Goal: Transaction & Acquisition: Purchase product/service

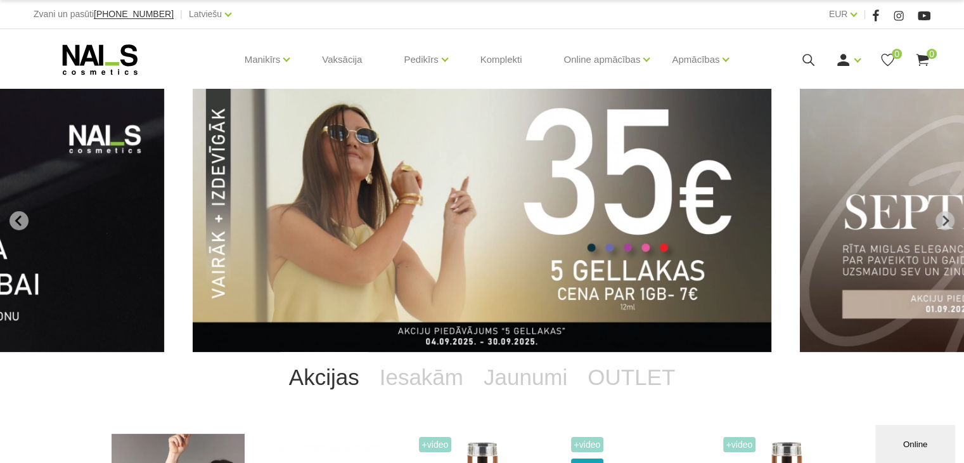
click at [927, 51] on span "0" at bounding box center [932, 54] width 10 height 10
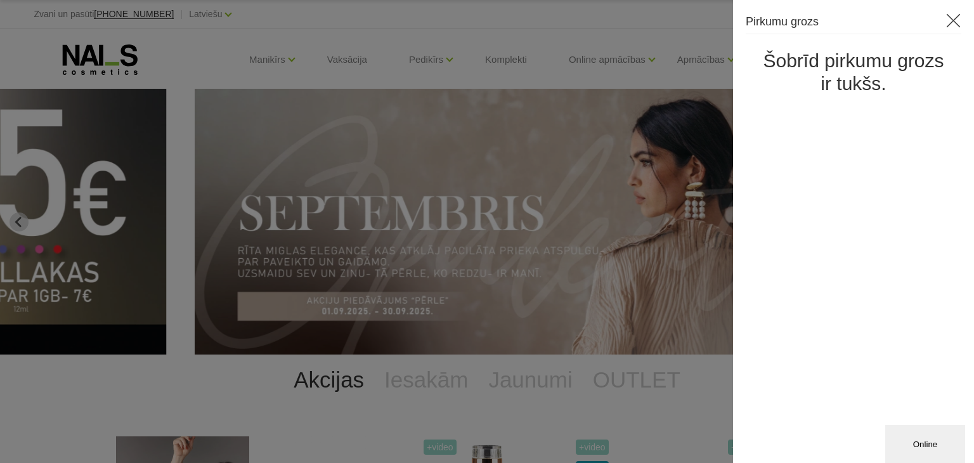
click at [958, 22] on icon at bounding box center [953, 21] width 16 height 16
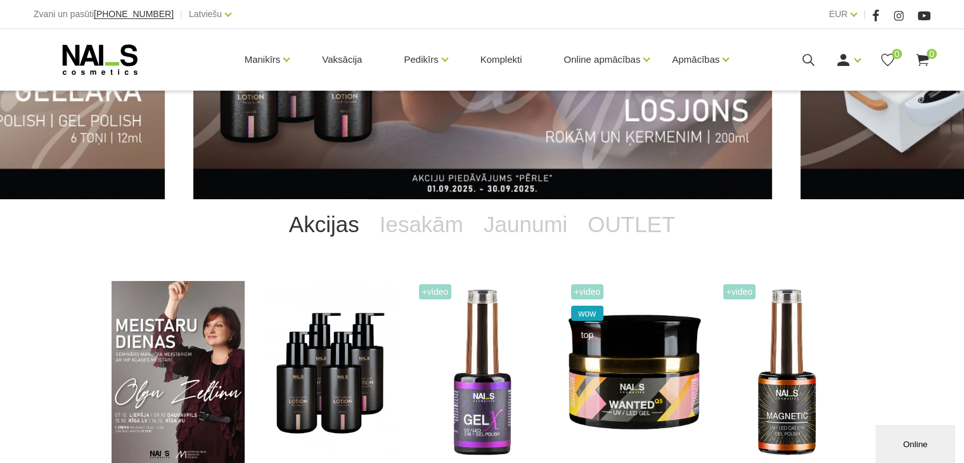
scroll to position [165, 0]
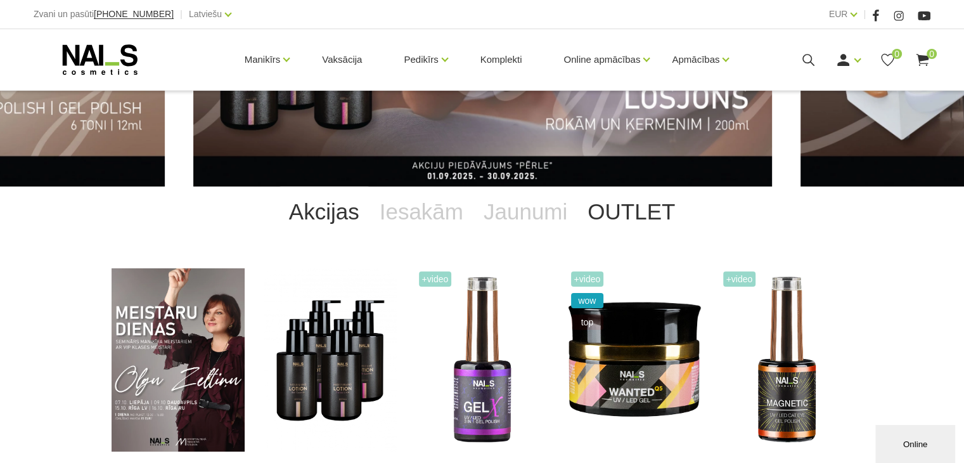
click at [611, 209] on link "OUTLET" at bounding box center [632, 211] width 108 height 51
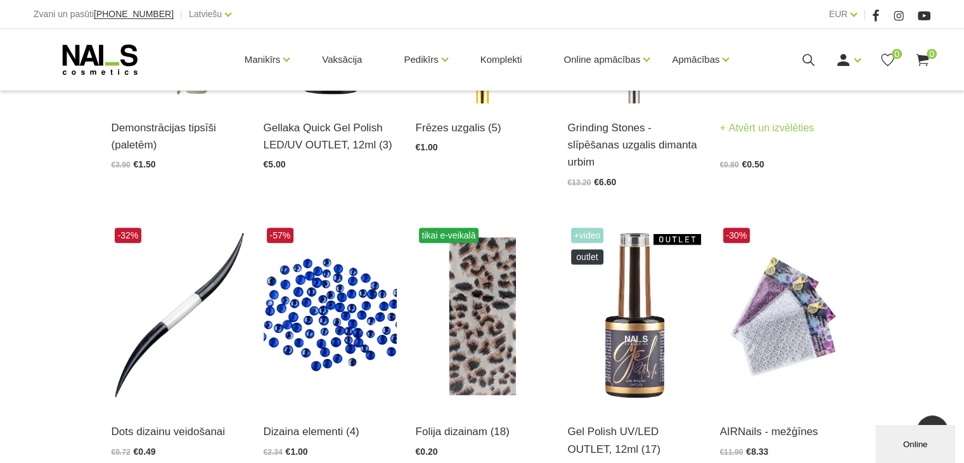
scroll to position [546, 0]
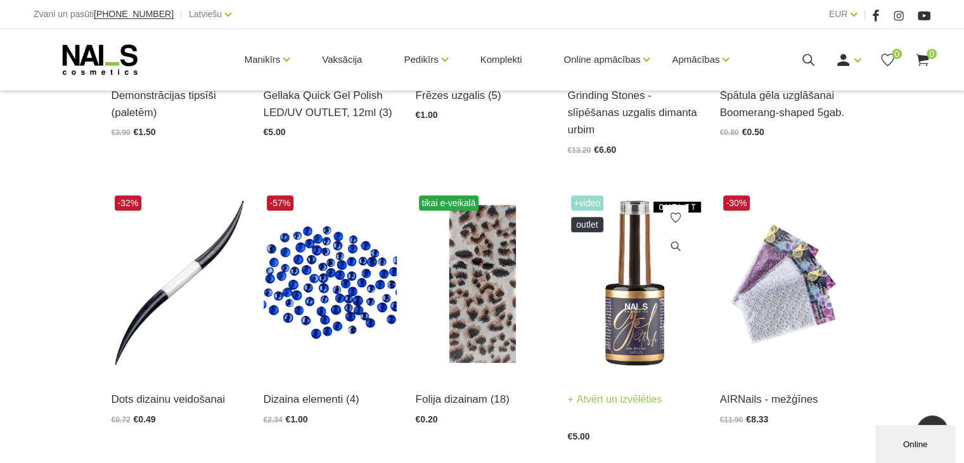
click at [643, 309] on img at bounding box center [634, 283] width 133 height 183
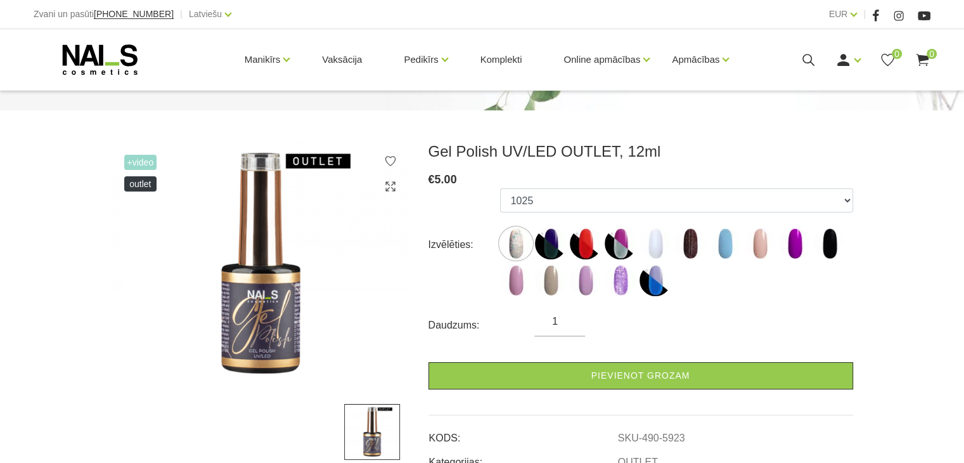
scroll to position [190, 0]
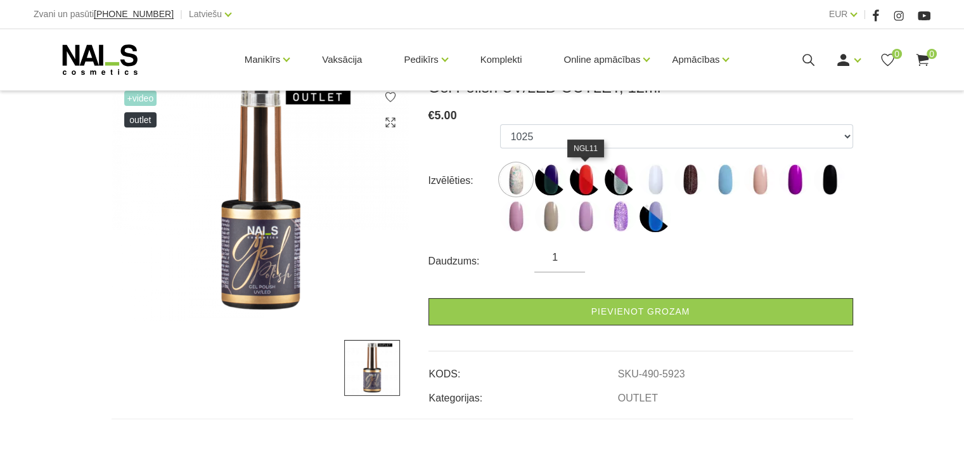
click at [583, 175] on img at bounding box center [586, 180] width 32 height 32
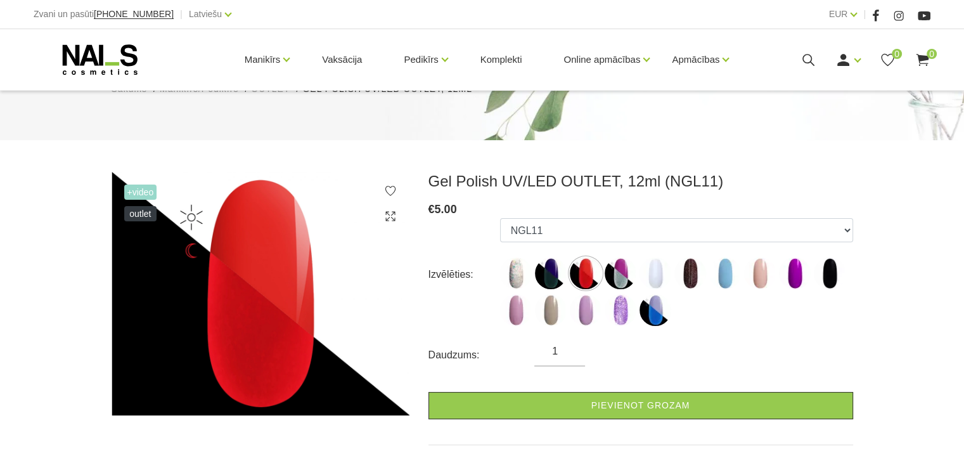
scroll to position [127, 0]
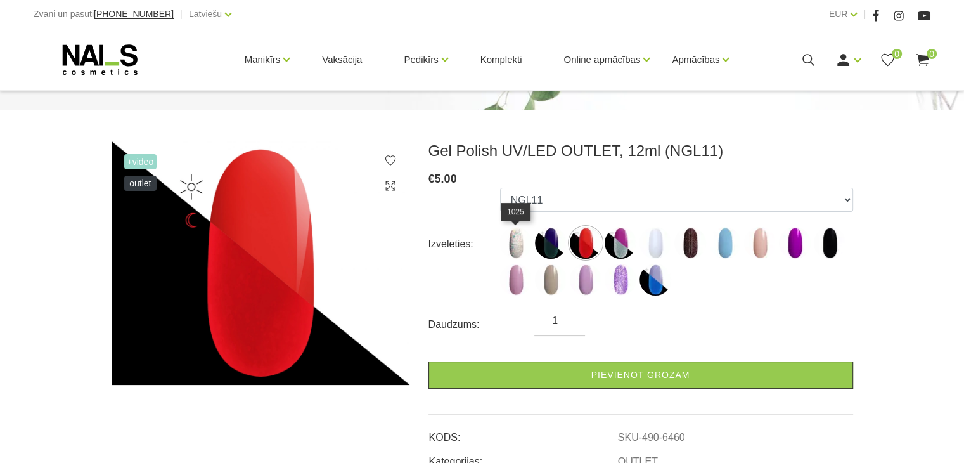
click at [512, 243] on img at bounding box center [516, 243] width 32 height 32
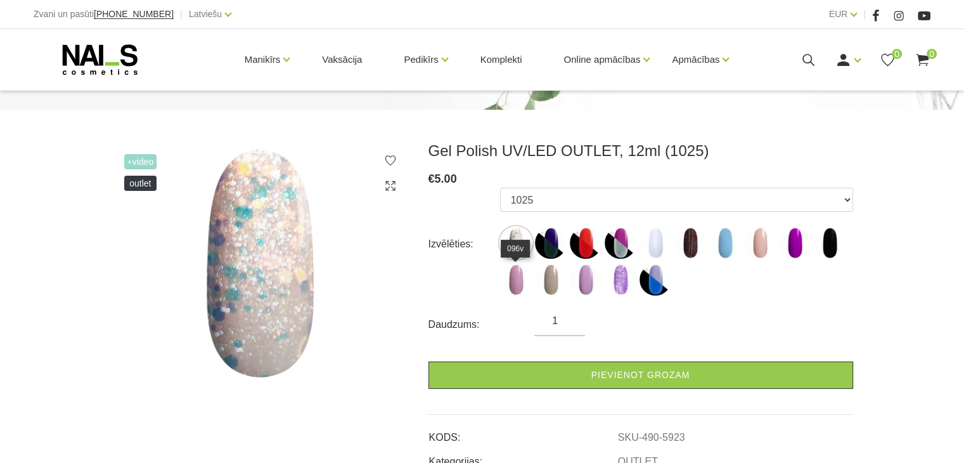
click at [520, 285] on img at bounding box center [516, 280] width 32 height 32
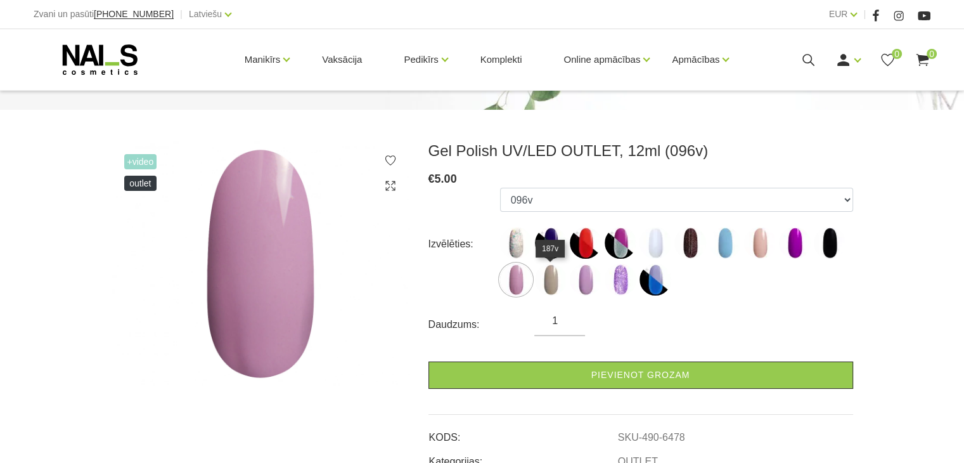
click at [546, 278] on img at bounding box center [551, 280] width 32 height 32
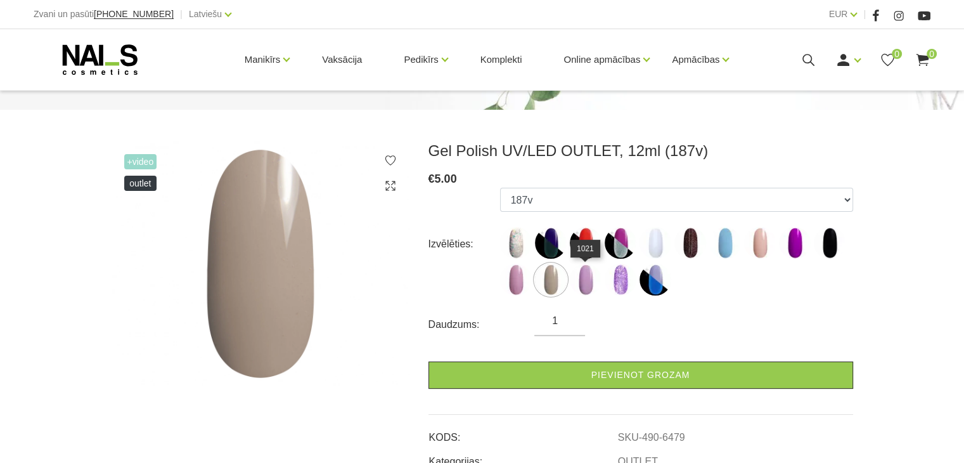
click at [582, 278] on img at bounding box center [586, 280] width 32 height 32
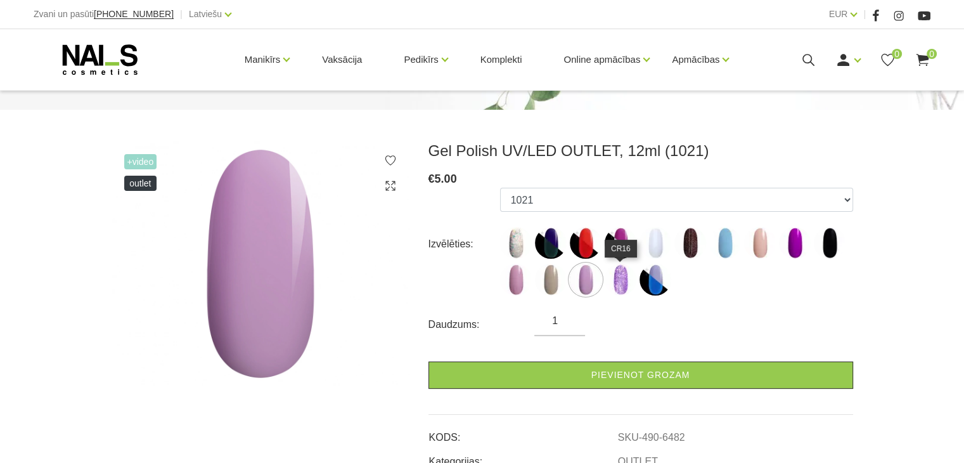
click at [625, 282] on img at bounding box center [621, 280] width 32 height 32
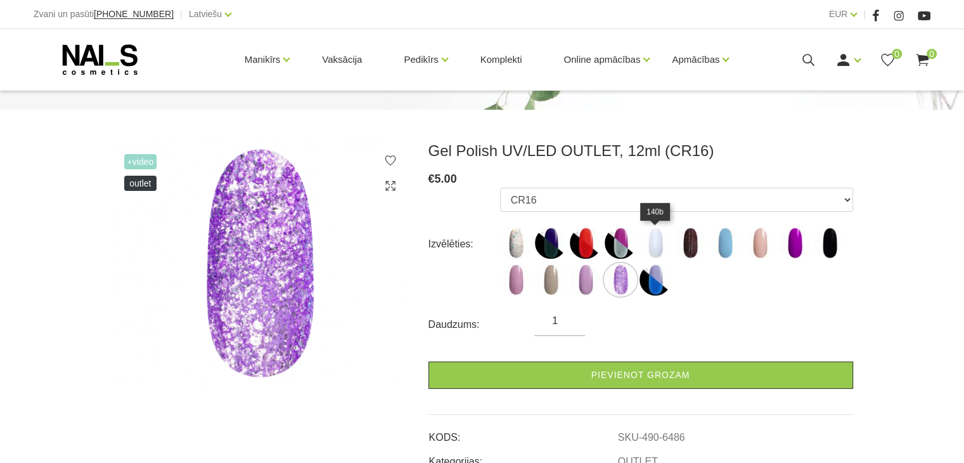
click at [652, 247] on img at bounding box center [656, 243] width 32 height 32
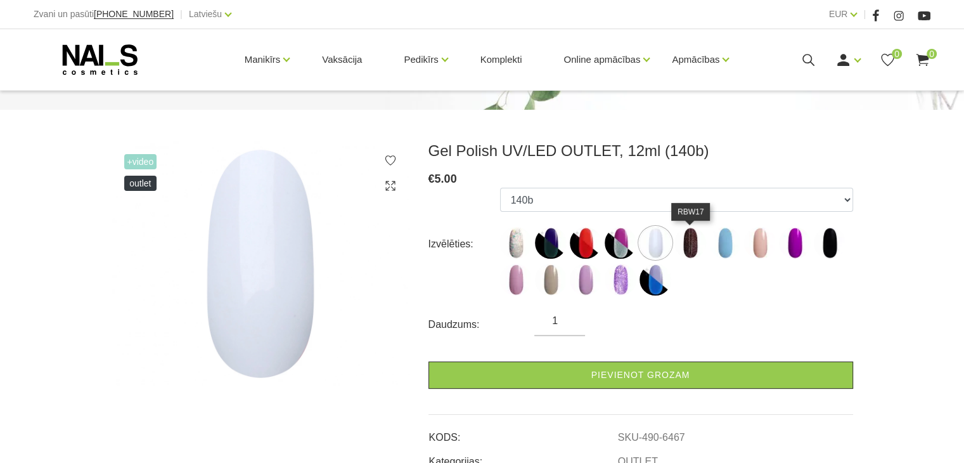
click at [690, 247] on img at bounding box center [691, 243] width 32 height 32
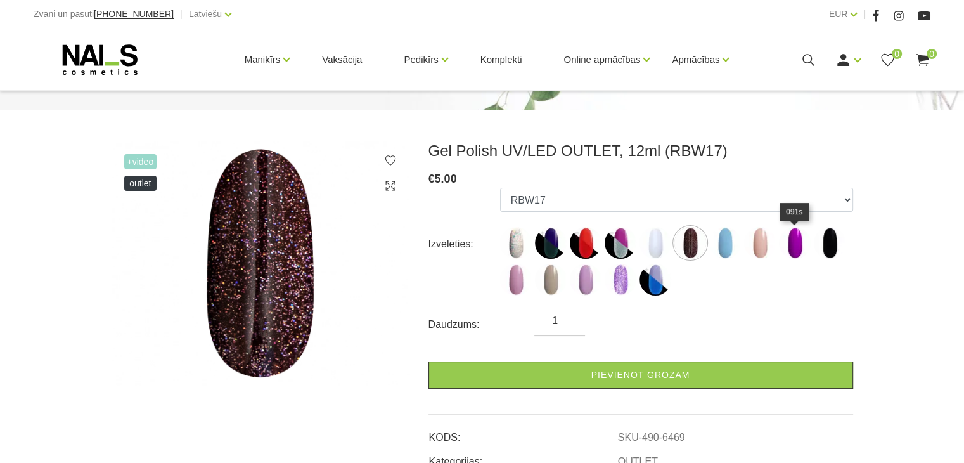
click at [798, 242] on img at bounding box center [795, 243] width 32 height 32
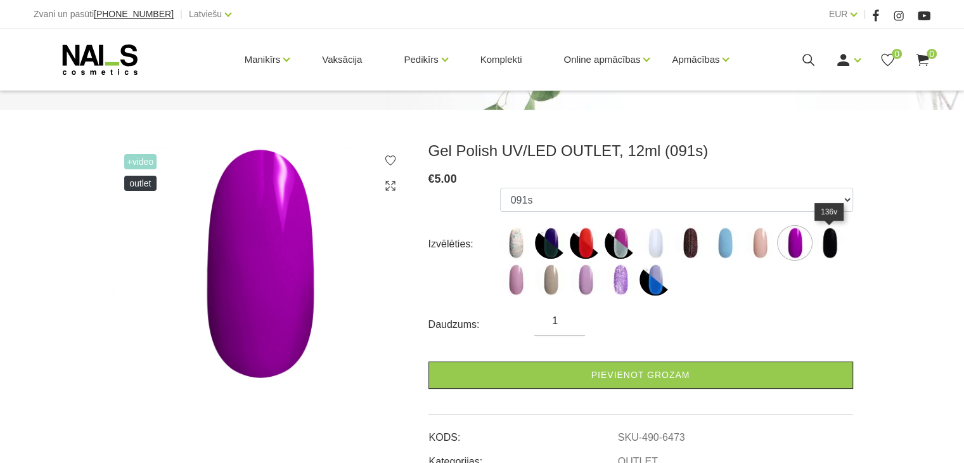
click at [828, 247] on img at bounding box center [830, 243] width 32 height 32
select select "6475"
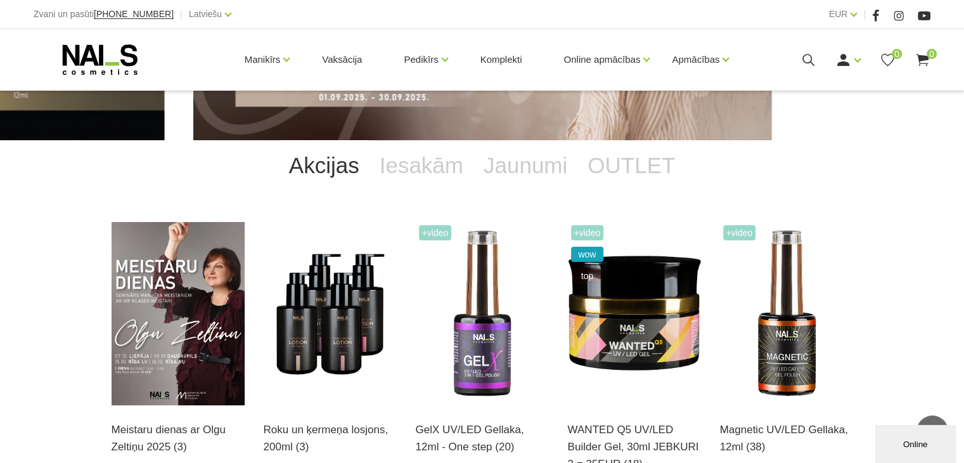
scroll to position [190, 0]
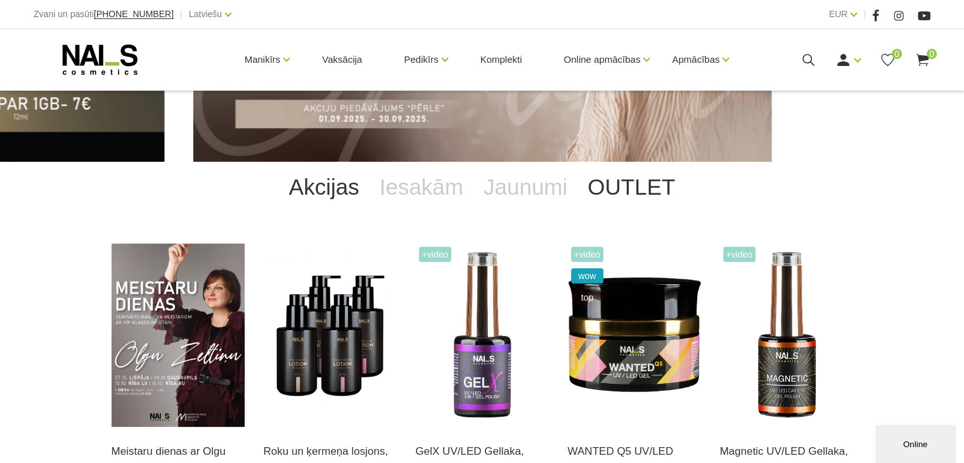
click at [630, 191] on link "OUTLET" at bounding box center [632, 187] width 108 height 51
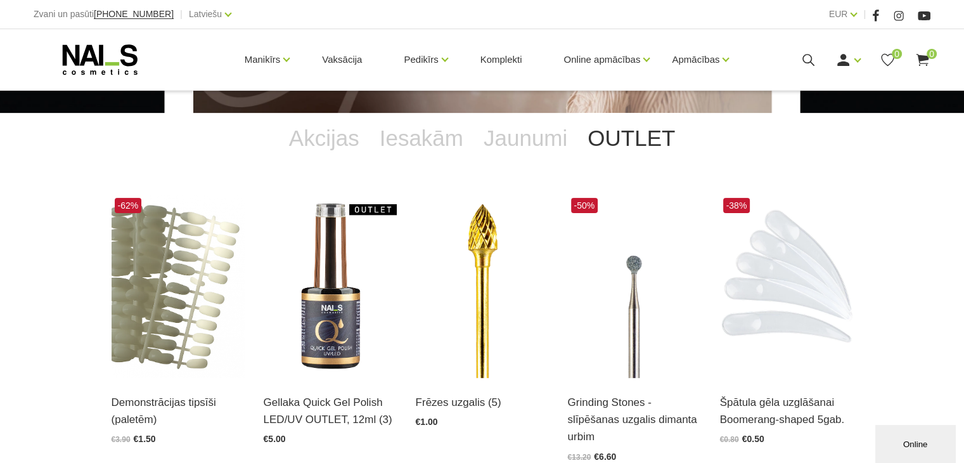
scroll to position [317, 0]
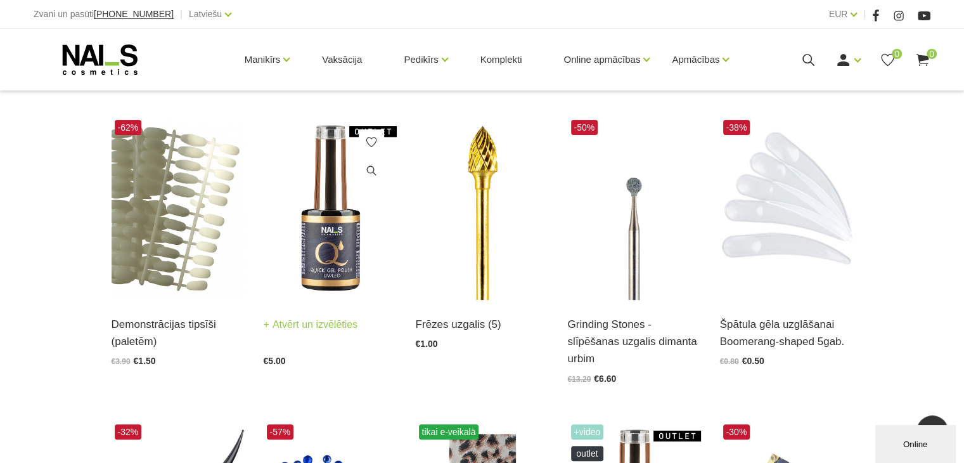
click at [335, 249] on img at bounding box center [330, 208] width 133 height 183
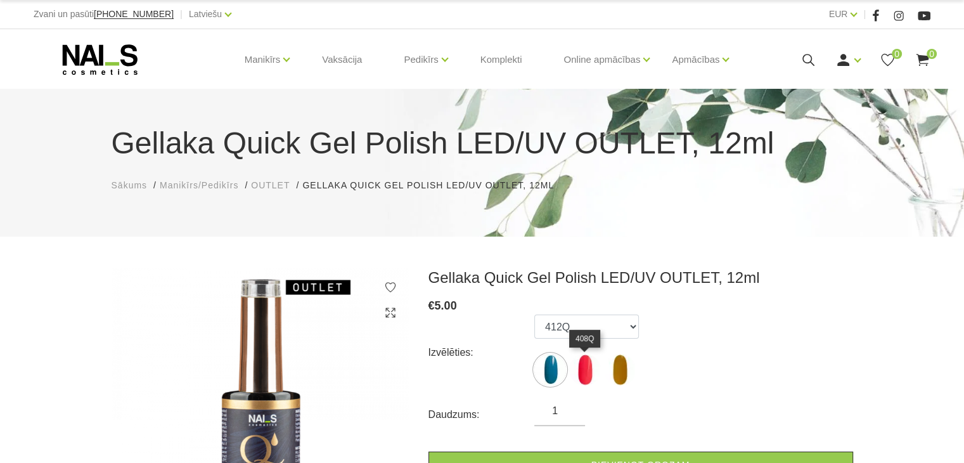
click at [588, 371] on img at bounding box center [585, 370] width 32 height 32
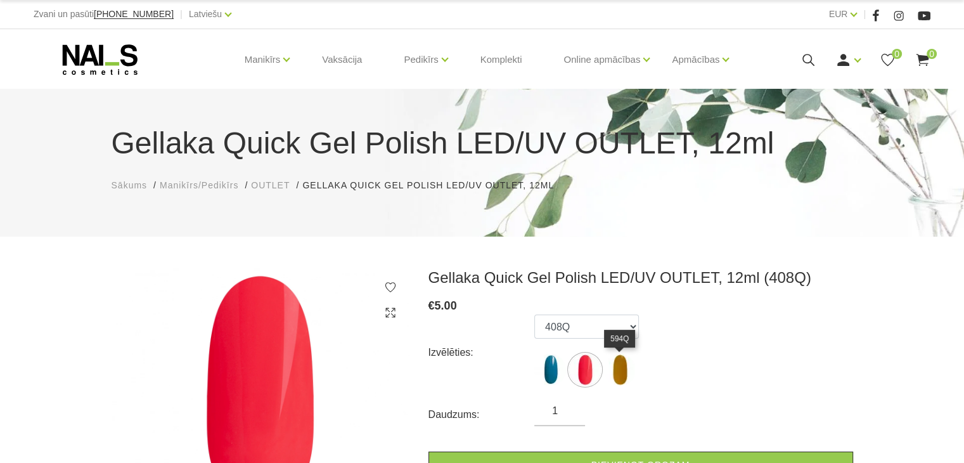
click at [622, 373] on img at bounding box center [620, 370] width 32 height 32
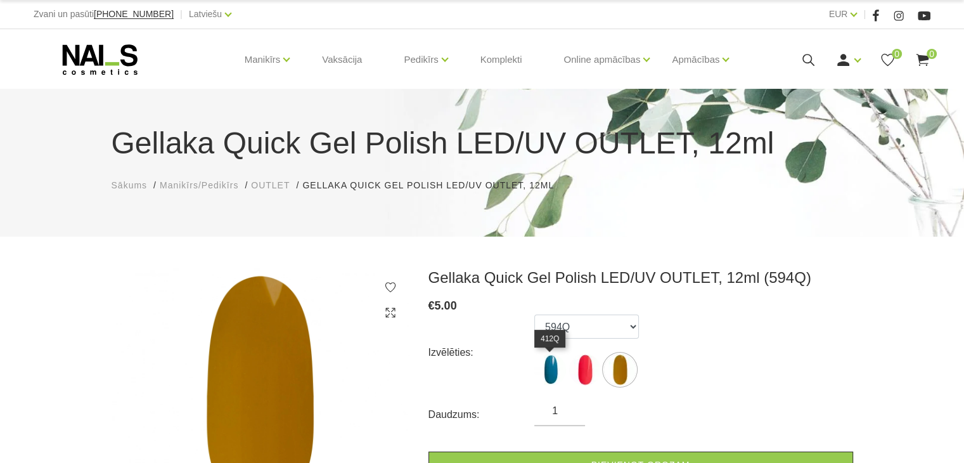
click at [557, 373] on img at bounding box center [550, 370] width 32 height 32
select select "6373"
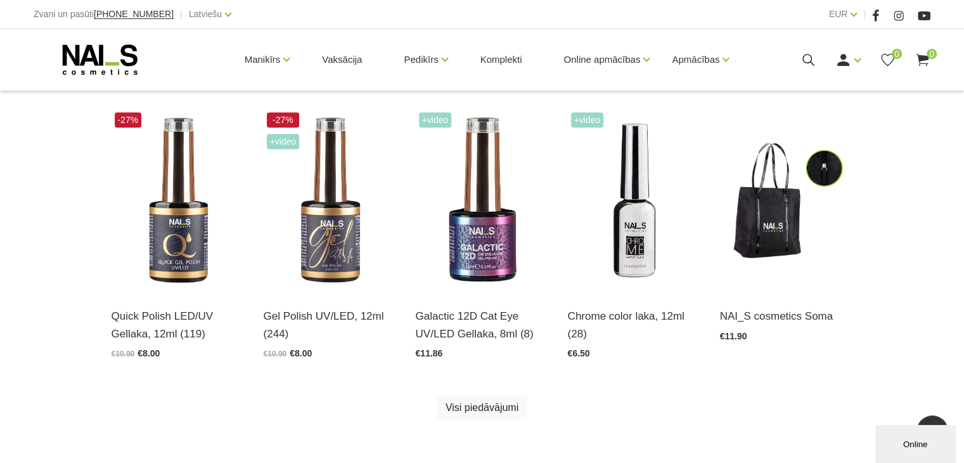
scroll to position [761, 0]
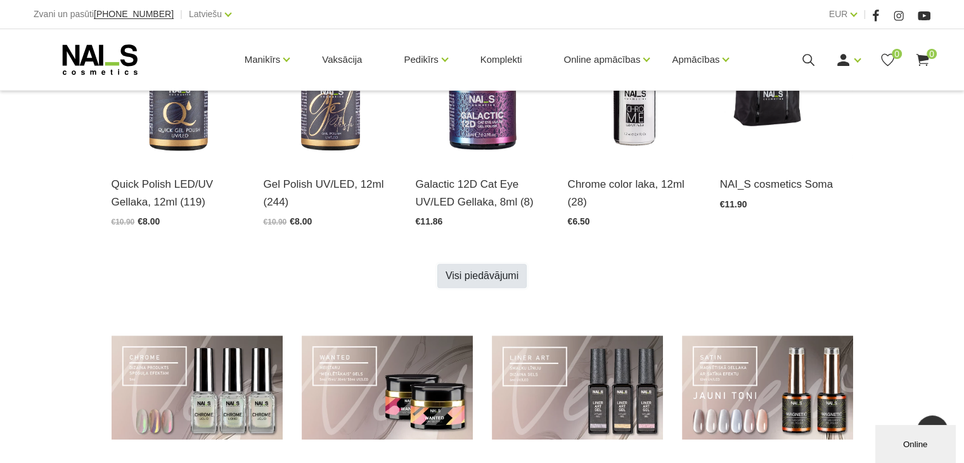
click at [486, 277] on link "Visi piedāvājumi" at bounding box center [481, 276] width 89 height 24
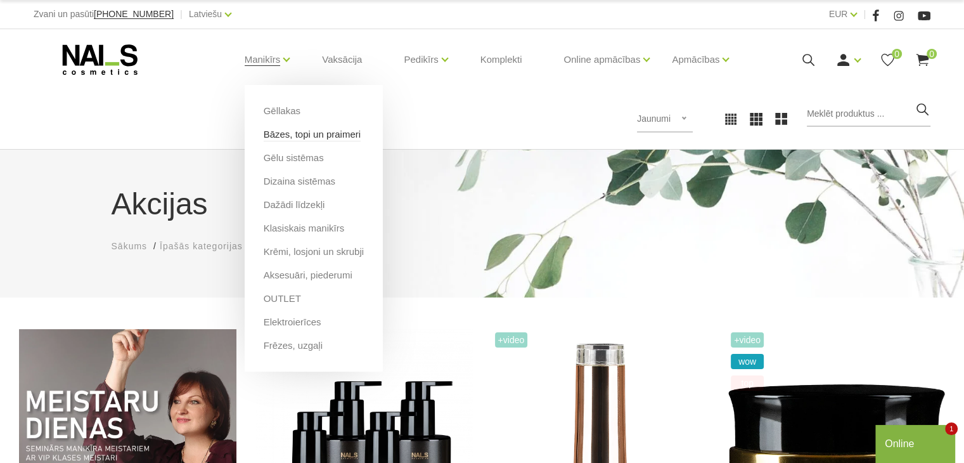
click at [276, 135] on link "Bāzes, topi un praimeri" at bounding box center [312, 134] width 97 height 14
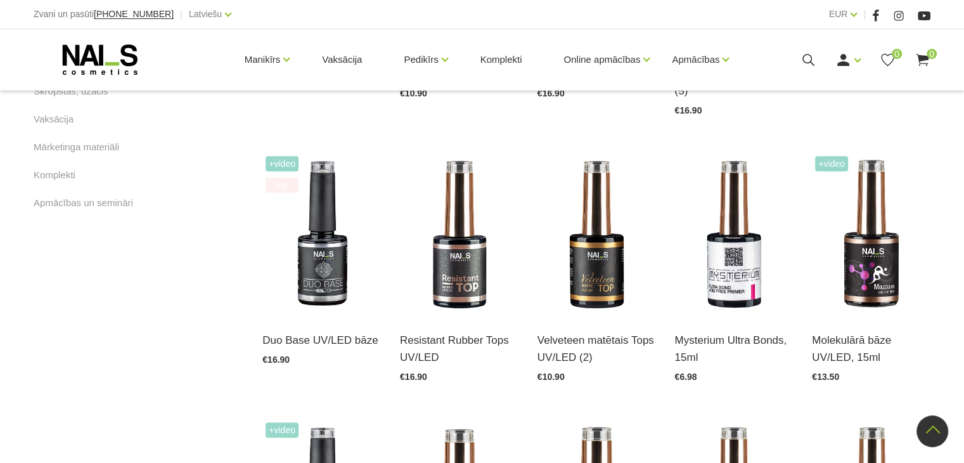
scroll to position [824, 0]
click at [453, 266] on img at bounding box center [459, 234] width 119 height 163
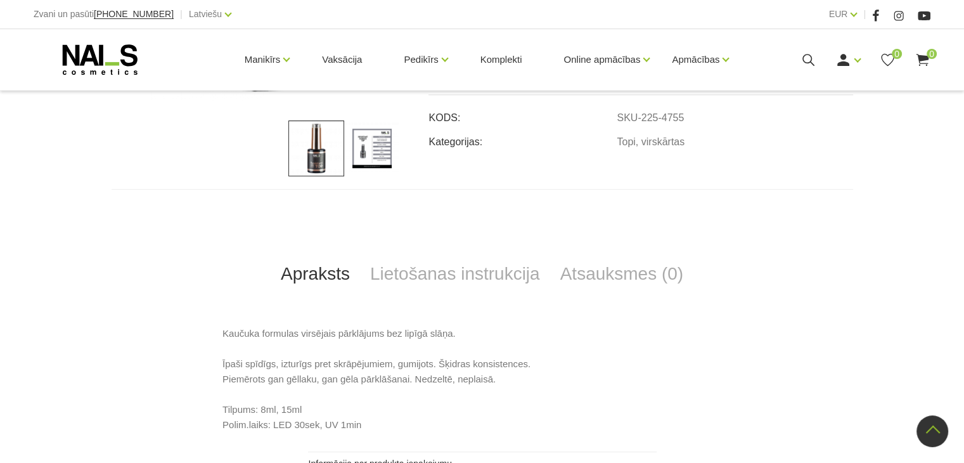
scroll to position [380, 0]
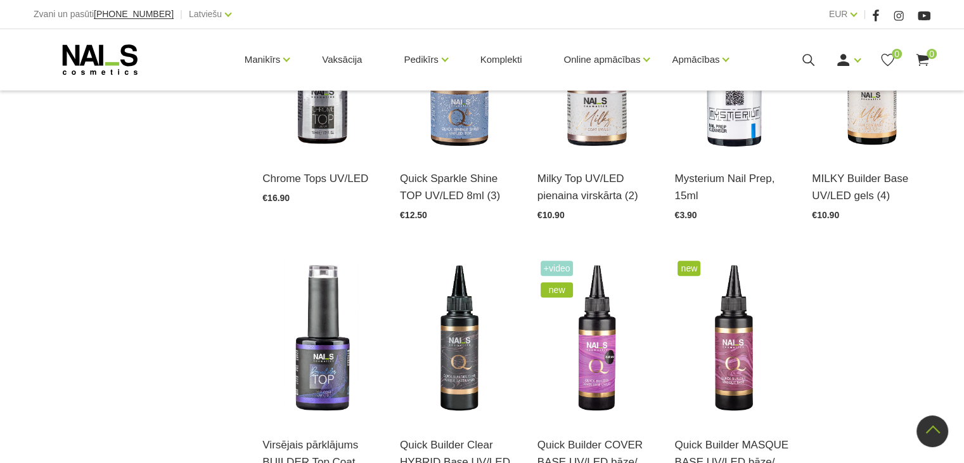
scroll to position [1267, 0]
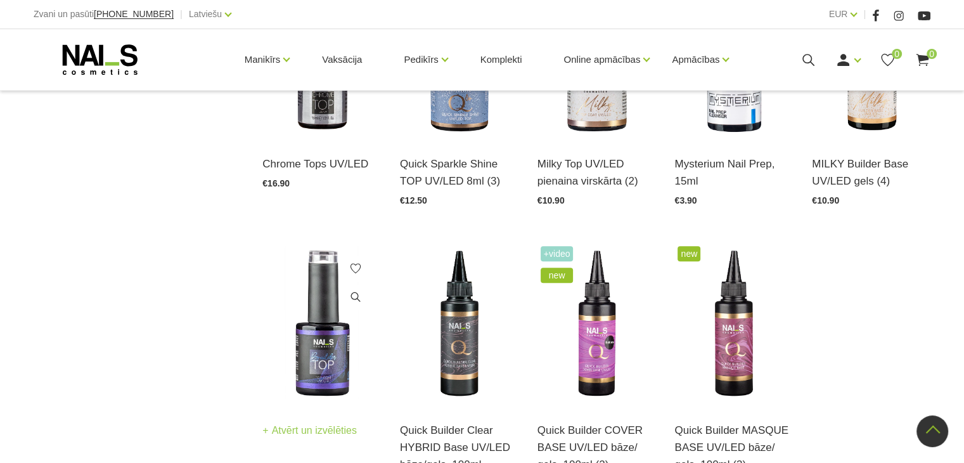
click at [313, 349] on img at bounding box center [321, 324] width 119 height 163
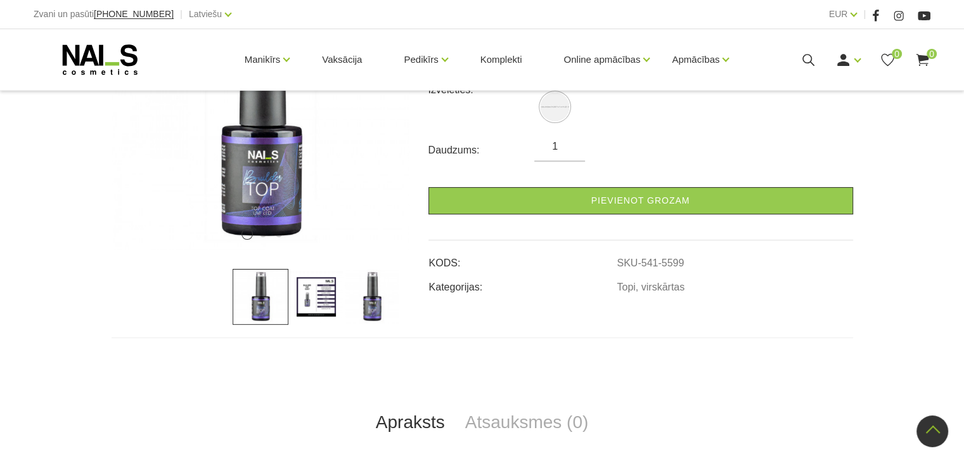
scroll to position [254, 0]
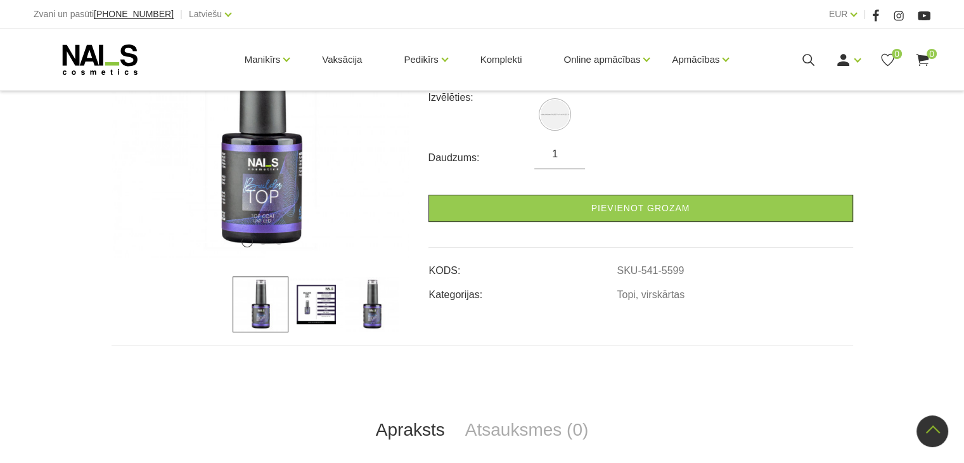
click at [311, 302] on img at bounding box center [316, 304] width 56 height 56
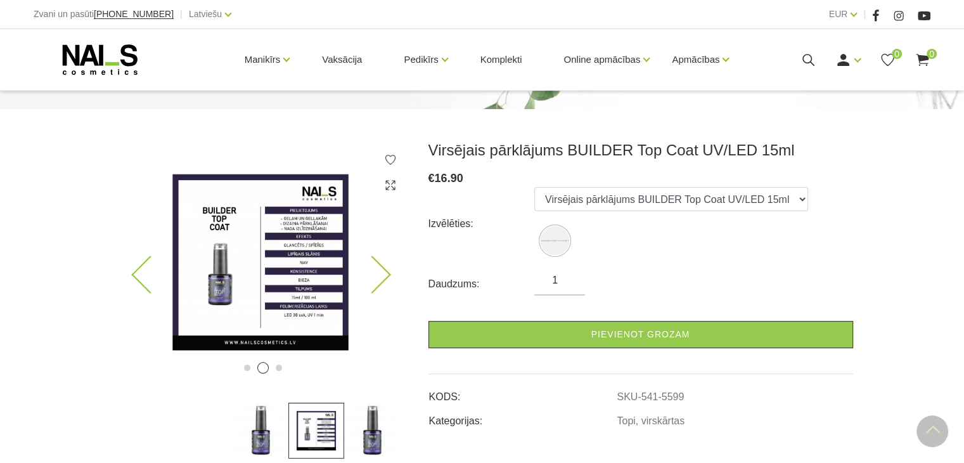
scroll to position [127, 0]
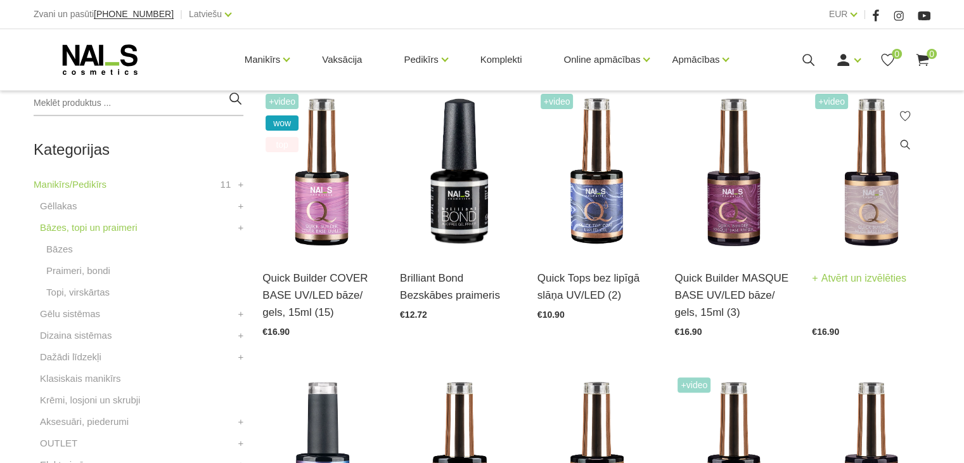
scroll to position [317, 0]
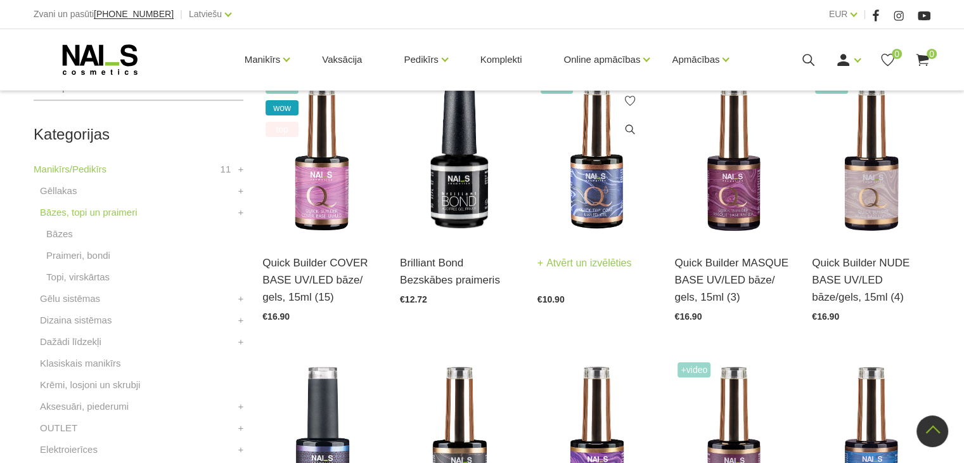
click at [620, 201] on img at bounding box center [597, 156] width 119 height 163
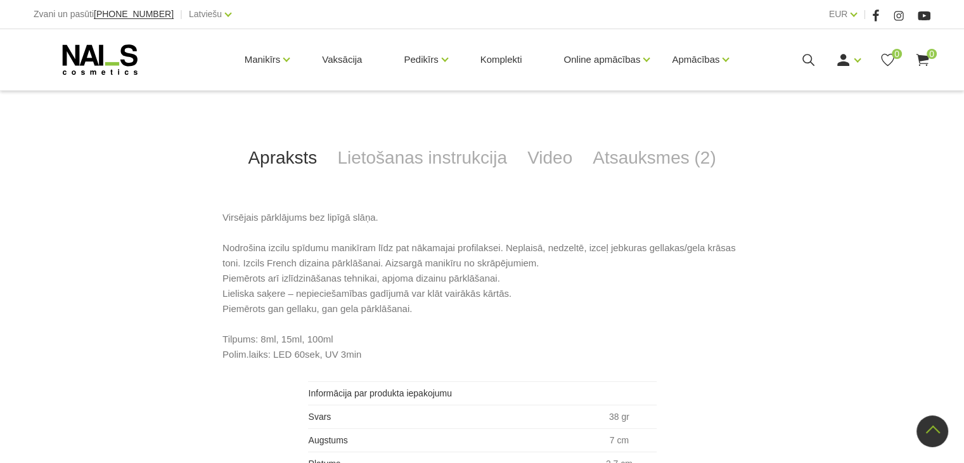
scroll to position [503, 0]
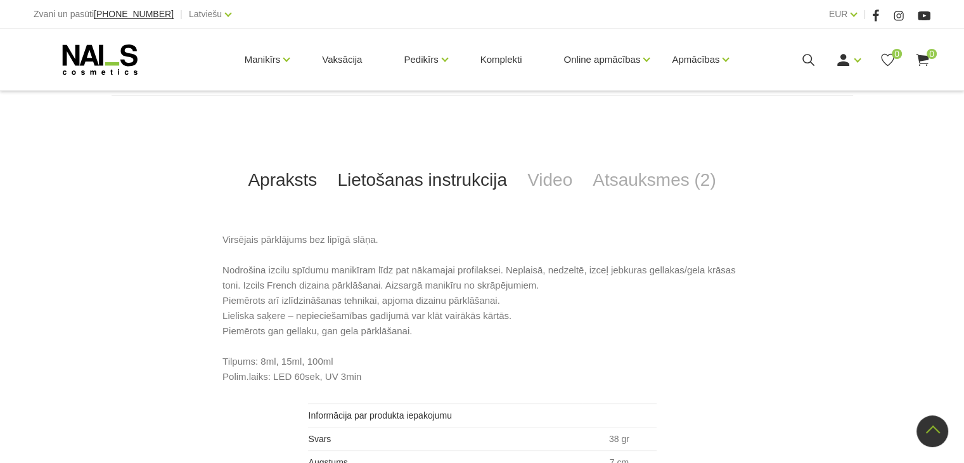
click at [411, 180] on link "Lietošanas instrukcija" at bounding box center [422, 180] width 190 height 42
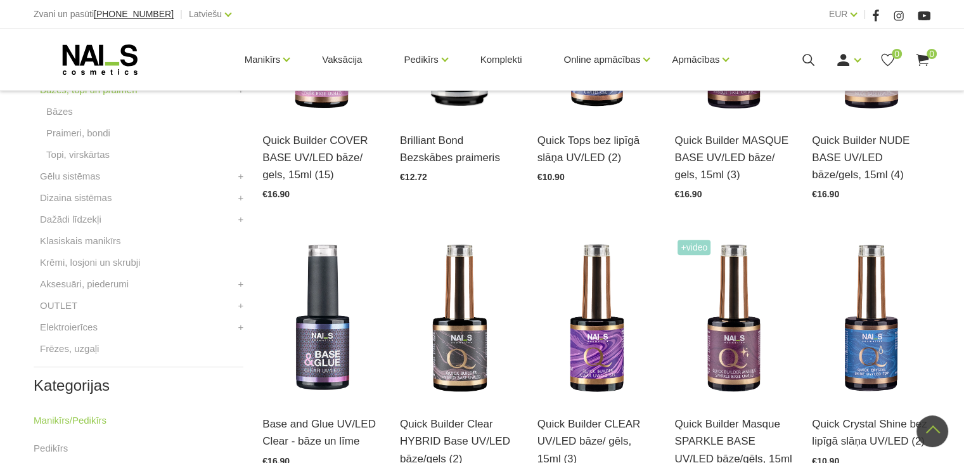
scroll to position [443, 0]
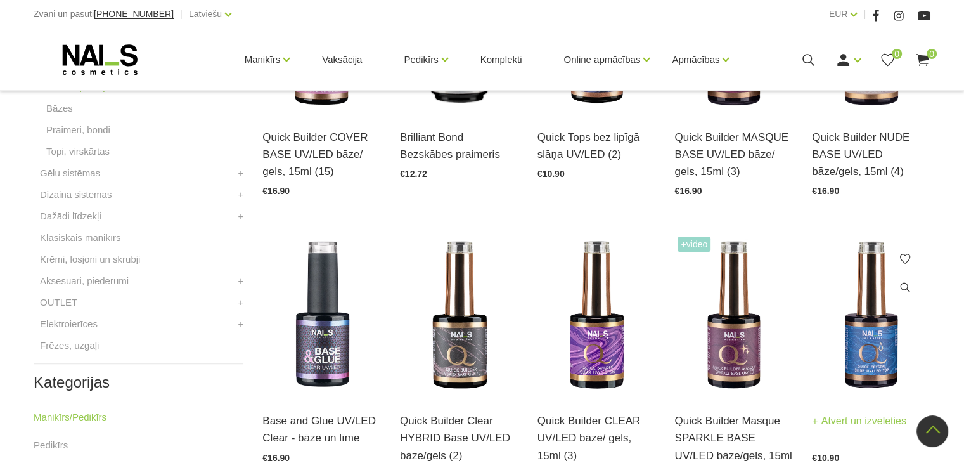
click at [876, 353] on img at bounding box center [871, 314] width 119 height 163
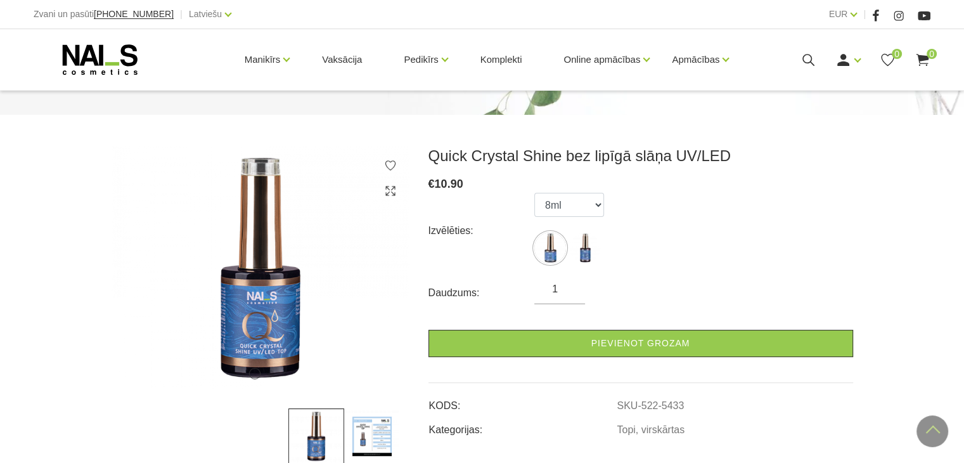
scroll to position [97, 0]
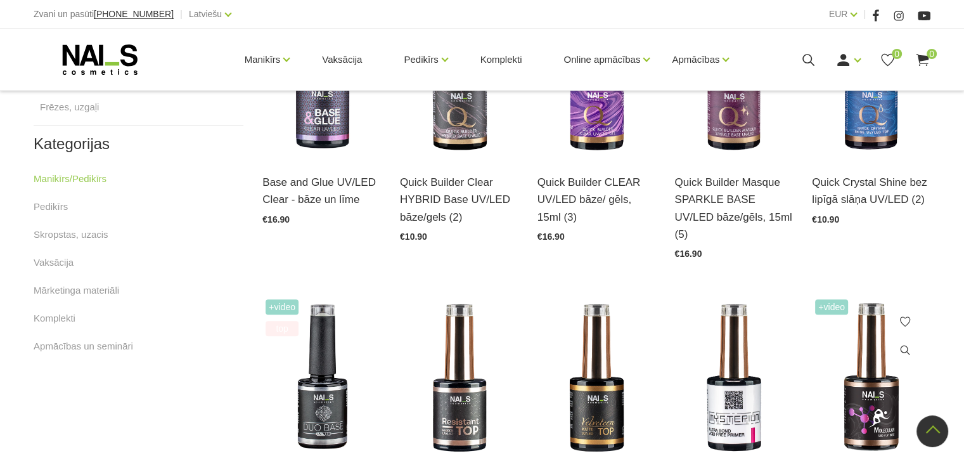
scroll to position [633, 0]
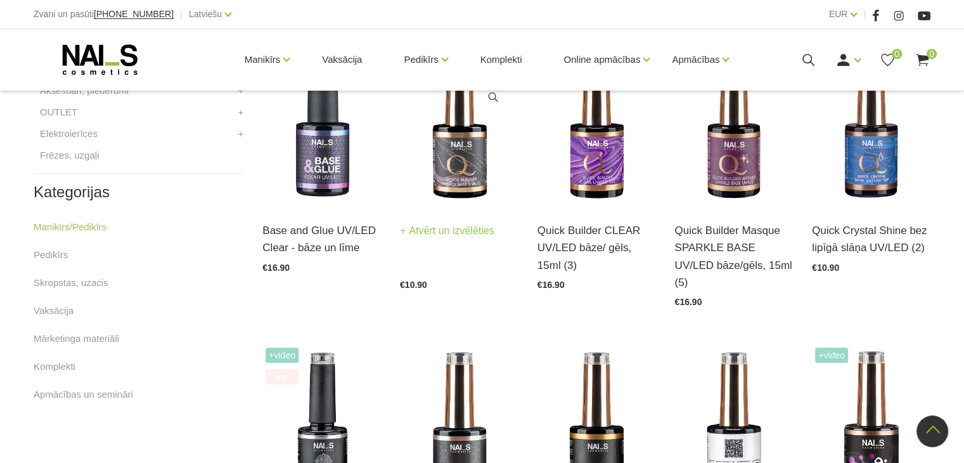
click at [456, 178] on img at bounding box center [459, 124] width 119 height 163
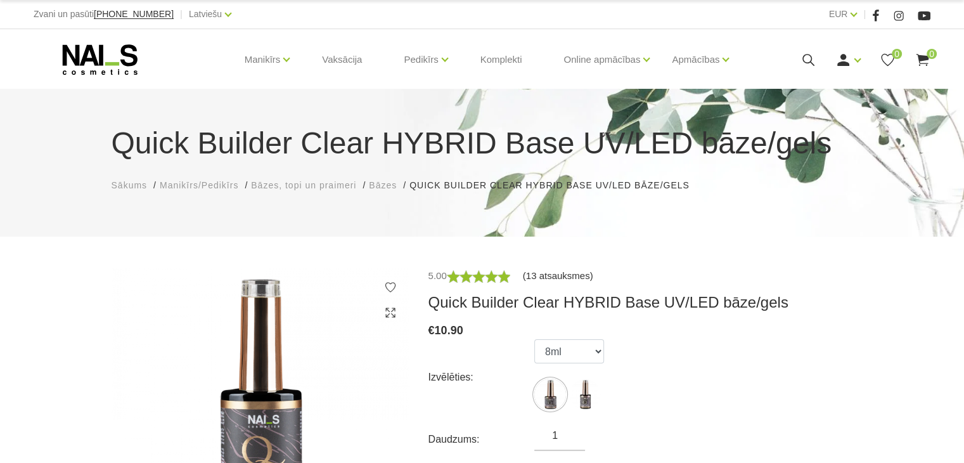
click at [548, 276] on link "(13 atsauksmes)" at bounding box center [558, 275] width 70 height 15
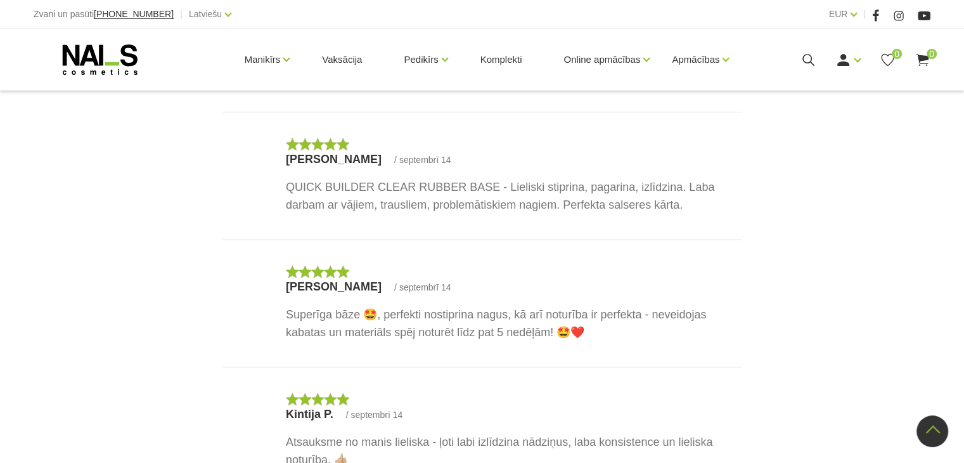
scroll to position [1726, 0]
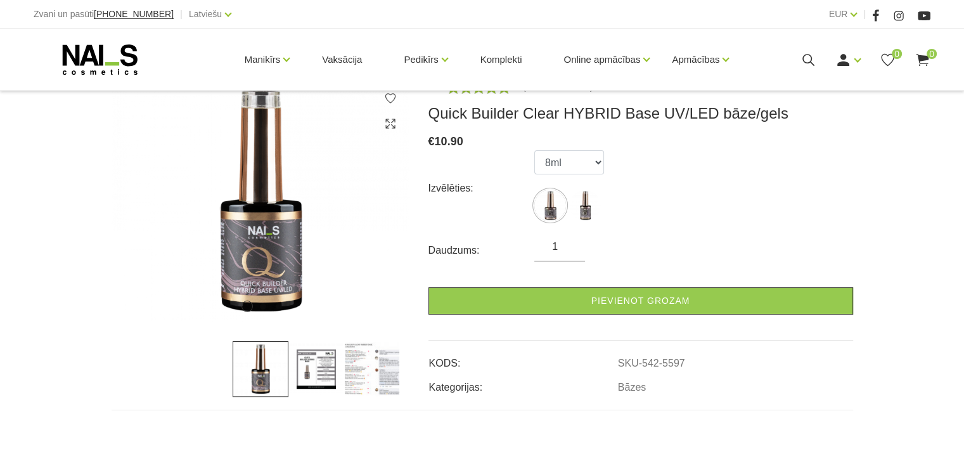
scroll to position [190, 0]
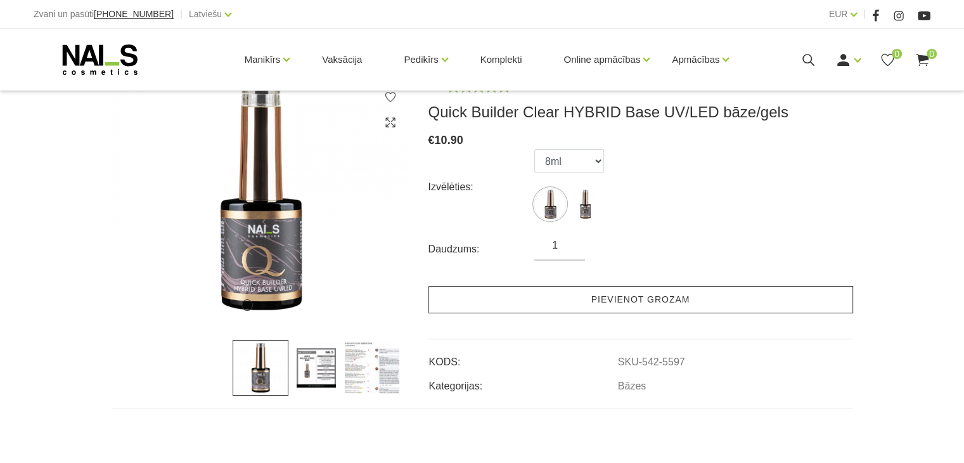
click at [636, 299] on link "Pievienot grozam" at bounding box center [641, 299] width 425 height 27
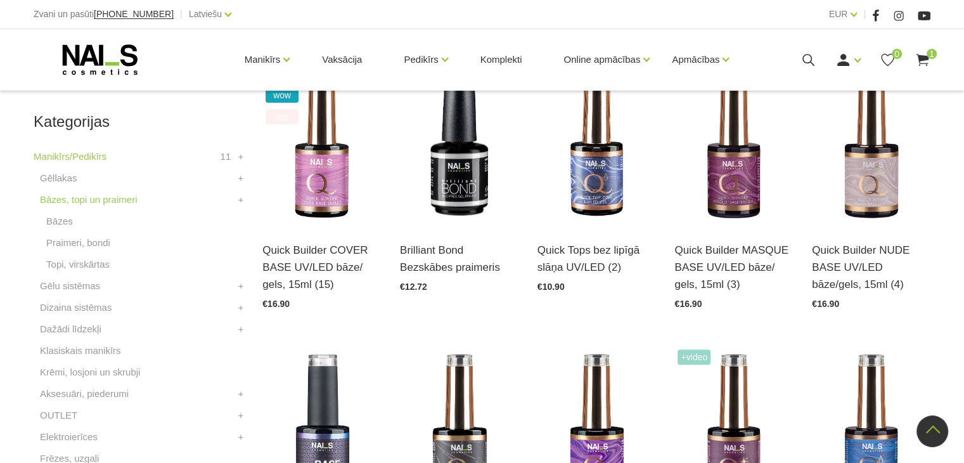
scroll to position [316, 0]
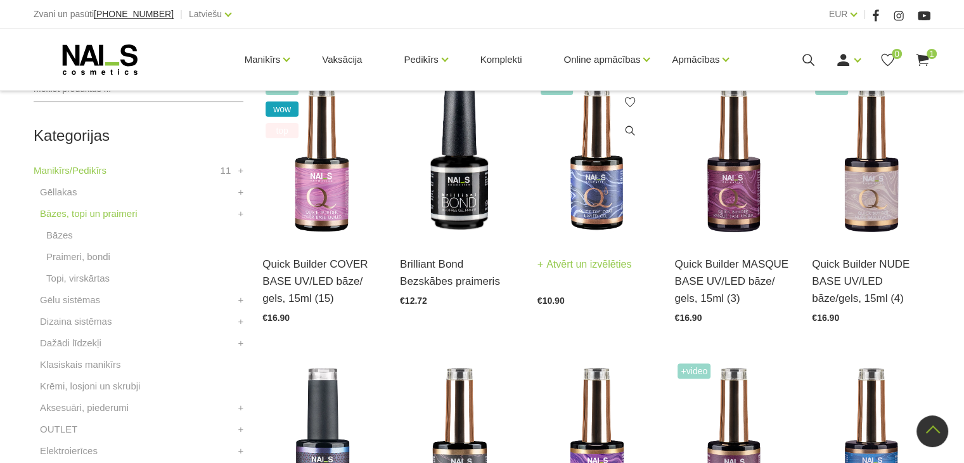
click at [594, 204] on img at bounding box center [597, 158] width 119 height 163
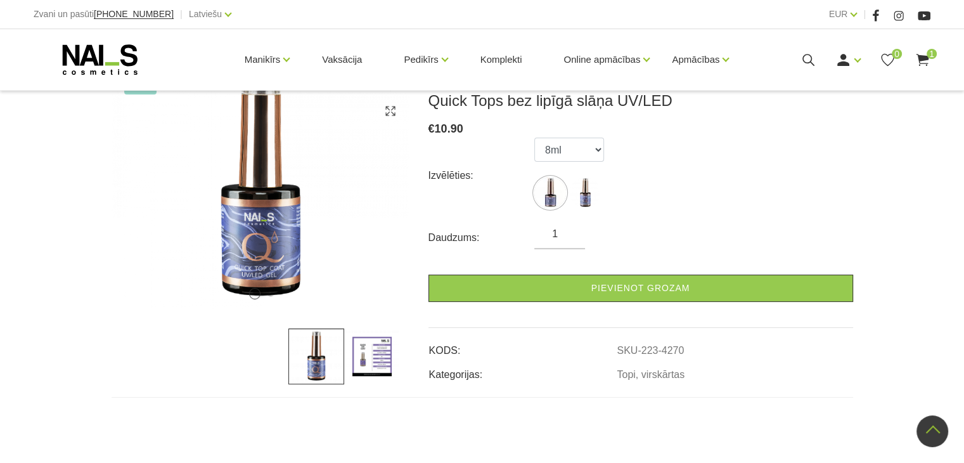
scroll to position [190, 0]
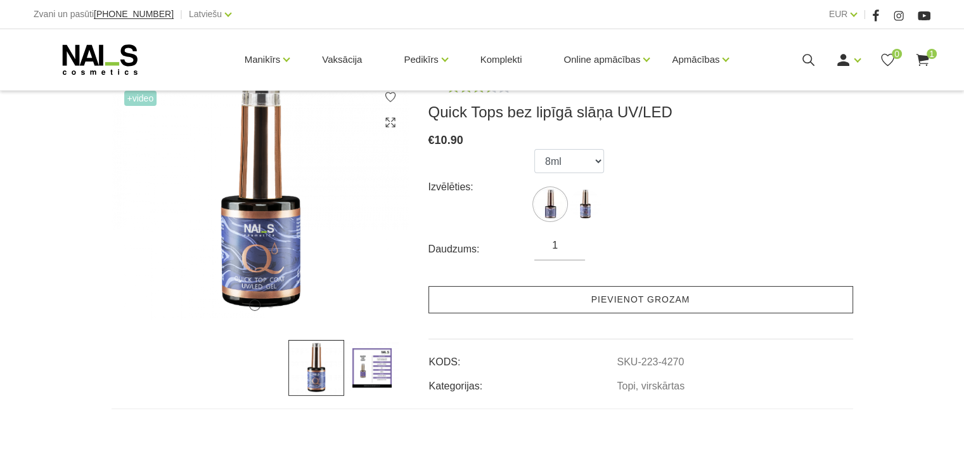
click at [626, 302] on link "Pievienot grozam" at bounding box center [641, 299] width 425 height 27
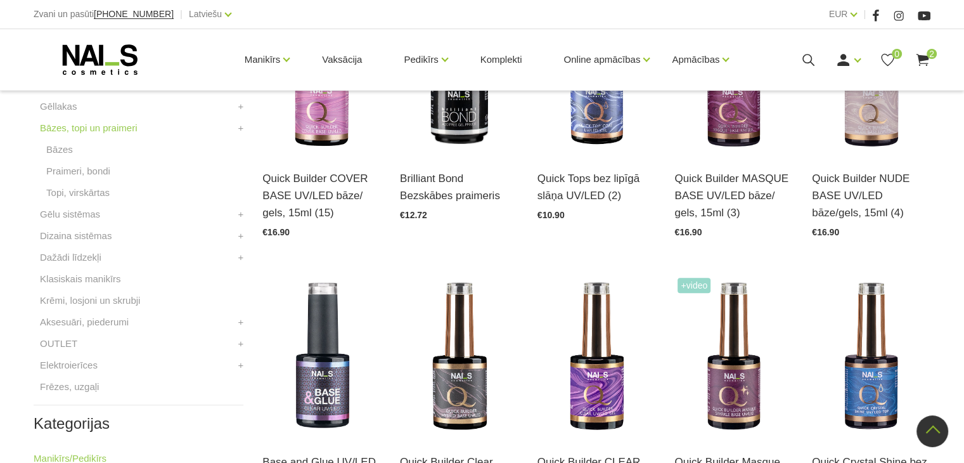
scroll to position [379, 0]
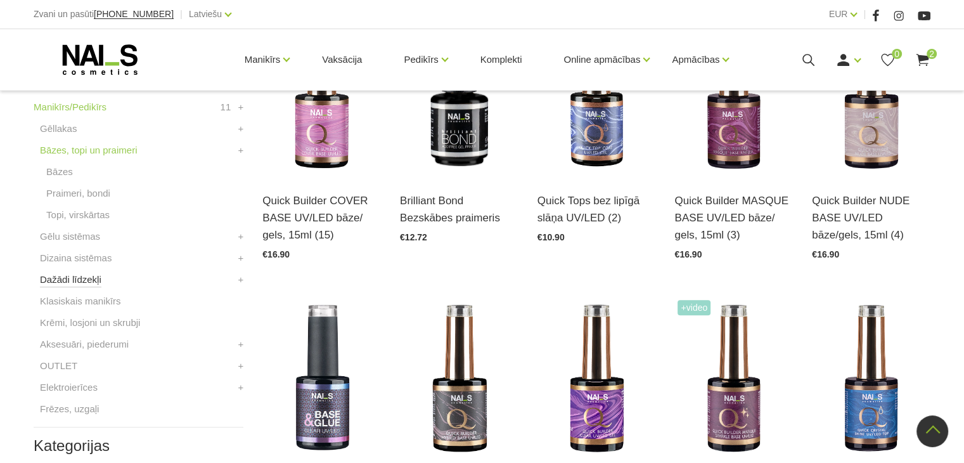
click at [86, 282] on link "Dažādi līdzekļi" at bounding box center [70, 279] width 61 height 15
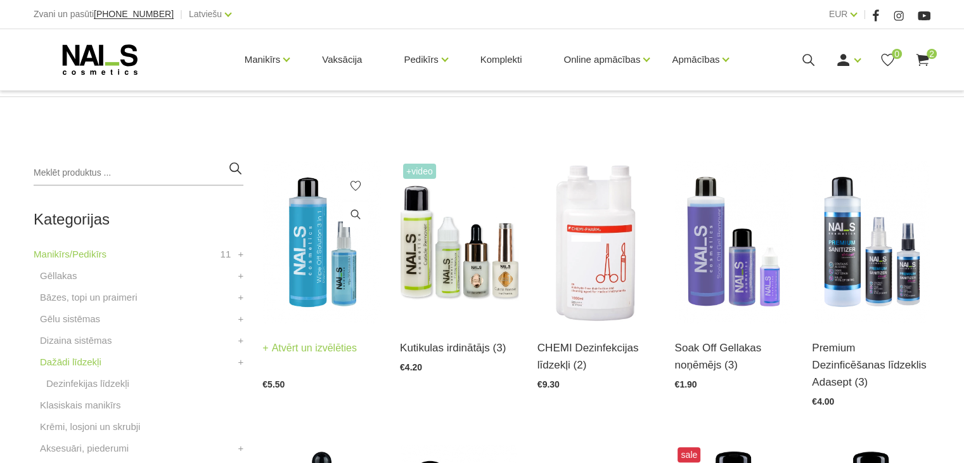
scroll to position [254, 0]
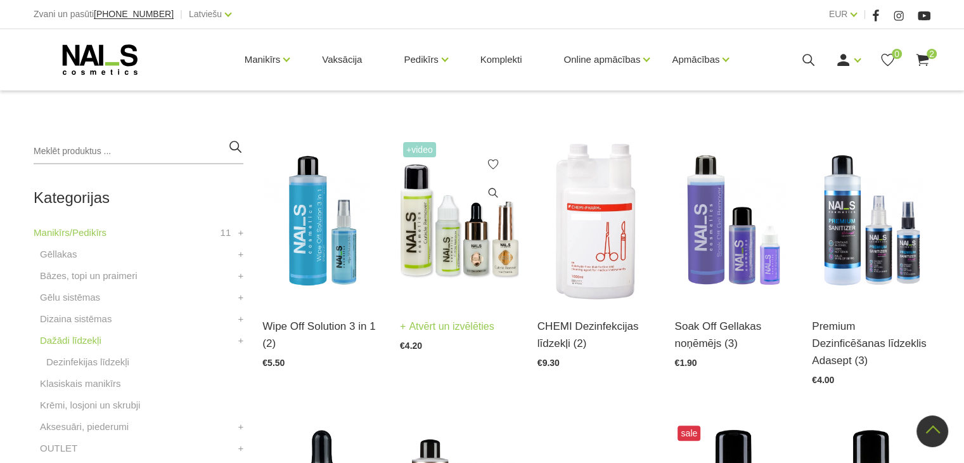
click at [433, 234] on img at bounding box center [459, 220] width 119 height 163
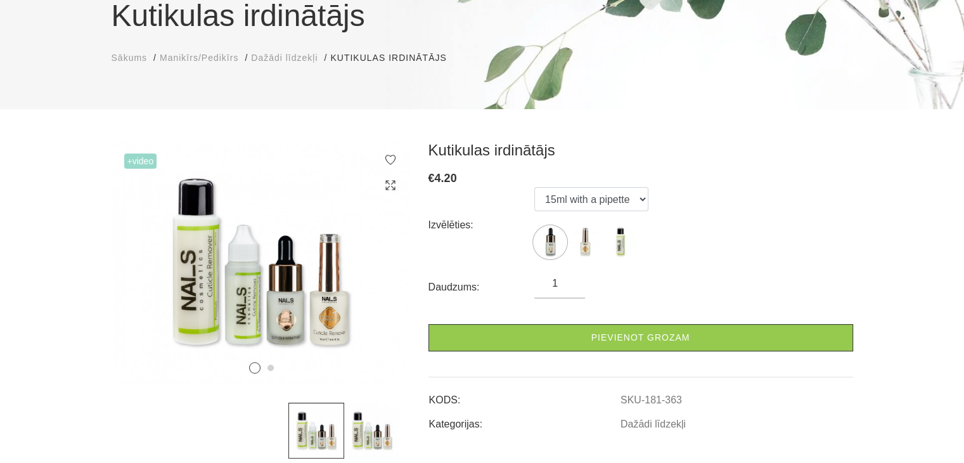
scroll to position [190, 0]
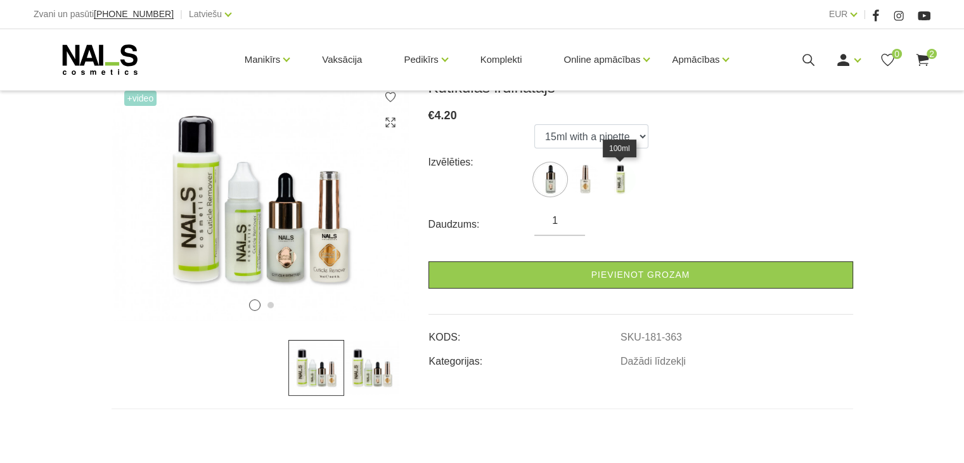
click at [621, 184] on img at bounding box center [620, 180] width 32 height 32
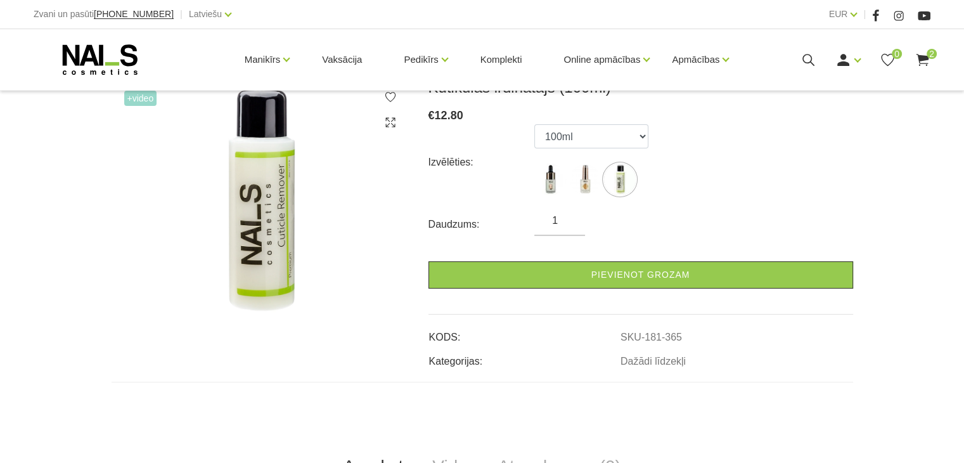
scroll to position [127, 0]
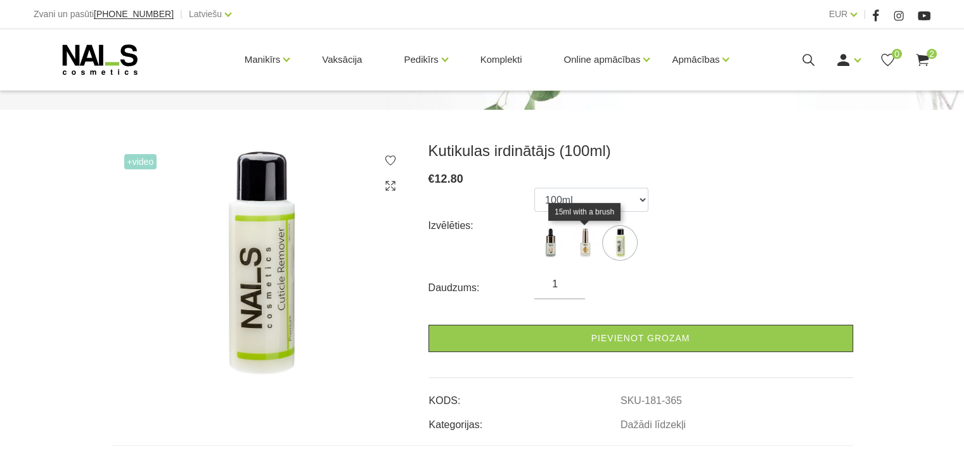
click at [585, 247] on img at bounding box center [585, 243] width 32 height 32
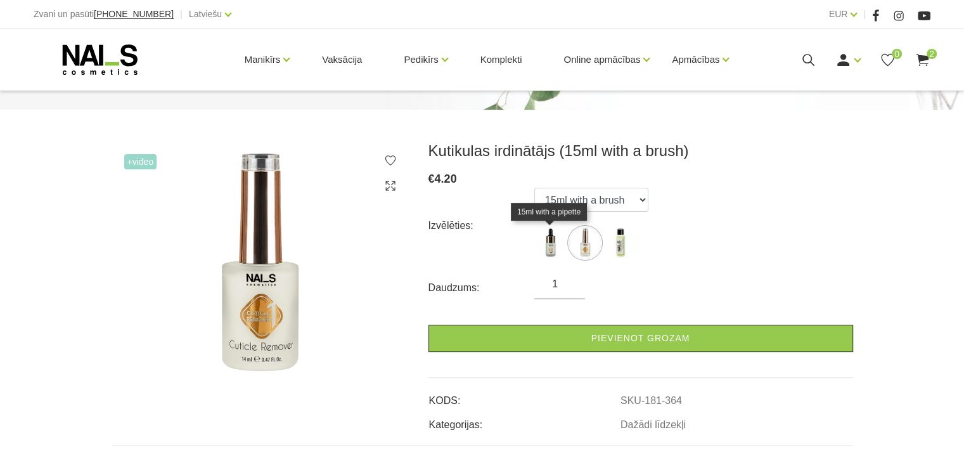
click at [550, 249] on img at bounding box center [550, 243] width 32 height 32
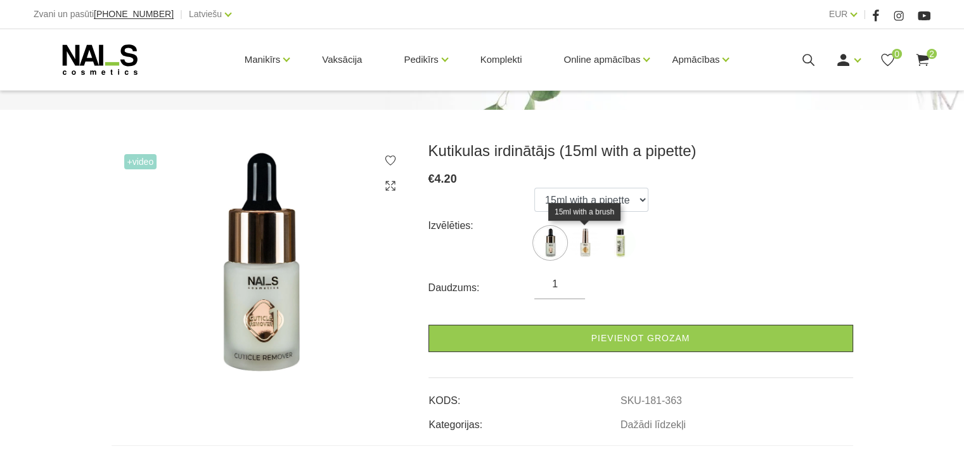
click at [590, 245] on img at bounding box center [585, 243] width 32 height 32
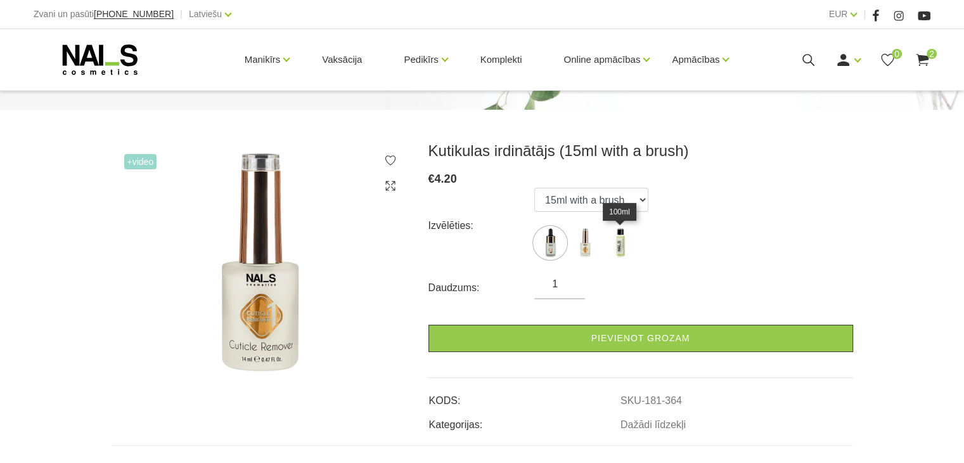
click at [624, 250] on img at bounding box center [620, 243] width 32 height 32
select select "365"
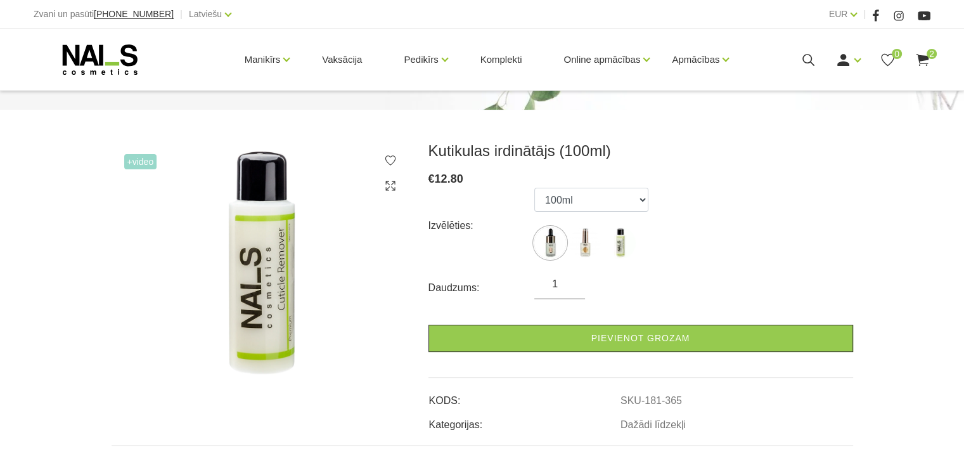
click at [571, 290] on input "1" at bounding box center [559, 283] width 51 height 15
type input "2"
click at [570, 281] on input "2" at bounding box center [559, 283] width 51 height 15
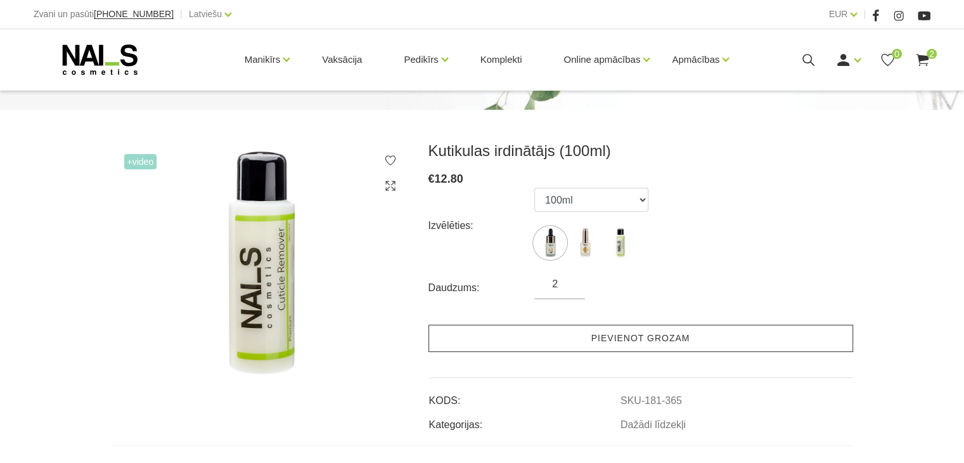
click at [619, 337] on link "Pievienot grozam" at bounding box center [641, 338] width 425 height 27
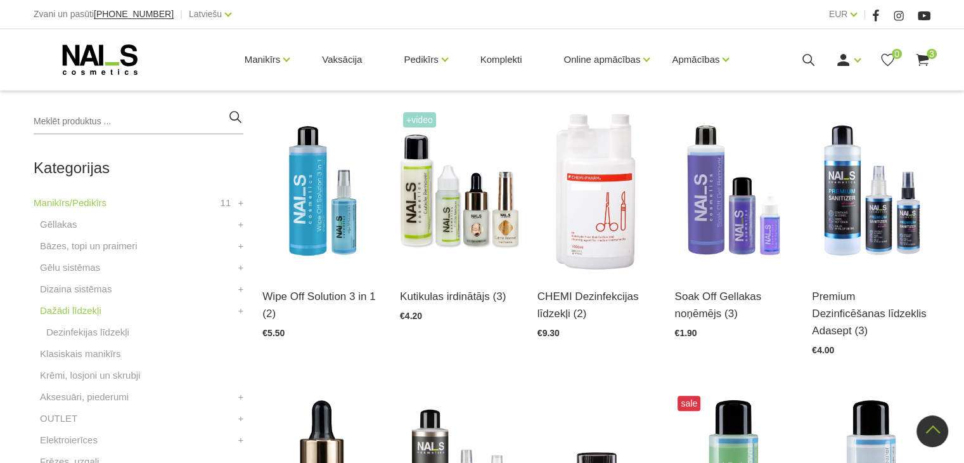
scroll to position [254, 0]
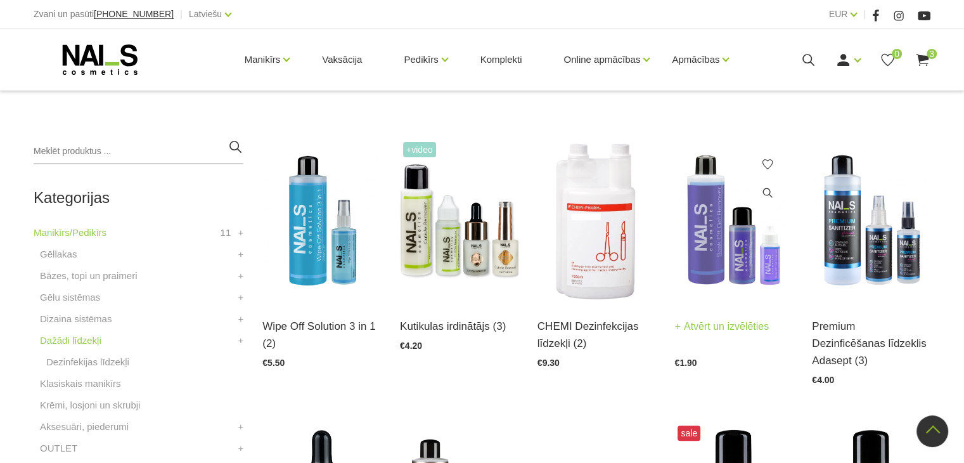
click at [732, 302] on div "Soak Off Gellakas noņēmējs (3) Atvērt un izvēlēties €1.90" at bounding box center [734, 334] width 119 height 65
click at [720, 275] on img at bounding box center [734, 220] width 119 height 163
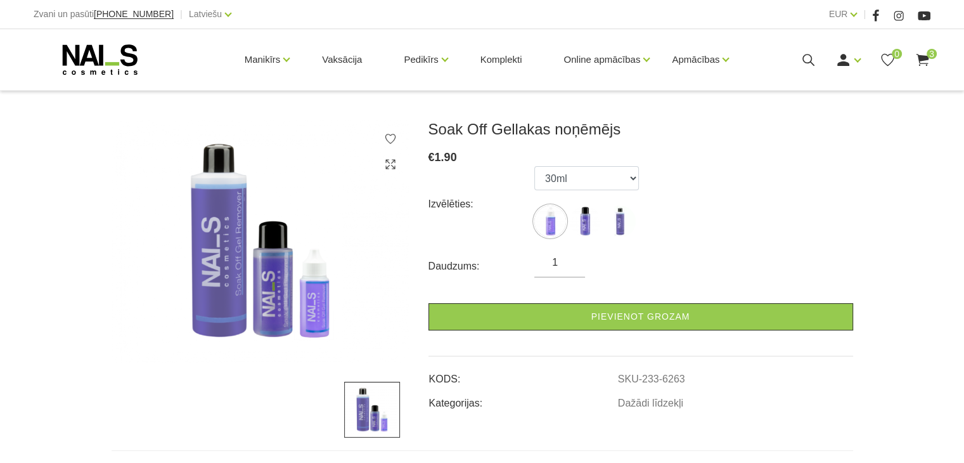
scroll to position [127, 0]
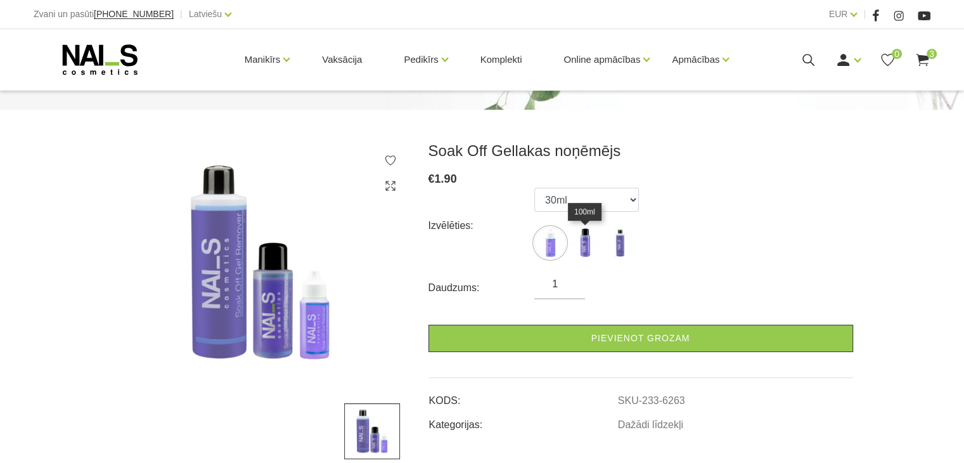
click at [588, 244] on img at bounding box center [585, 243] width 32 height 32
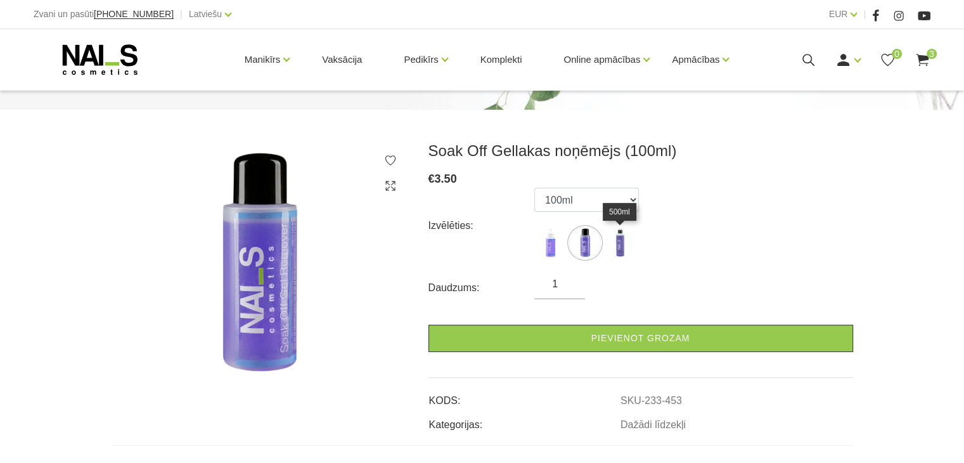
click at [623, 249] on img at bounding box center [620, 243] width 32 height 32
select select "452"
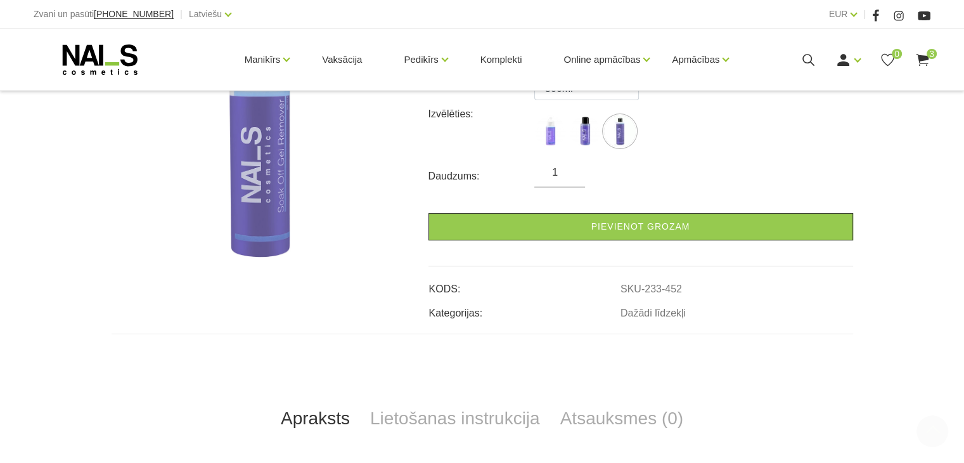
scroll to position [254, 0]
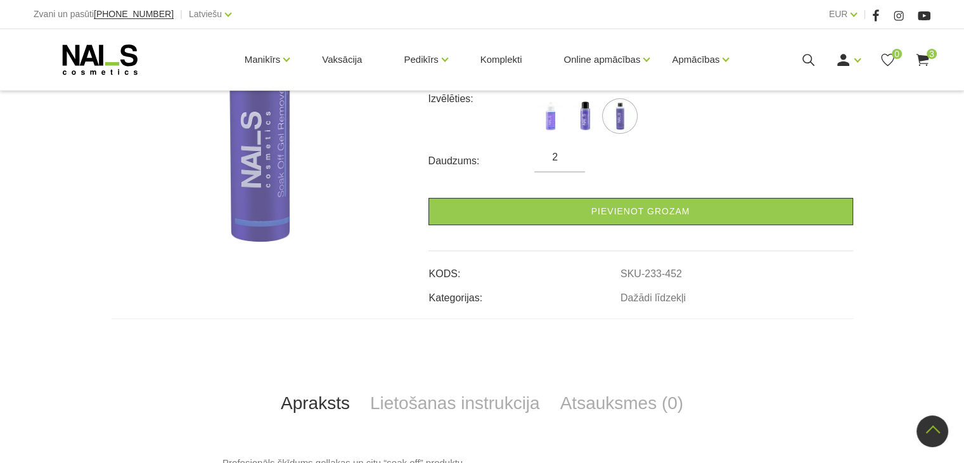
type input "2"
click at [571, 155] on input "2" at bounding box center [559, 157] width 51 height 15
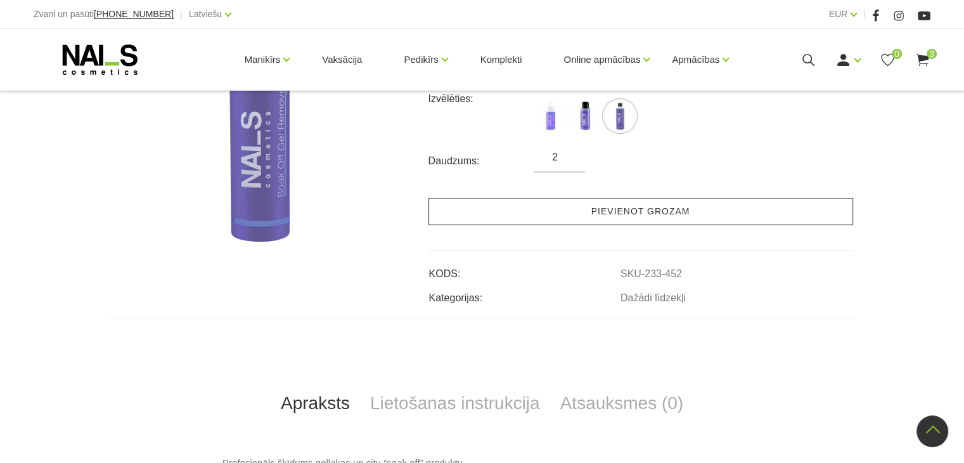
click at [633, 211] on link "Pievienot grozam" at bounding box center [641, 211] width 425 height 27
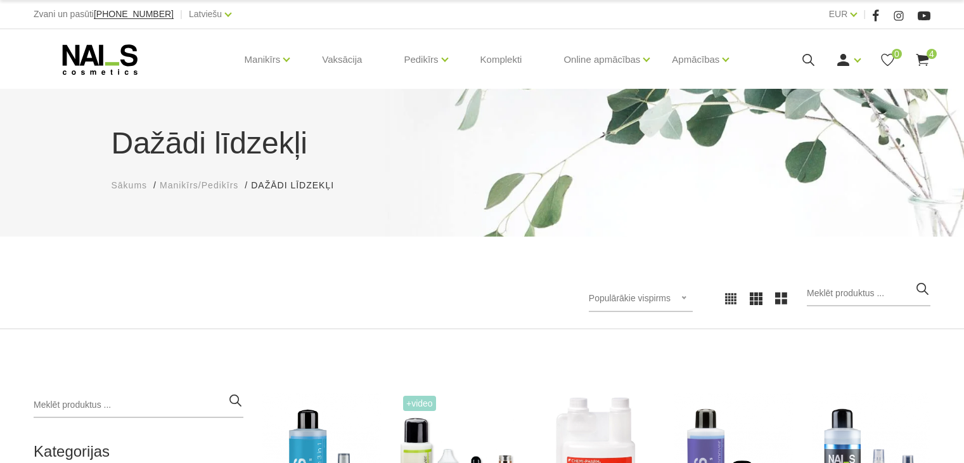
scroll to position [254, 0]
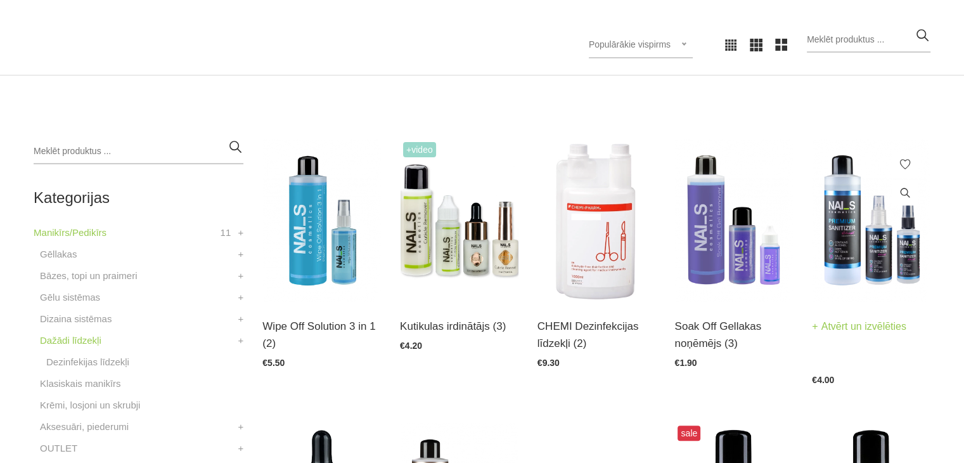
click at [922, 275] on img at bounding box center [871, 220] width 119 height 163
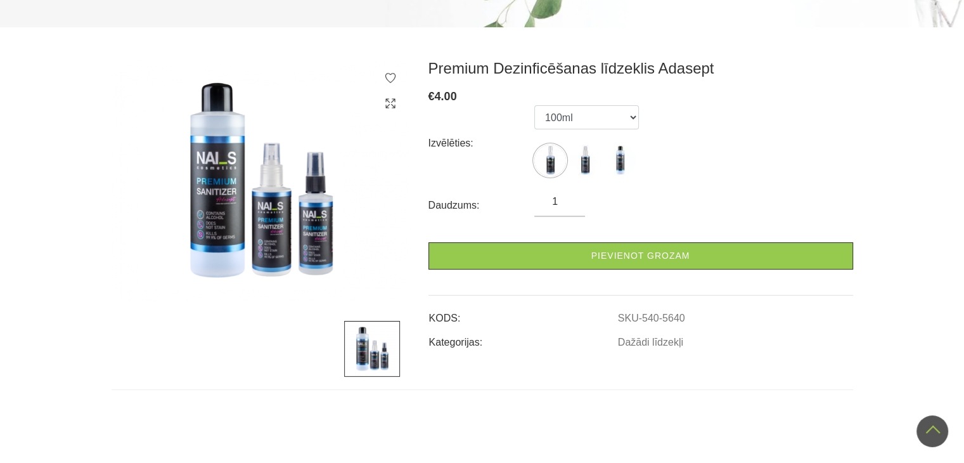
scroll to position [63, 0]
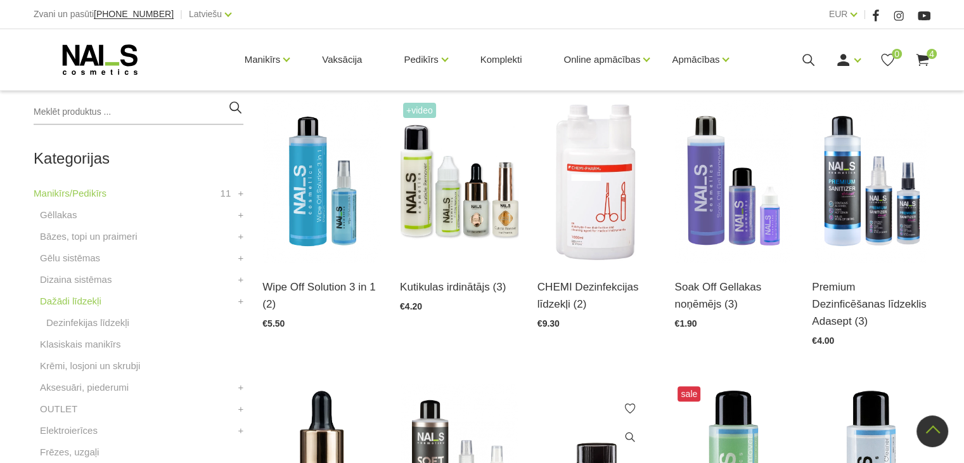
scroll to position [254, 0]
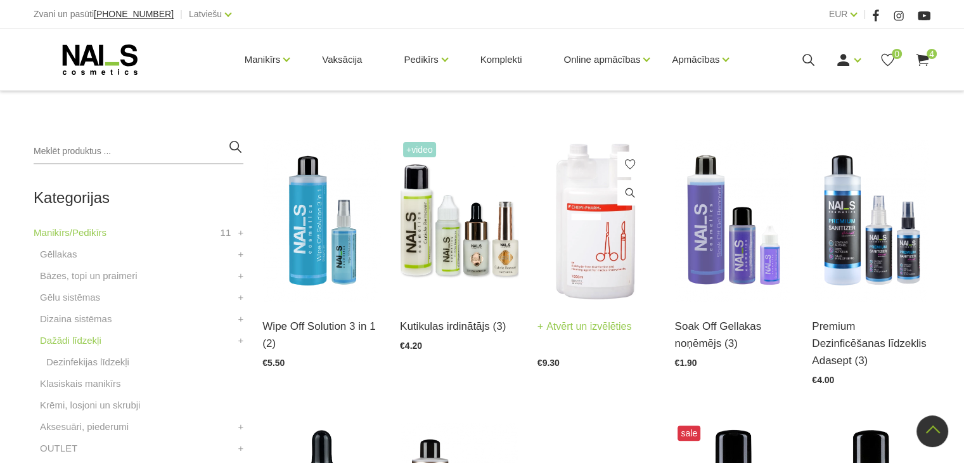
click at [606, 283] on img at bounding box center [597, 220] width 119 height 163
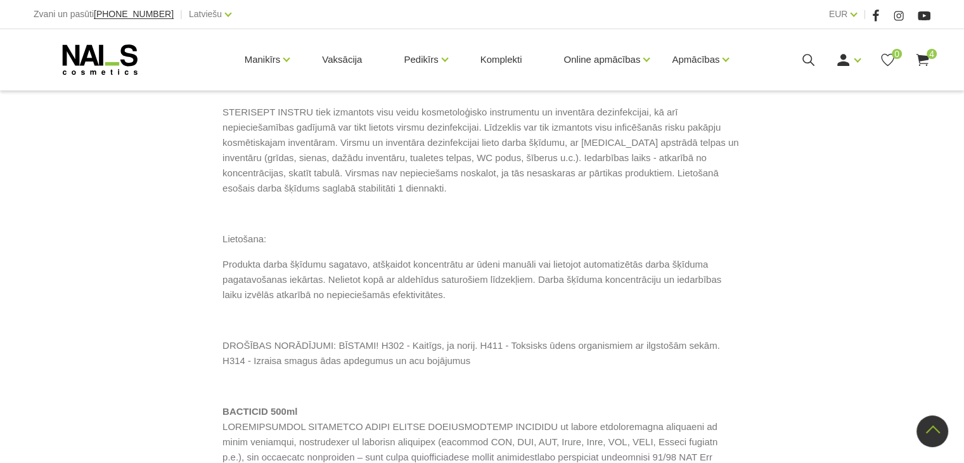
scroll to position [888, 0]
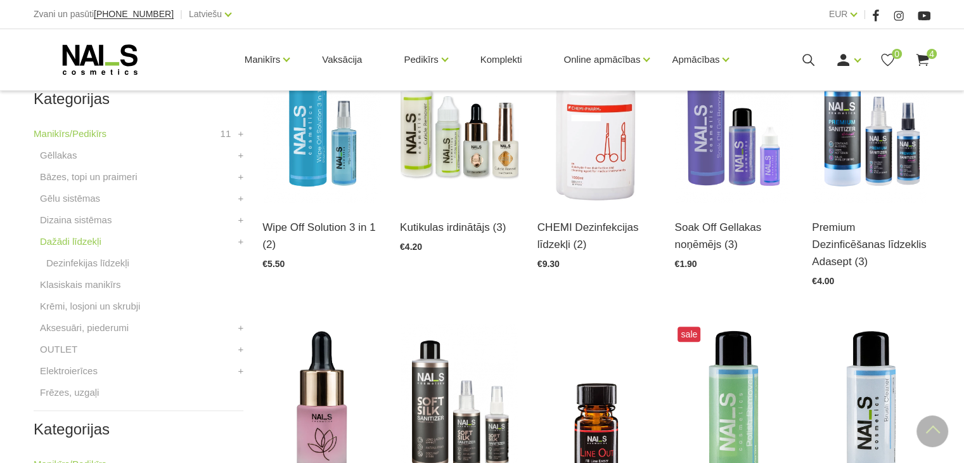
scroll to position [380, 0]
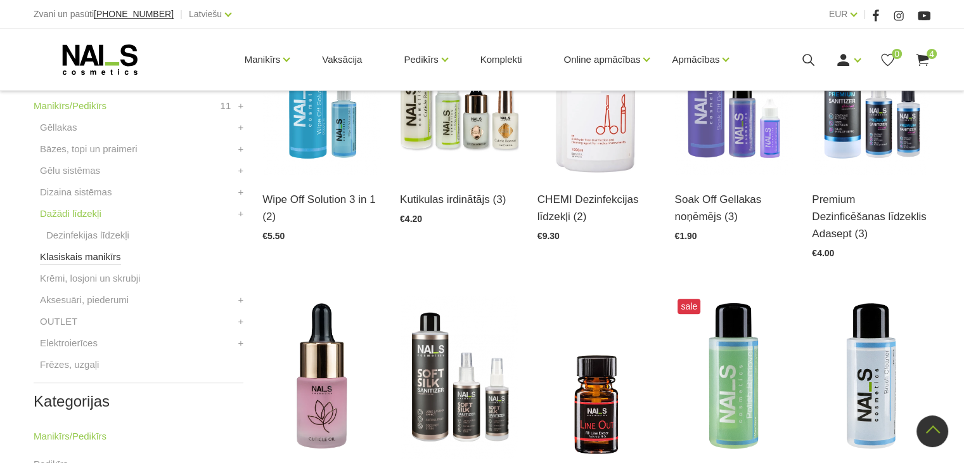
click at [87, 255] on link "Klasiskais manikīrs" at bounding box center [80, 256] width 81 height 15
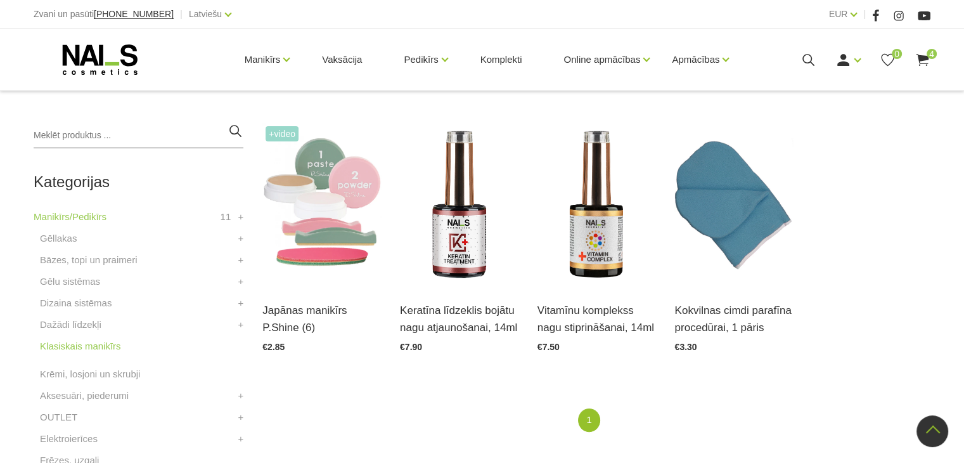
scroll to position [317, 0]
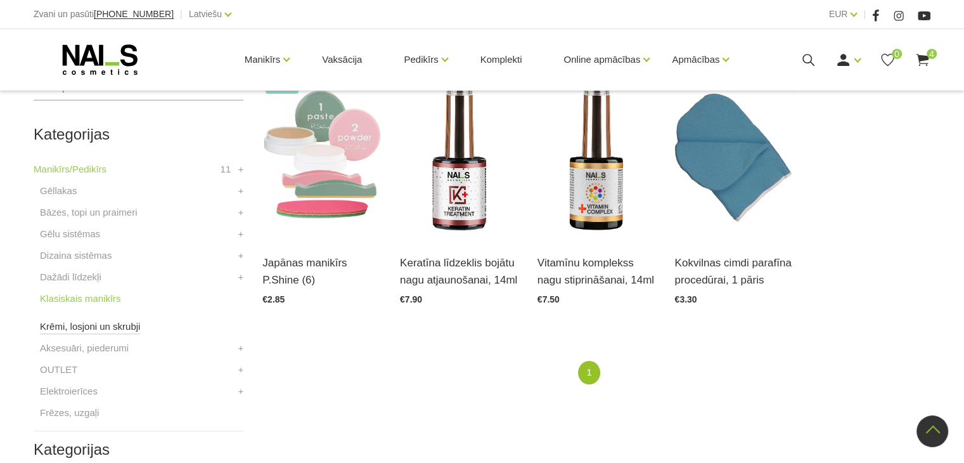
click at [79, 328] on link "Krēmi, losjoni un skrubji" at bounding box center [90, 326] width 100 height 15
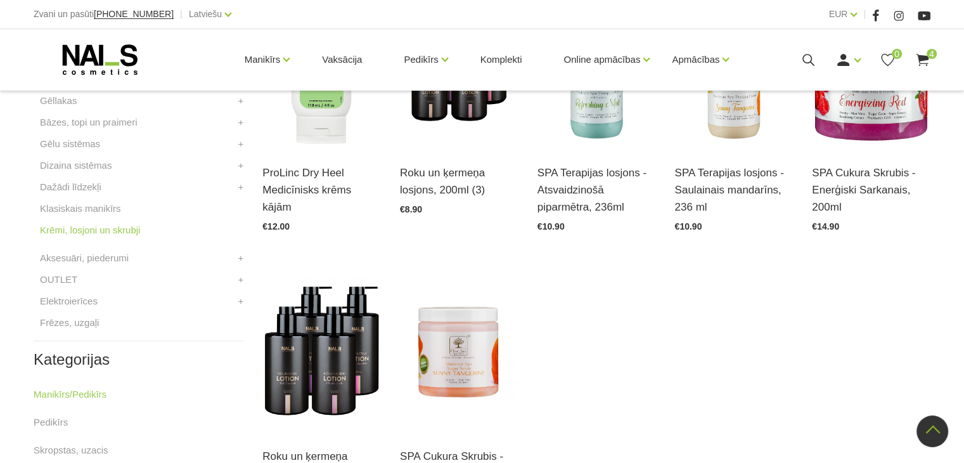
scroll to position [444, 0]
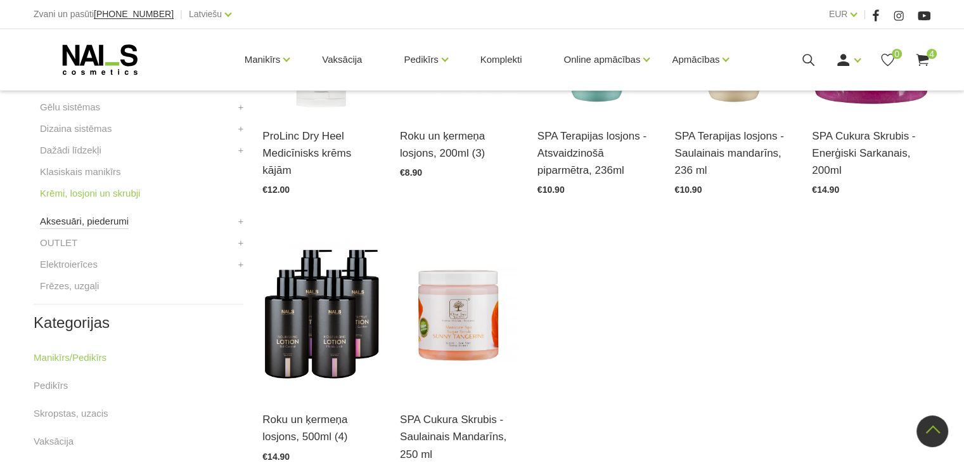
click at [88, 219] on link "Aksesuāri, piederumi" at bounding box center [84, 221] width 89 height 15
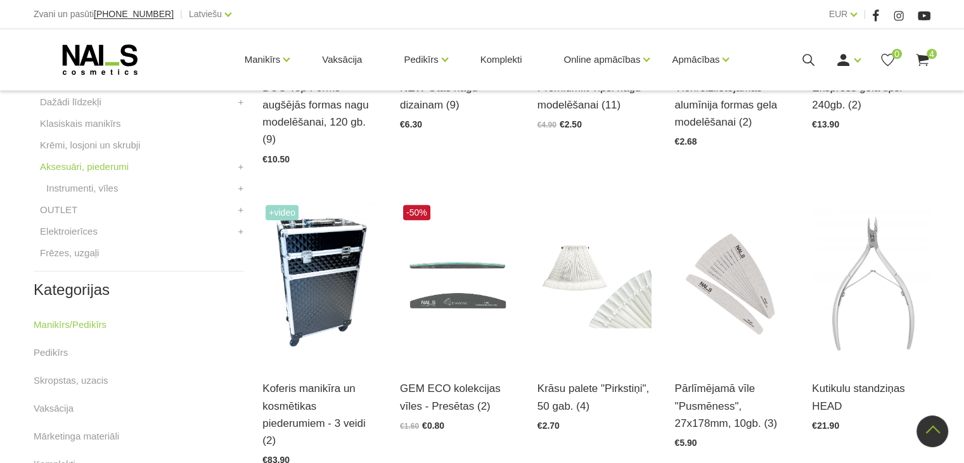
scroll to position [507, 0]
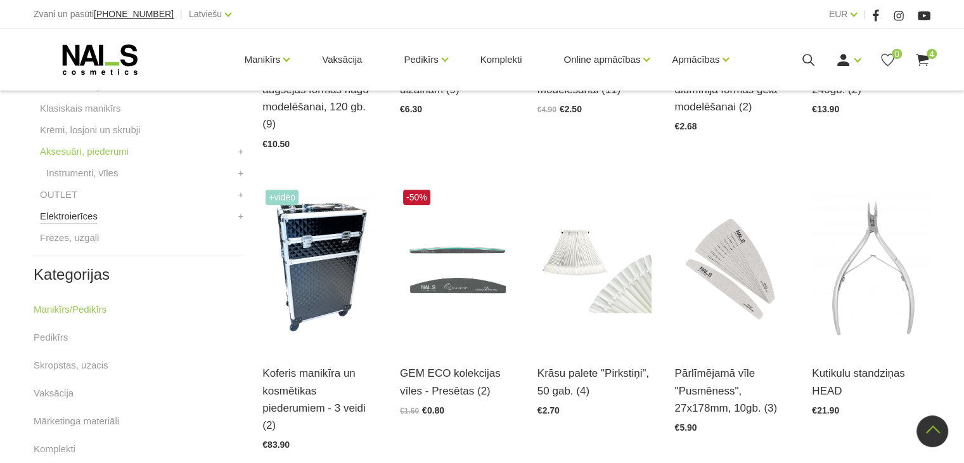
click at [77, 217] on link "Elektroierīces" at bounding box center [69, 216] width 58 height 15
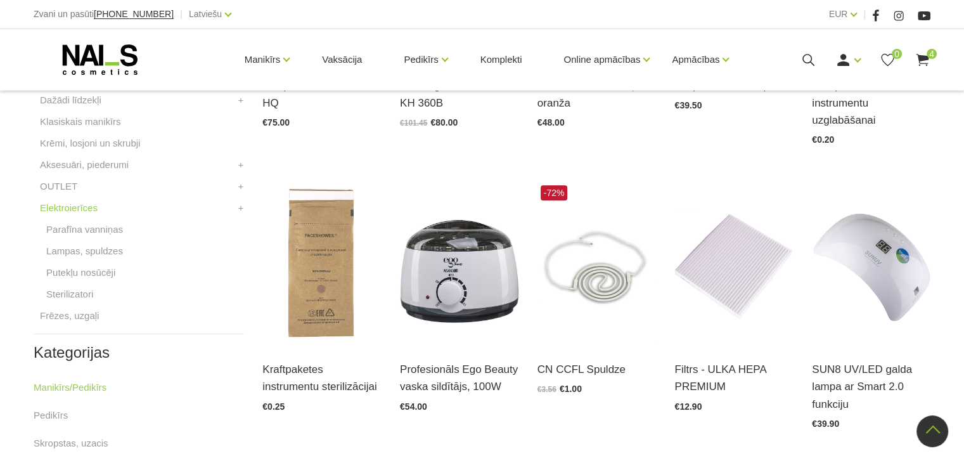
scroll to position [507, 0]
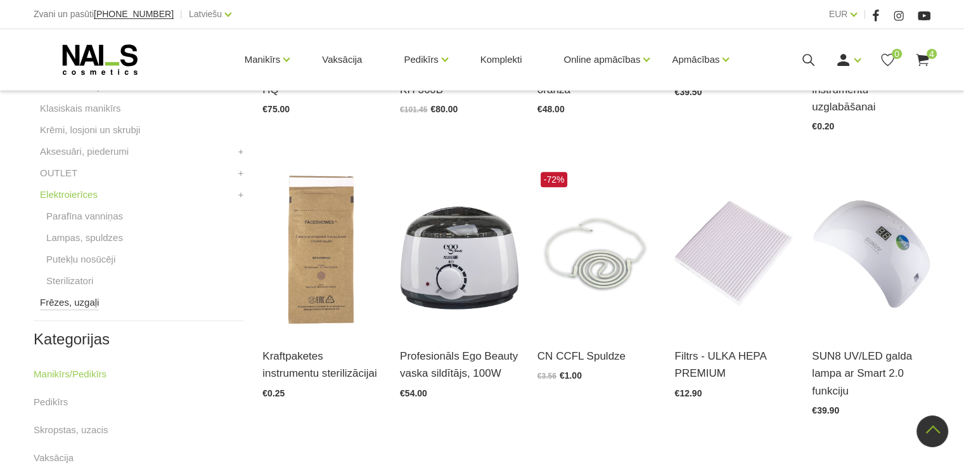
click at [87, 305] on link "Frēzes, uzgaļi" at bounding box center [69, 302] width 59 height 15
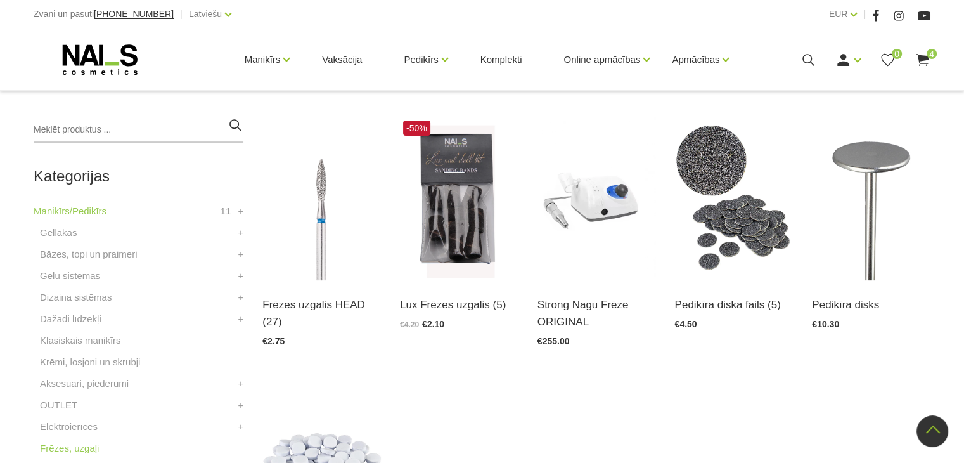
scroll to position [254, 0]
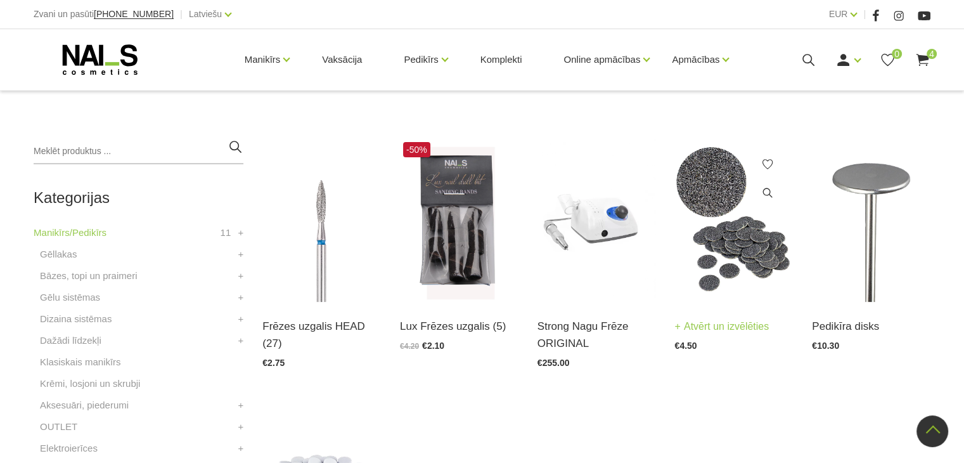
click at [749, 210] on img at bounding box center [734, 220] width 119 height 163
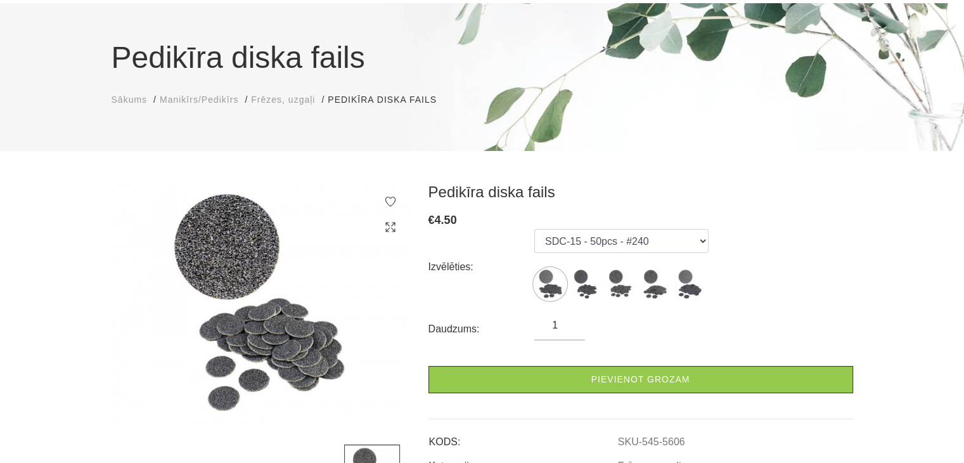
scroll to position [63, 0]
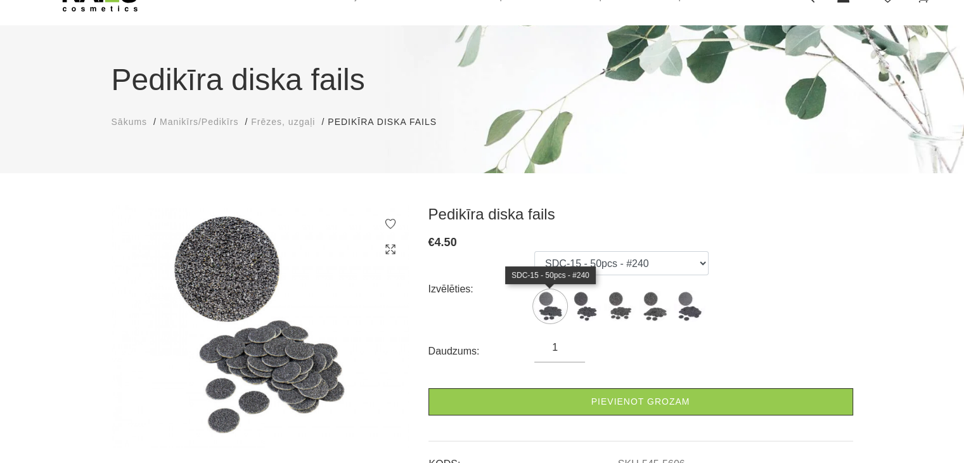
click at [553, 313] on img at bounding box center [550, 306] width 32 height 32
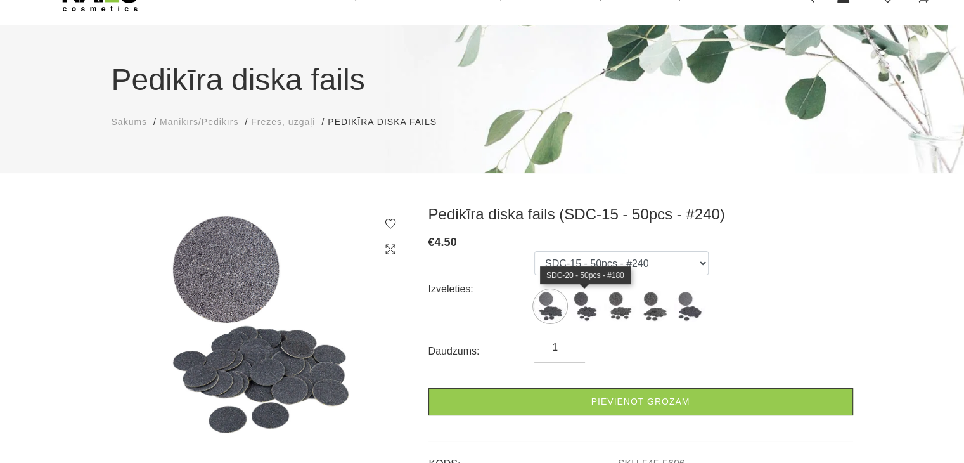
click at [581, 314] on img at bounding box center [585, 306] width 32 height 32
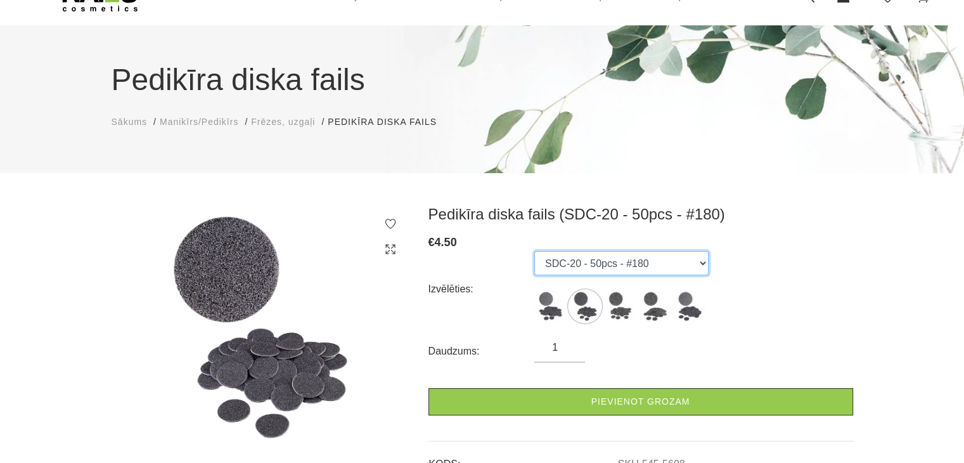
click at [705, 265] on select "SDC-15 - 50pcs - #240 SDC-20 - 50pcs - #180 SDC-20 - 50pcs - #100 SDC-25 - 50pc…" at bounding box center [621, 263] width 174 height 24
click at [760, 278] on div "Izvēlēties: SDC-15 - 50pcs - #240 SDC-20 - 50pcs - #180 SDC-20 - 50pcs - #100 S…" at bounding box center [641, 289] width 425 height 76
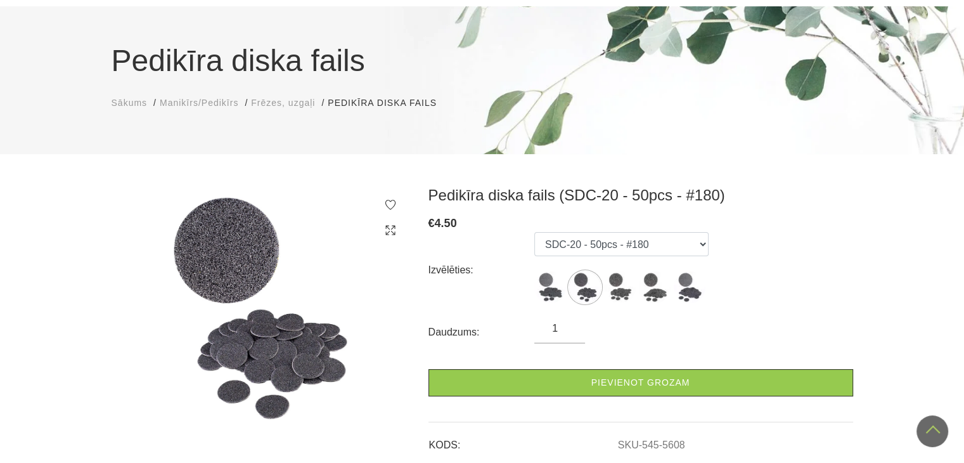
scroll to position [48, 0]
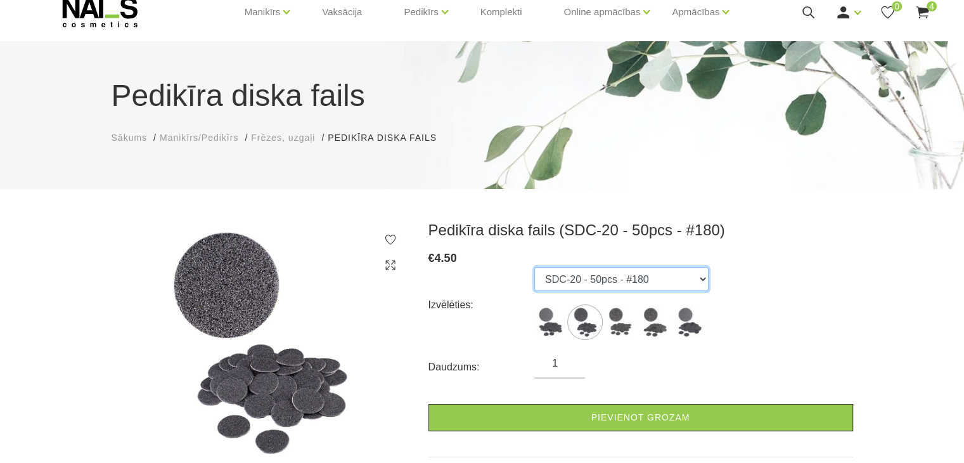
click at [701, 278] on select "SDC-15 - 50pcs - #240 SDC-20 - 50pcs - #180 SDC-20 - 50pcs - #100 SDC-25 - 50pc…" at bounding box center [621, 279] width 174 height 24
select select "5610"
click at [534, 267] on select "SDC-15 - 50pcs - #240 SDC-20 - 50pcs - #180 SDC-20 - 50pcs - #100 SDC-25 - 50pc…" at bounding box center [621, 279] width 174 height 24
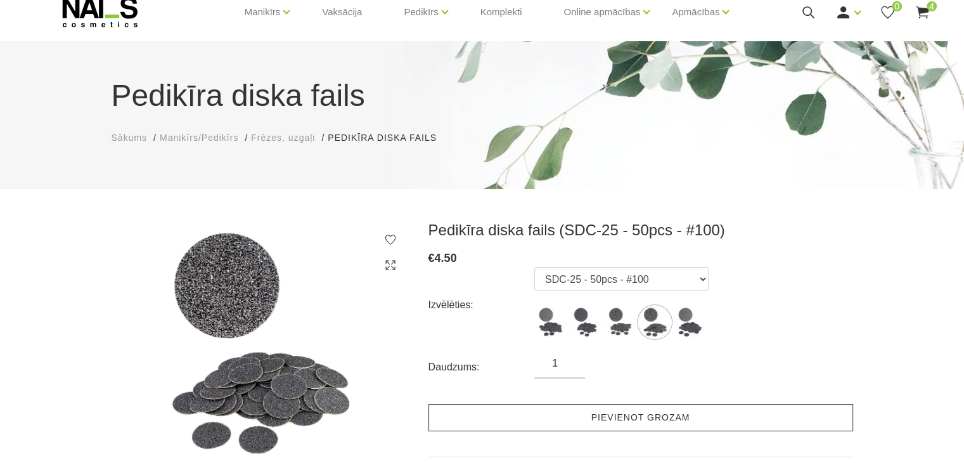
click at [643, 417] on link "Pievienot grozam" at bounding box center [641, 417] width 425 height 27
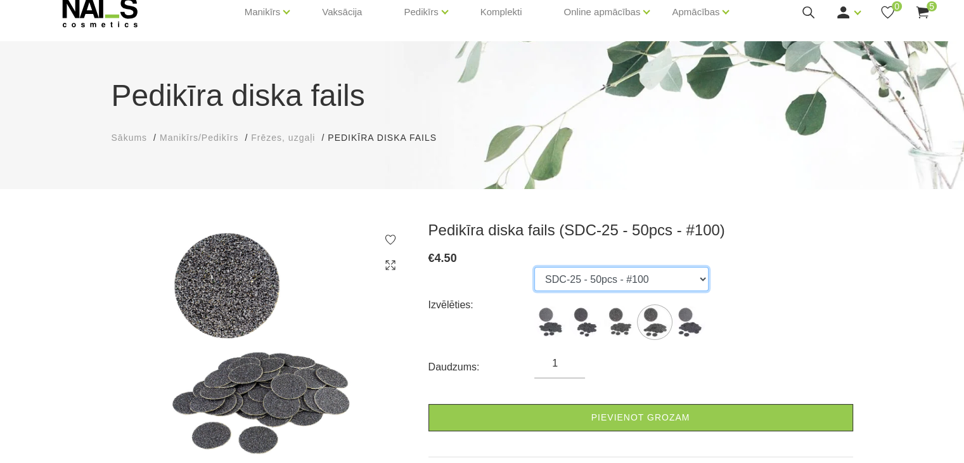
click at [701, 278] on select "SDC-15 - 50pcs - #240 SDC-20 - 50pcs - #180 SDC-20 - 50pcs - #100 SDC-25 - 50pc…" at bounding box center [621, 279] width 174 height 24
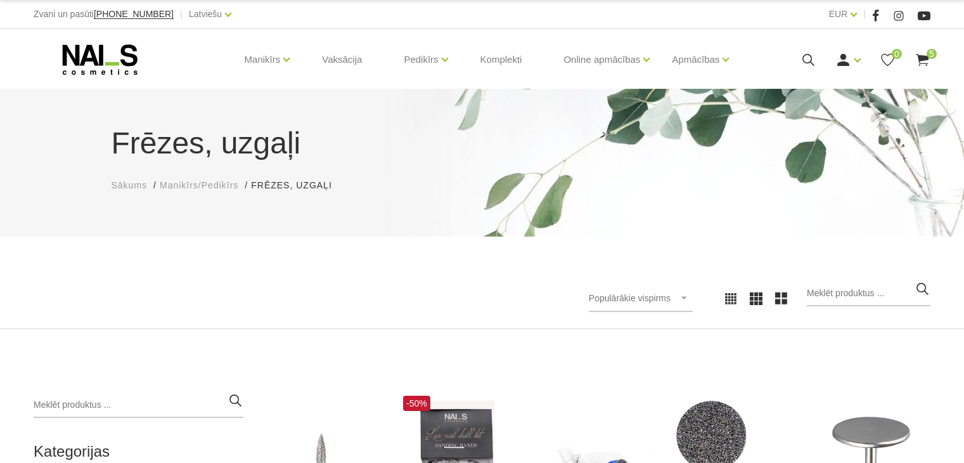
scroll to position [254, 0]
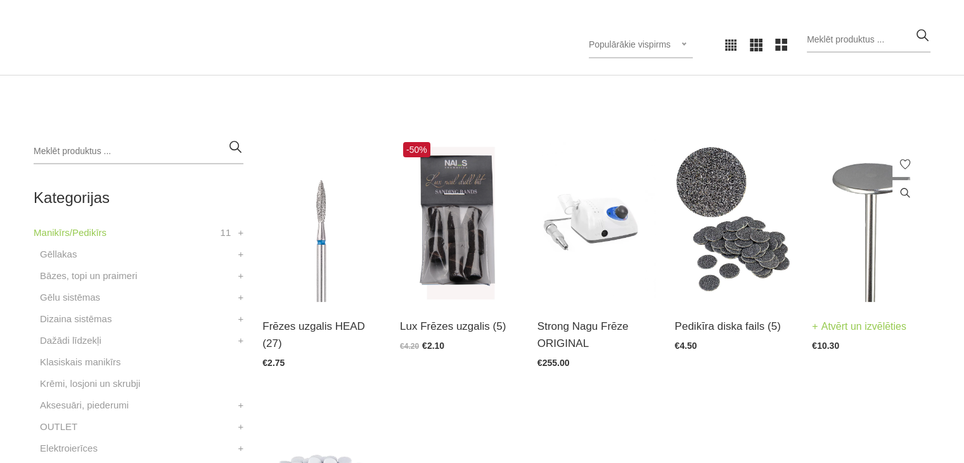
click at [849, 183] on img at bounding box center [871, 220] width 119 height 163
click at [766, 201] on link at bounding box center [767, 192] width 25 height 25
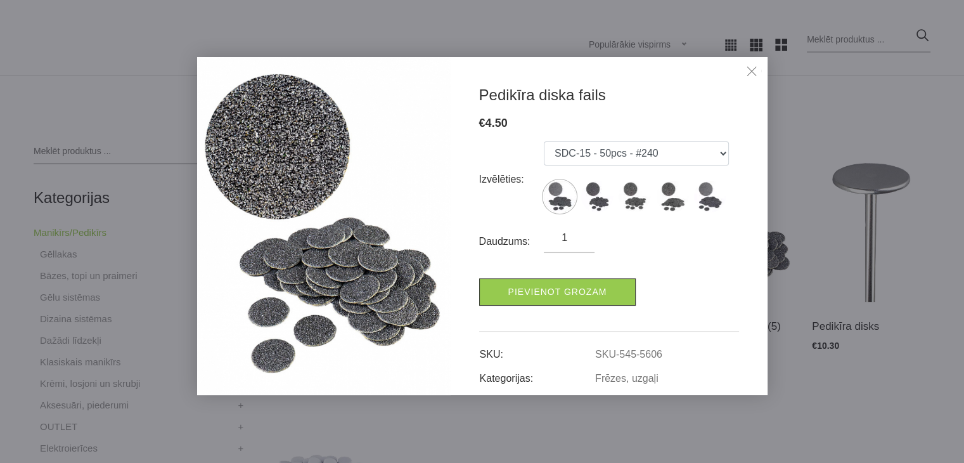
click at [749, 69] on link "Close" at bounding box center [751, 72] width 19 height 19
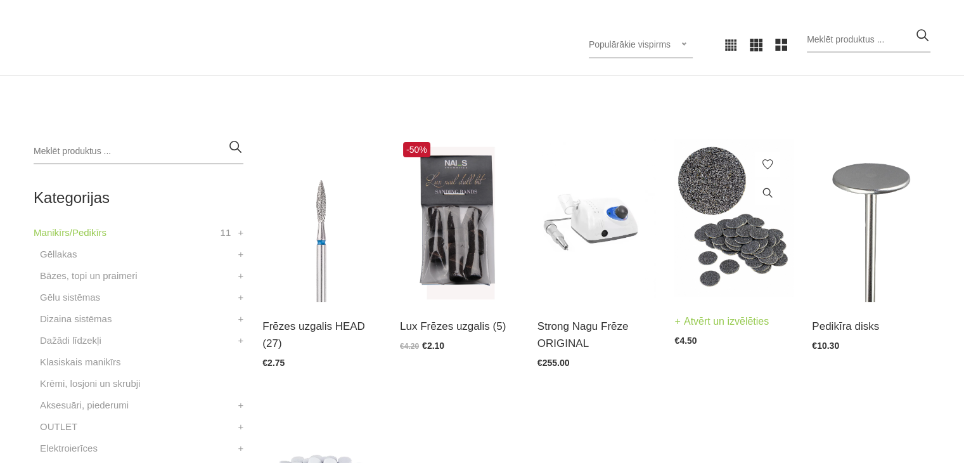
click at [724, 318] on link "Atvērt un izvēlēties" at bounding box center [722, 322] width 94 height 18
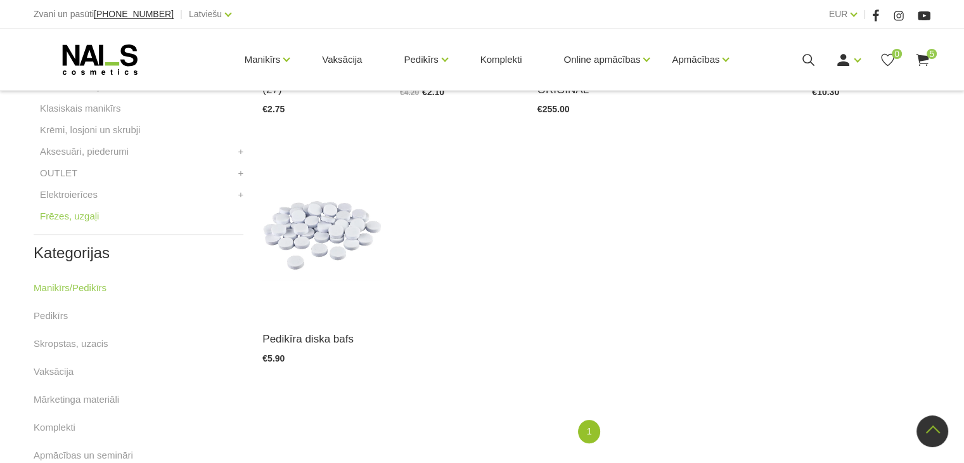
scroll to position [317, 0]
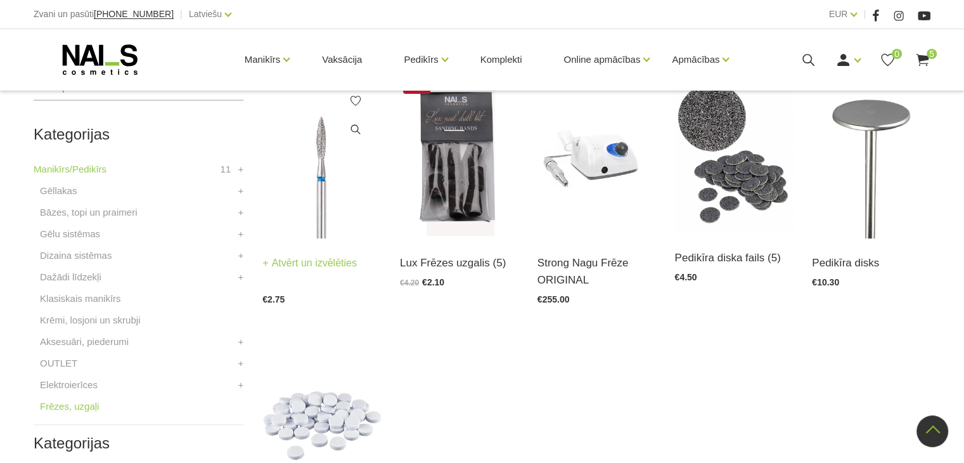
click at [314, 262] on link "Atvērt un izvēlēties" at bounding box center [309, 263] width 94 height 18
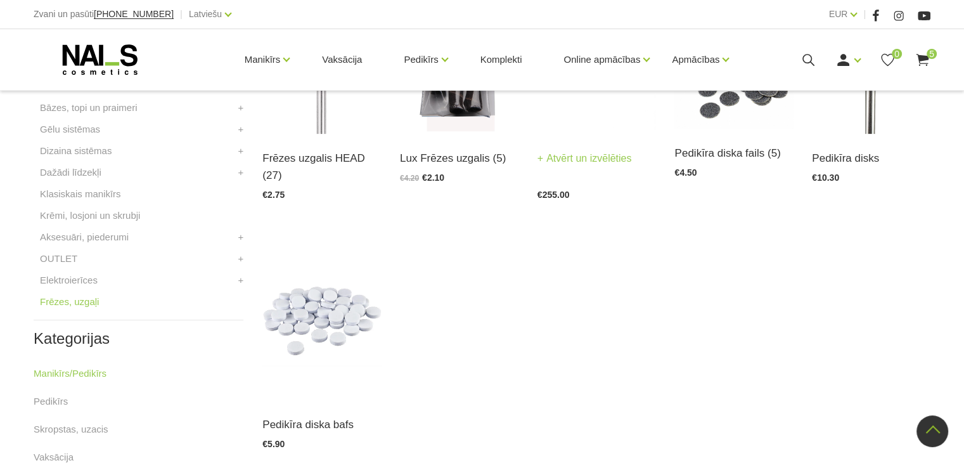
scroll to position [444, 0]
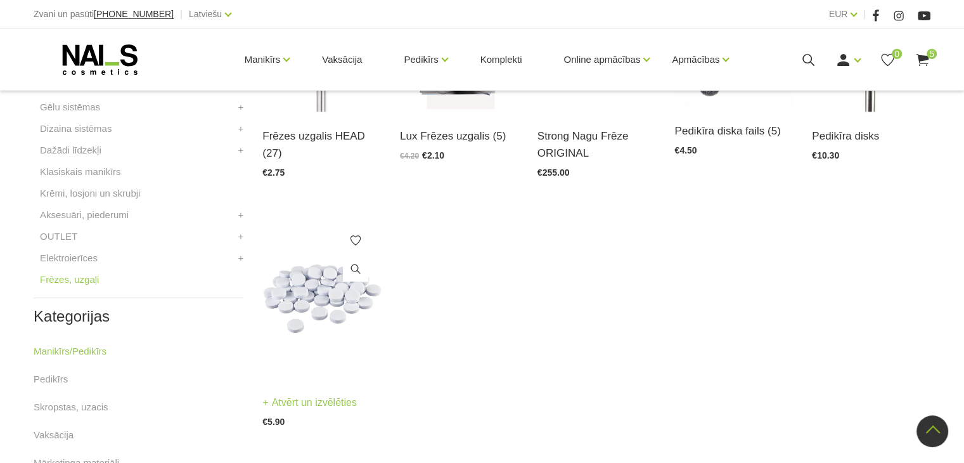
click at [325, 333] on img at bounding box center [321, 296] width 119 height 163
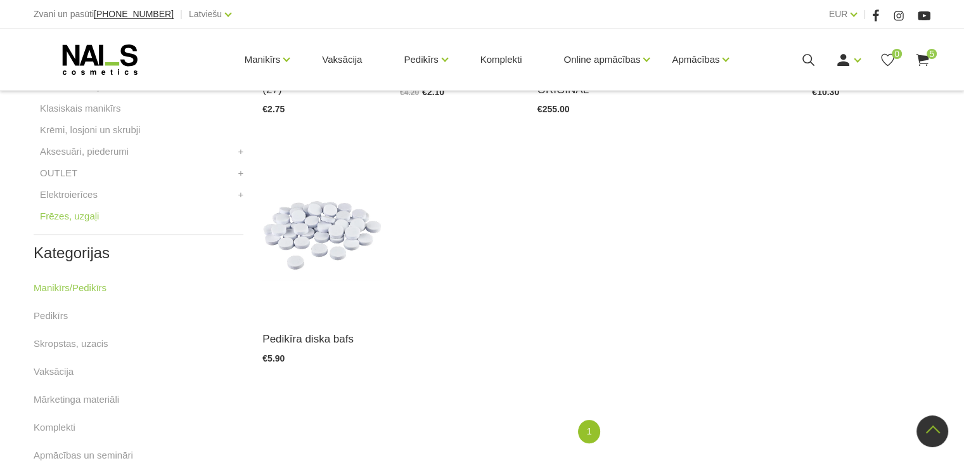
scroll to position [571, 0]
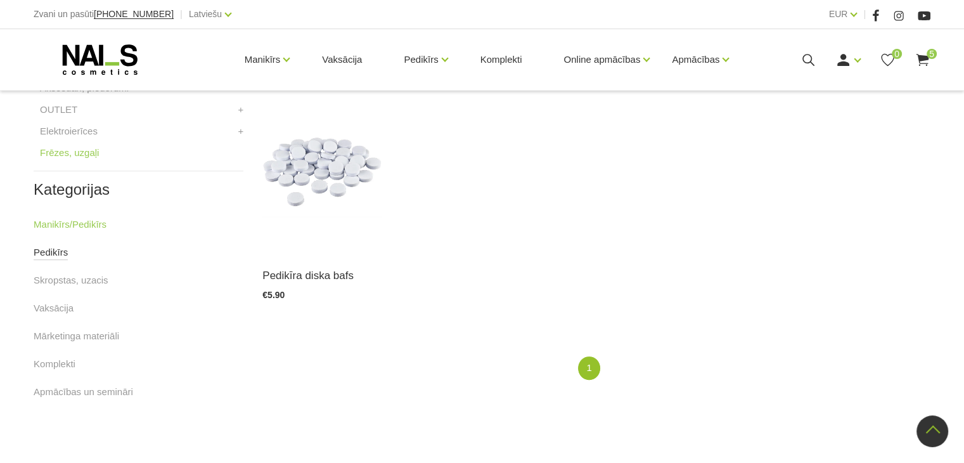
click at [53, 257] on link "Pedikīrs" at bounding box center [51, 252] width 34 height 15
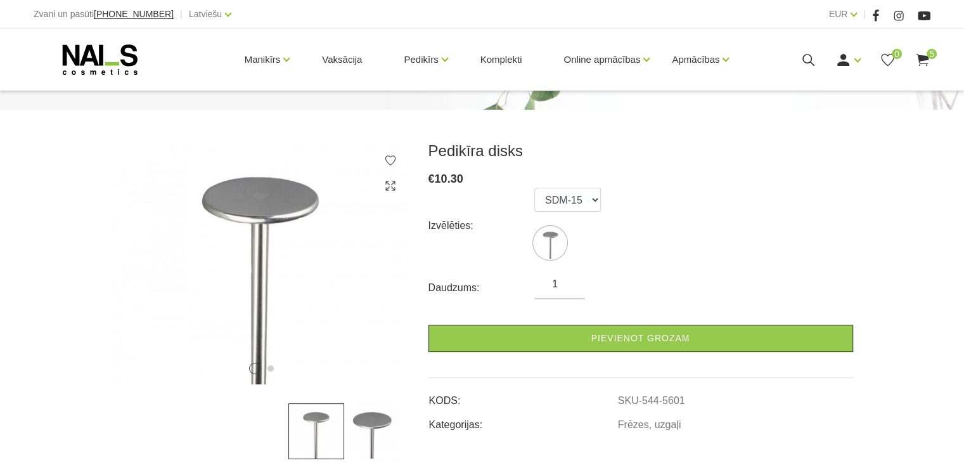
scroll to position [190, 0]
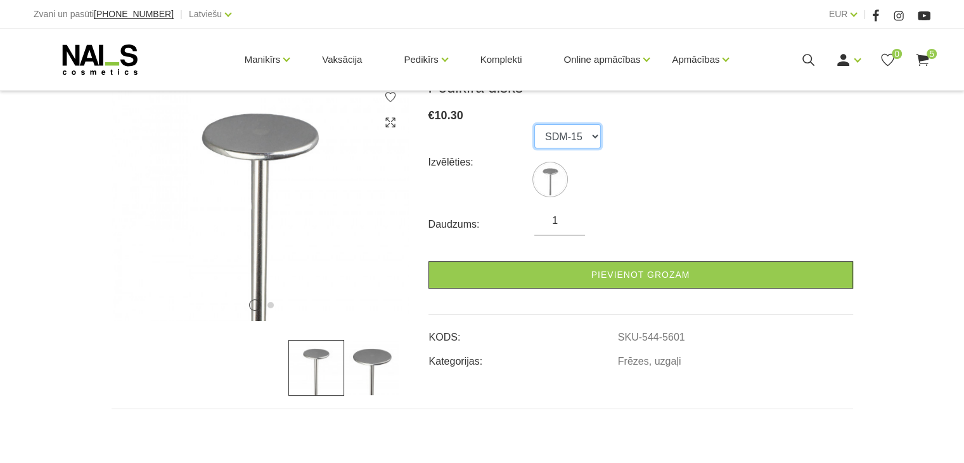
click at [593, 134] on select "SDM-15" at bounding box center [567, 136] width 67 height 24
click at [644, 195] on div "Izvēlēties: SDM-15" at bounding box center [641, 162] width 425 height 76
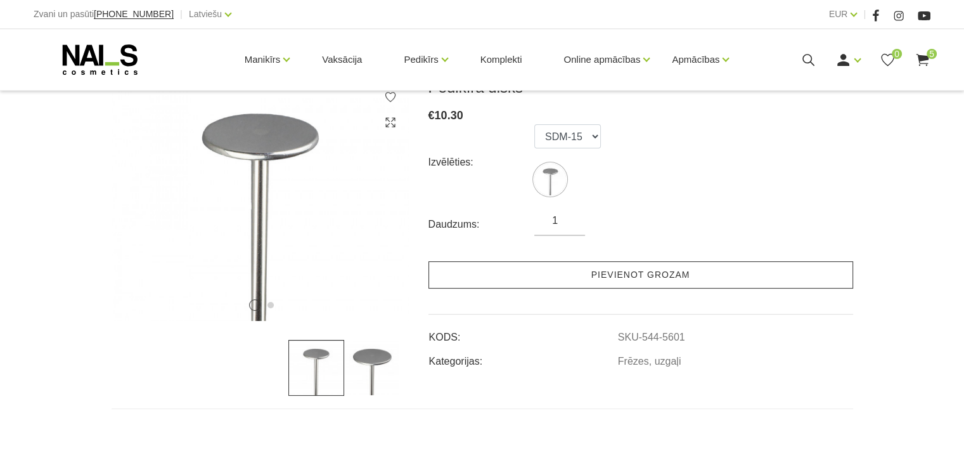
click at [640, 275] on link "Pievienot grozam" at bounding box center [641, 274] width 425 height 27
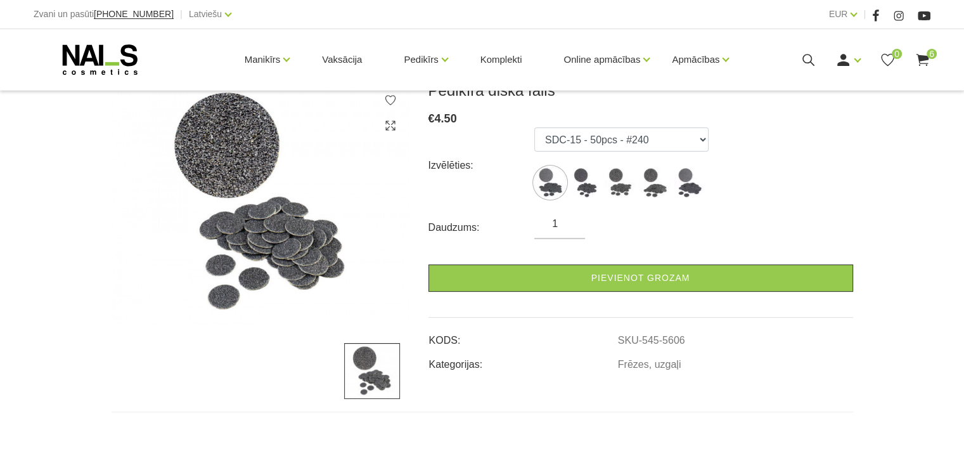
scroll to position [190, 0]
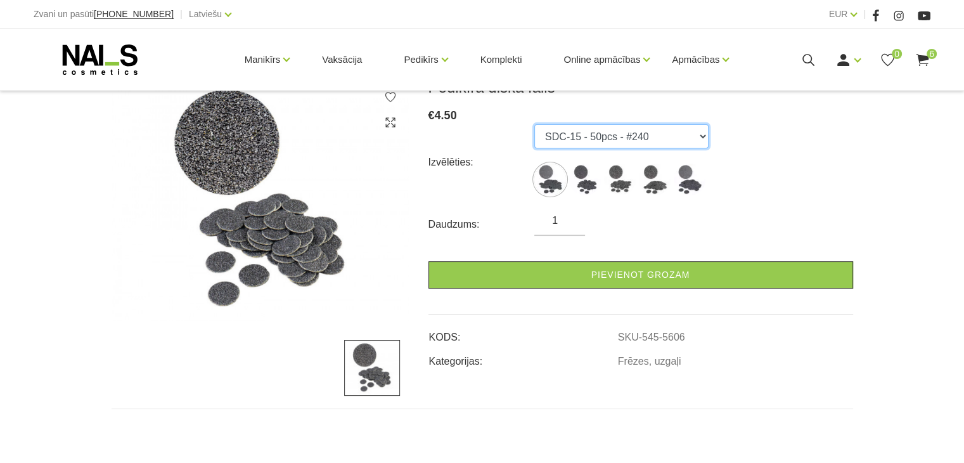
click at [705, 134] on select "SDC-15 - 50pcs - #240 SDC-20 - 50pcs - #180 SDC-20 - 50pcs - #100 SDC-25 - 50pc…" at bounding box center [621, 136] width 174 height 24
click at [702, 138] on select "SDC-15 - 50pcs - #240 SDC-20 - 50pcs - #180 SDC-20 - 50pcs - #100 SDC-25 - 50pc…" at bounding box center [621, 136] width 174 height 24
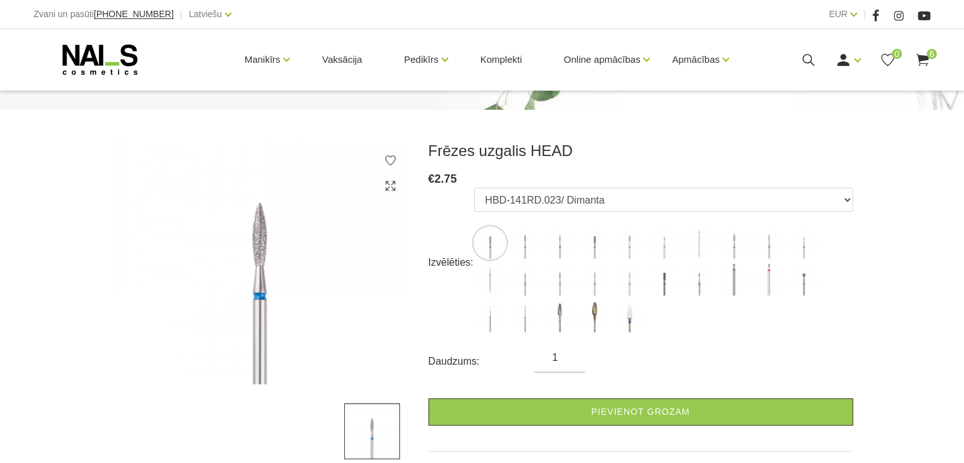
scroll to position [190, 0]
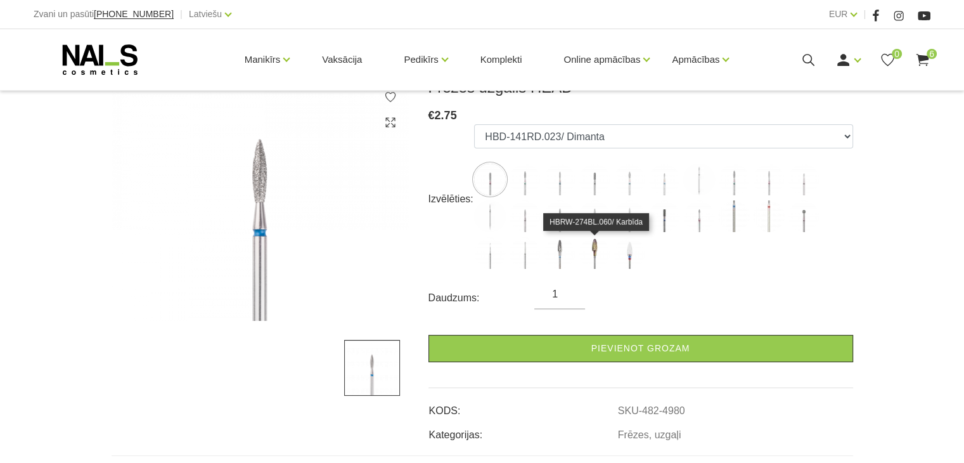
click at [595, 247] on img at bounding box center [595, 253] width 32 height 32
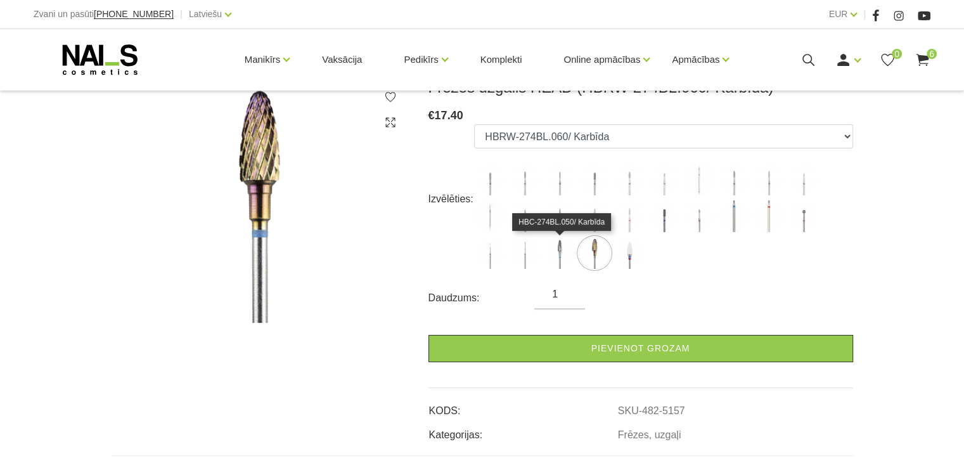
click at [559, 245] on img at bounding box center [560, 253] width 32 height 32
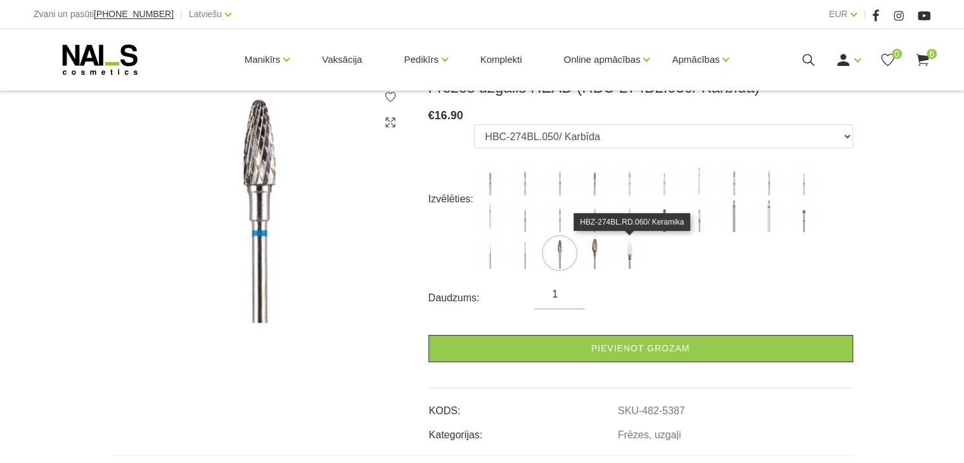
click at [631, 252] on img at bounding box center [630, 253] width 32 height 32
select select "5388"
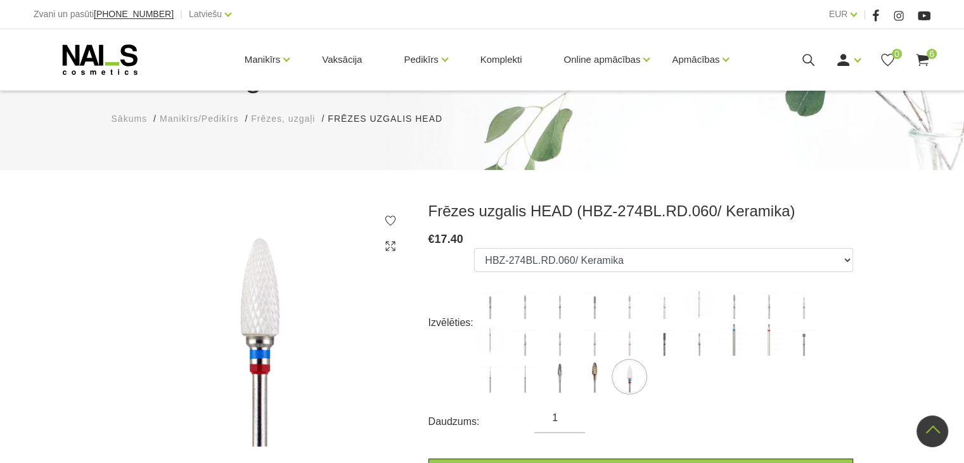
scroll to position [63, 0]
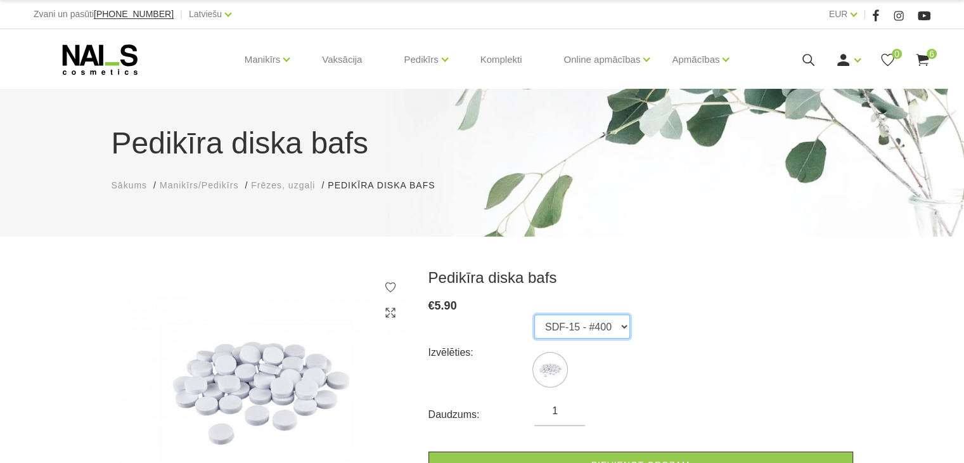
click at [621, 325] on select "SDF-15 - #400" at bounding box center [582, 326] width 96 height 24
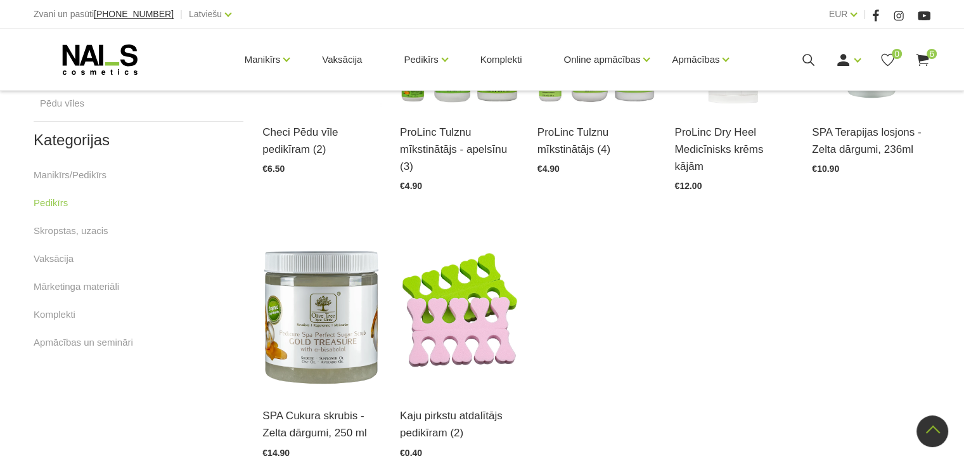
scroll to position [254, 0]
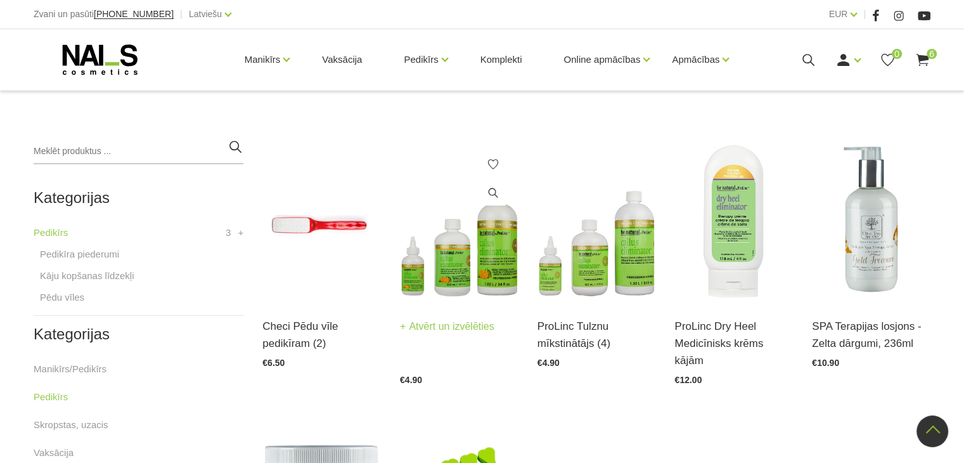
click at [441, 325] on link "Atvērt un izvēlēties" at bounding box center [447, 327] width 94 height 18
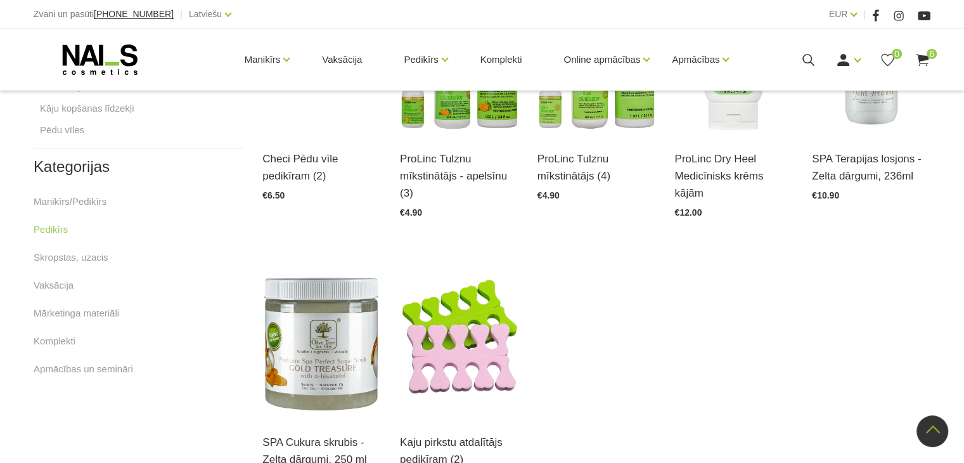
scroll to position [444, 0]
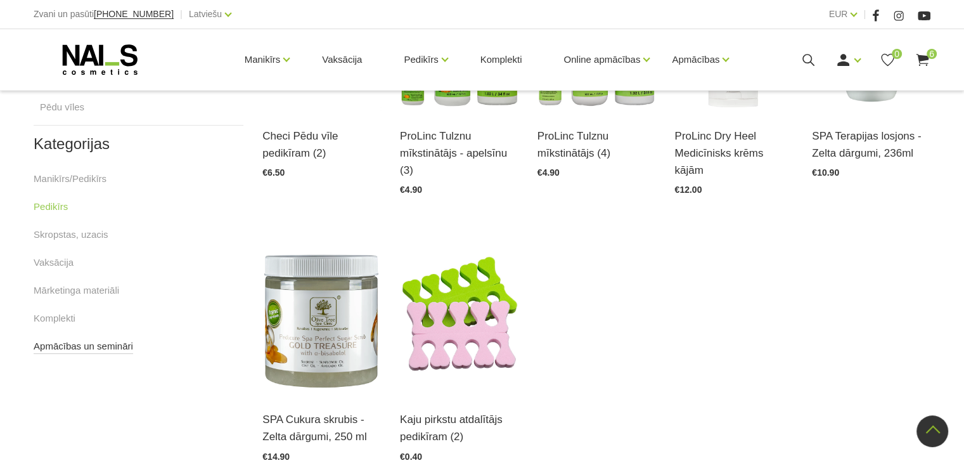
click at [85, 344] on link "Apmācības un semināri" at bounding box center [84, 346] width 100 height 15
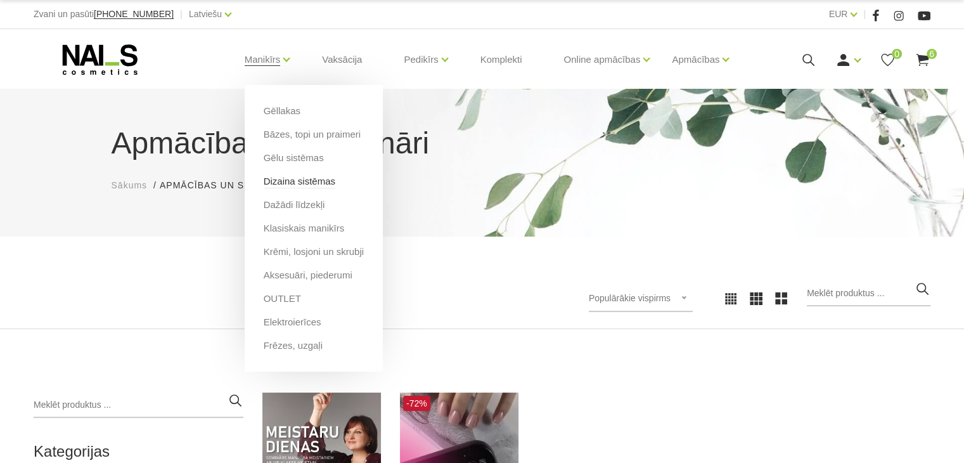
click at [286, 181] on link "Dizaina sistēmas" at bounding box center [300, 181] width 72 height 14
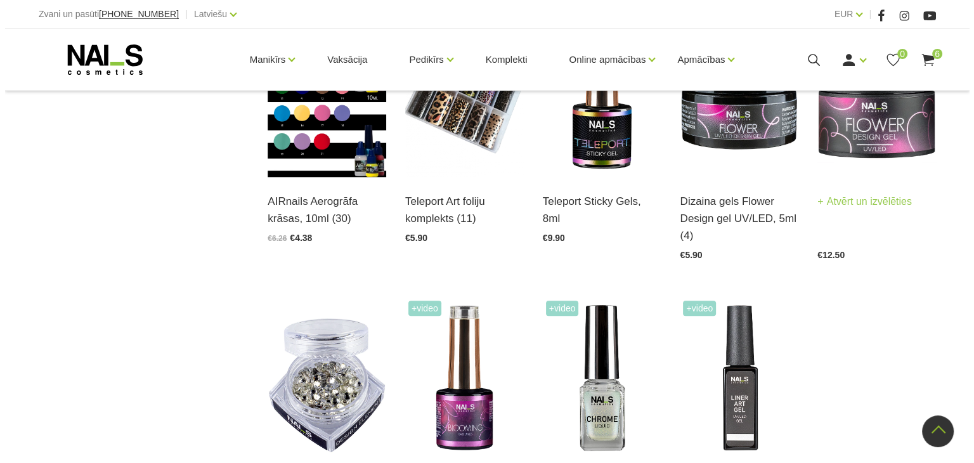
scroll to position [1205, 0]
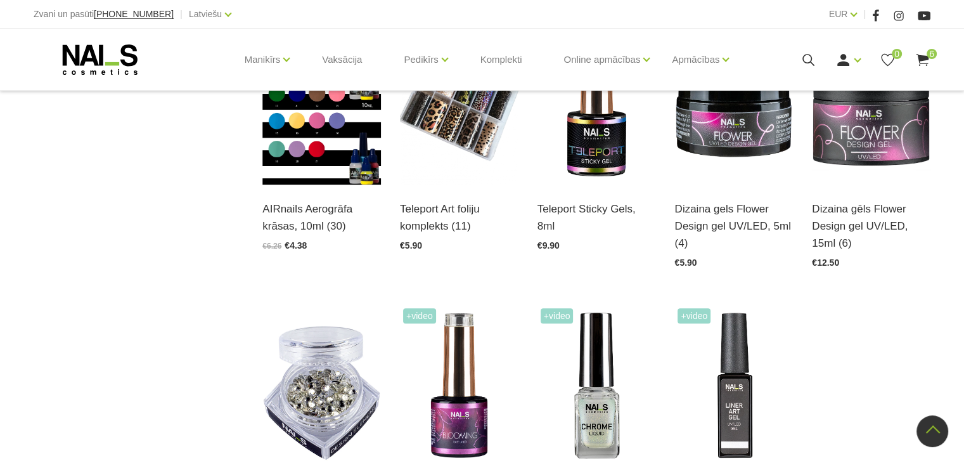
click at [922, 56] on use at bounding box center [922, 60] width 13 height 12
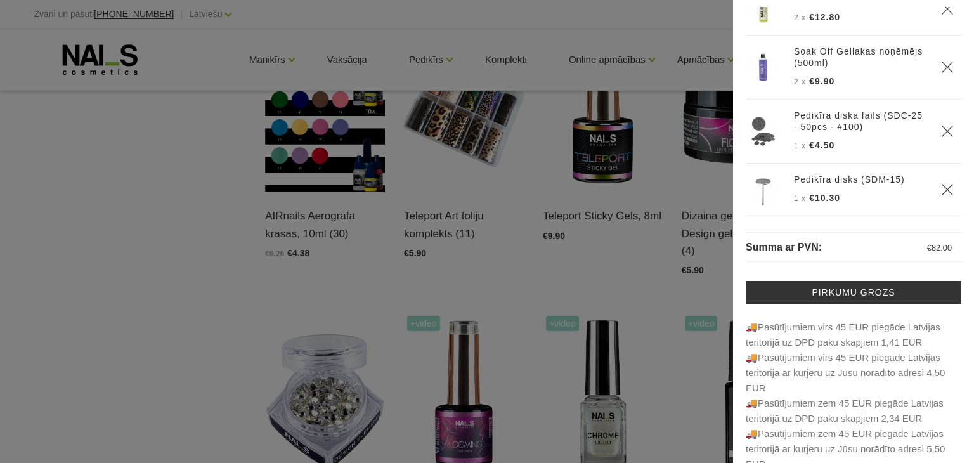
scroll to position [61, 0]
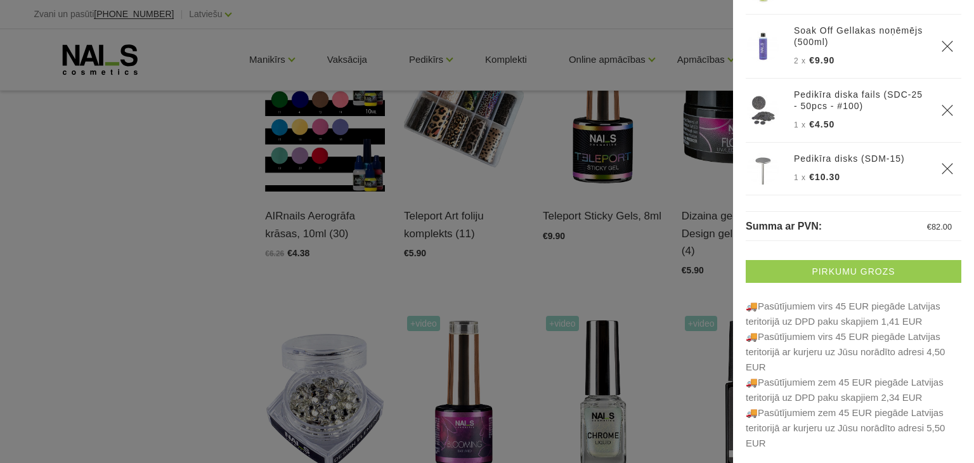
click at [853, 272] on link "Pirkumu grozs" at bounding box center [854, 271] width 216 height 23
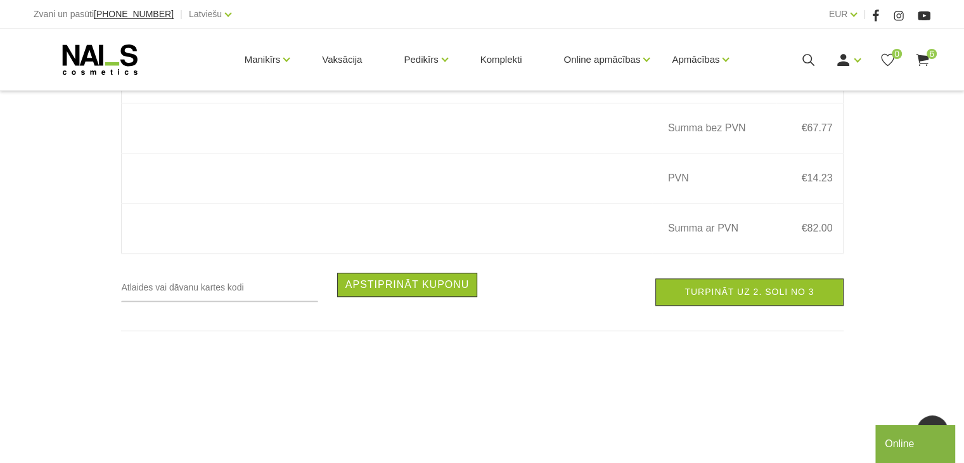
scroll to position [1078, 0]
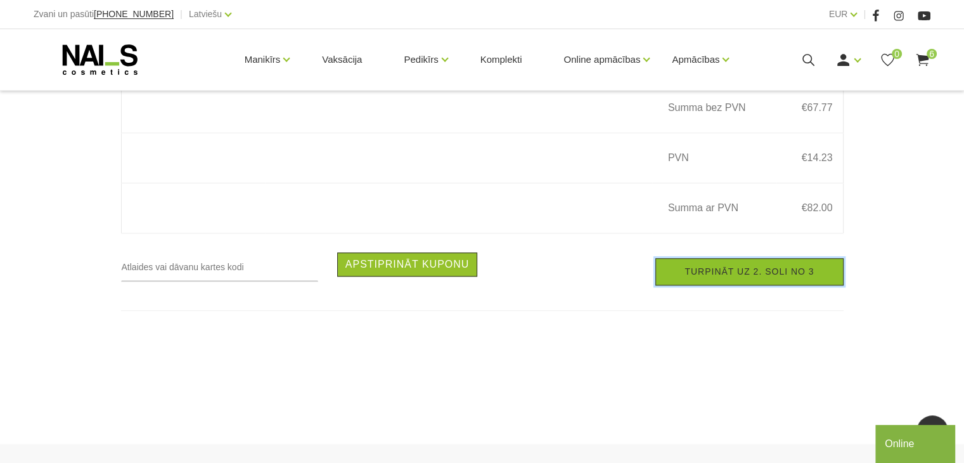
click at [750, 279] on link "Turpināt uz 2. soli no 3" at bounding box center [750, 271] width 188 height 27
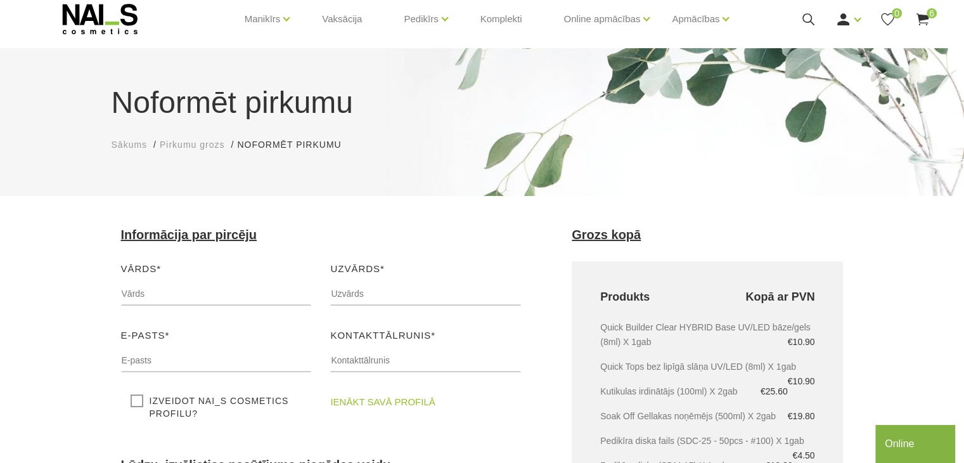
scroll to position [63, 0]
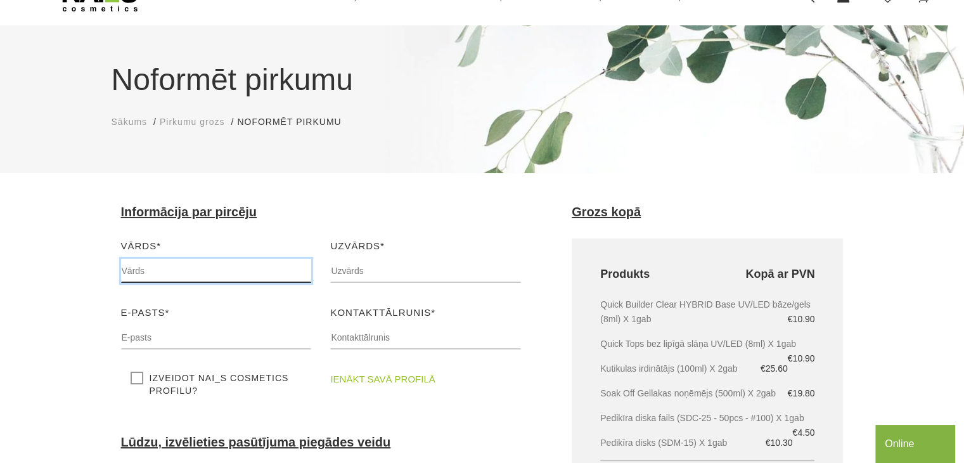
click at [132, 267] on input "text" at bounding box center [216, 271] width 191 height 24
type input "Dace"
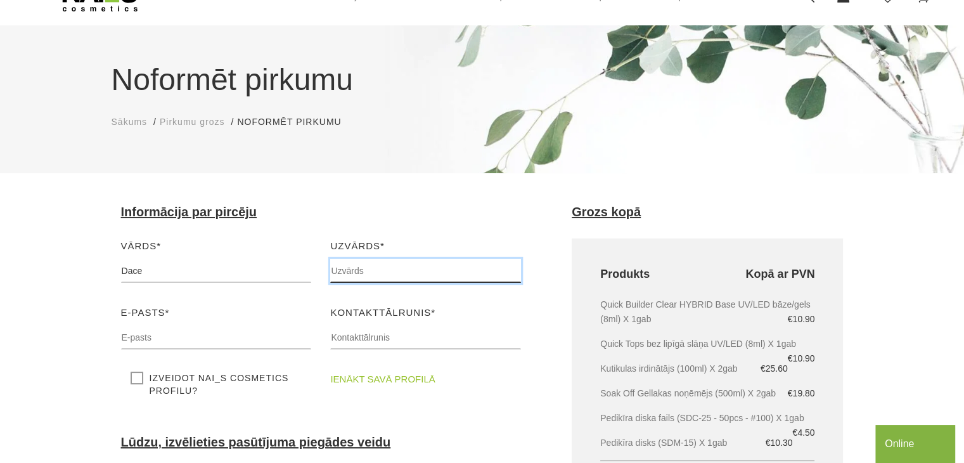
click at [356, 277] on input "text" at bounding box center [425, 271] width 191 height 24
type input "Grīntāle"
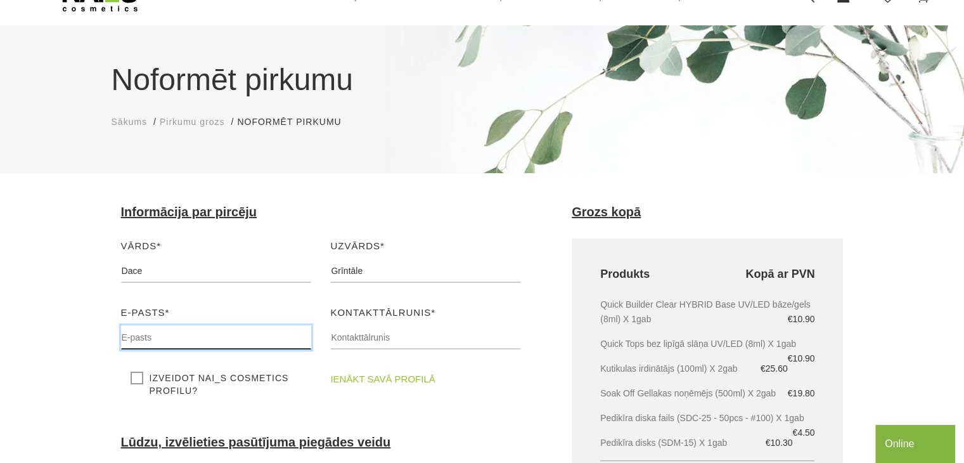
click at [146, 340] on input "text" at bounding box center [216, 337] width 191 height 24
type input "[EMAIL_ADDRESS][DOMAIN_NAME]"
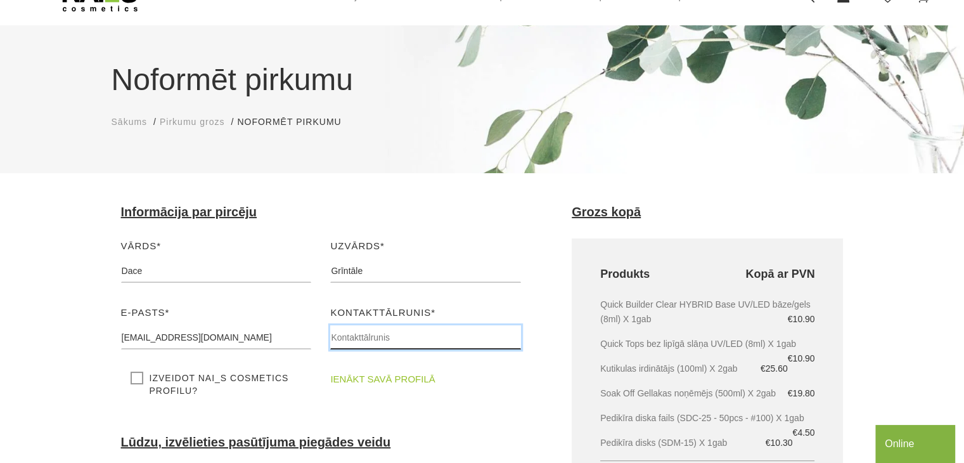
click at [335, 338] on input "text" at bounding box center [425, 337] width 191 height 24
type input "26590559"
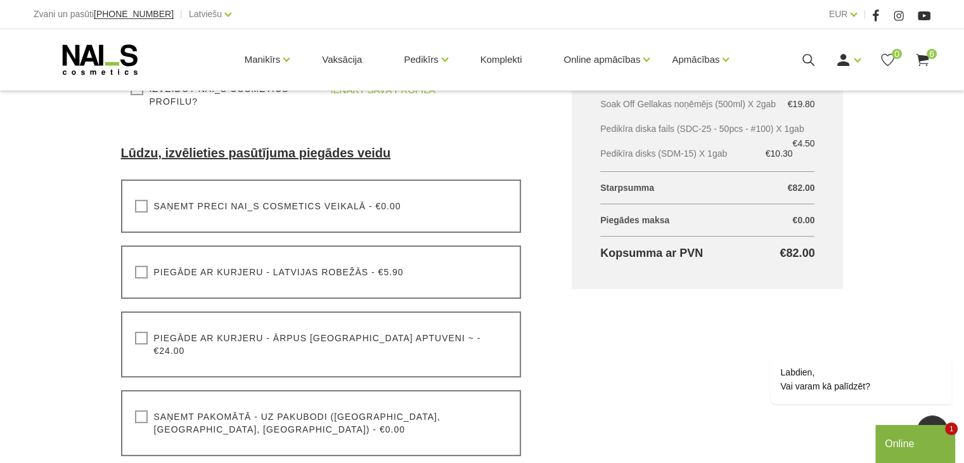
scroll to position [380, 0]
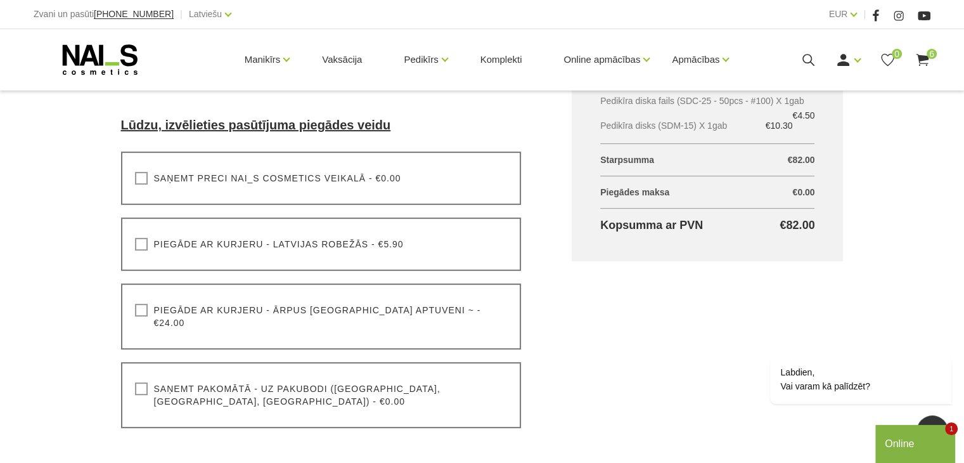
click at [141, 382] on label "Saņemt pakomātā - uz pakubodi (Latvija, Lietuva, Igaunija) - €0.00" at bounding box center [321, 394] width 373 height 25
click at [0, 0] on input "Saņemt pakomātā - uz pakubodi (Latvija, Lietuva, Igaunija) - €0.00" at bounding box center [0, 0] width 0 height 0
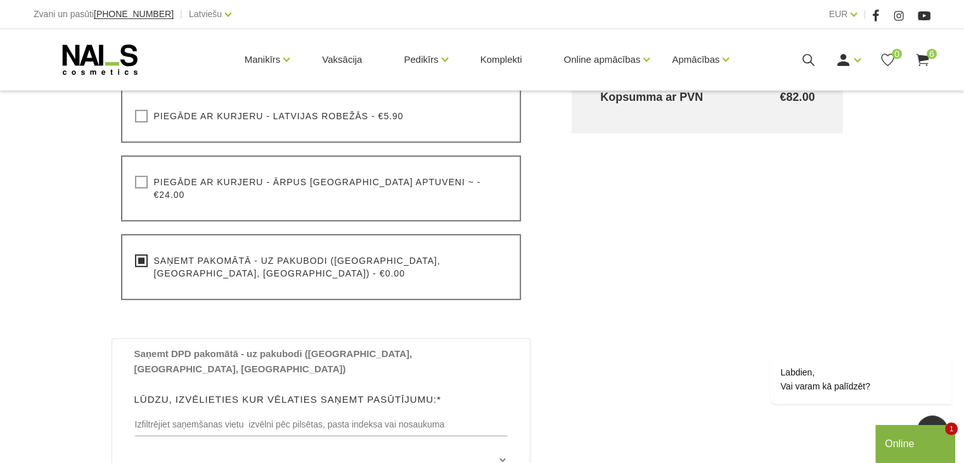
scroll to position [571, 0]
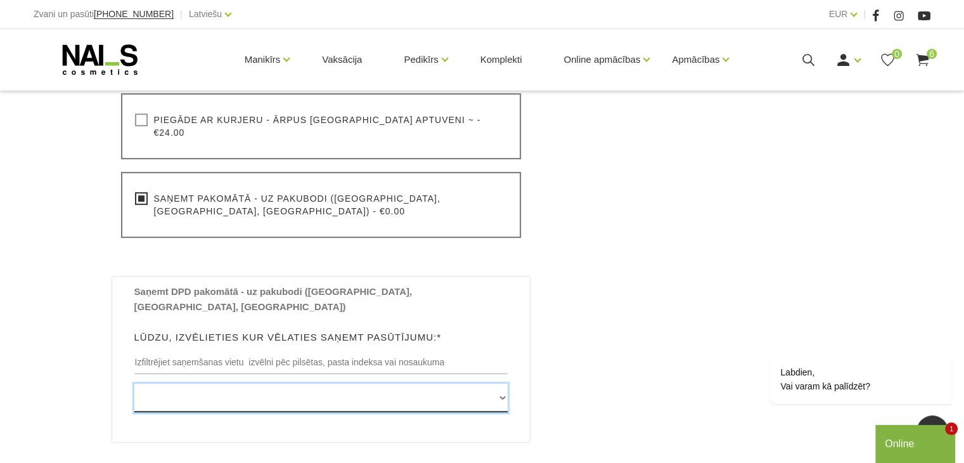
click at [502, 384] on select "Edvarta Virzas iela 2 , IECAVA, LV3913, (Paku Skapis TOP Iecava) Rīgas iela 27 …" at bounding box center [321, 398] width 374 height 29
select select "Meža prospekts 36 , JŪRMALA, LV2010, (Paku Skapis Bulduru Tirgus)"
click at [134, 384] on select "Edvarta Virzas iela 2 , IECAVA, LV3913, (Paku Skapis TOP Iecava) Rīgas iela 27 …" at bounding box center [321, 398] width 374 height 29
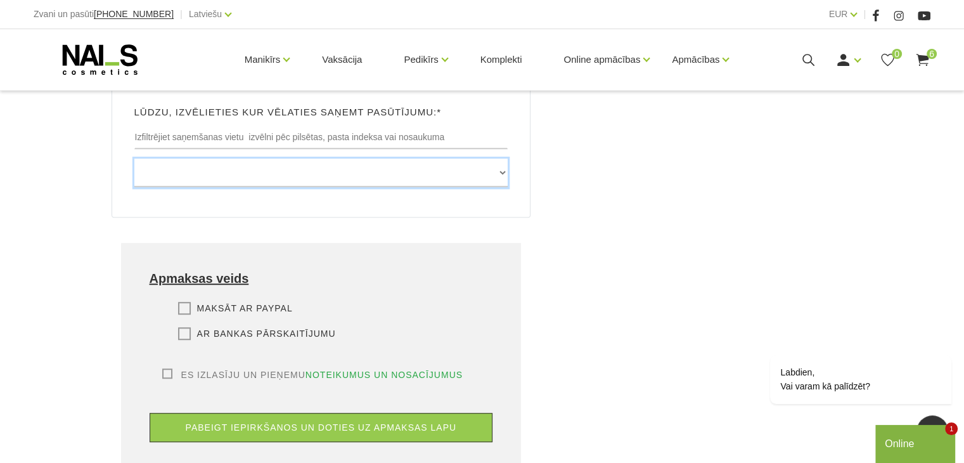
scroll to position [824, 0]
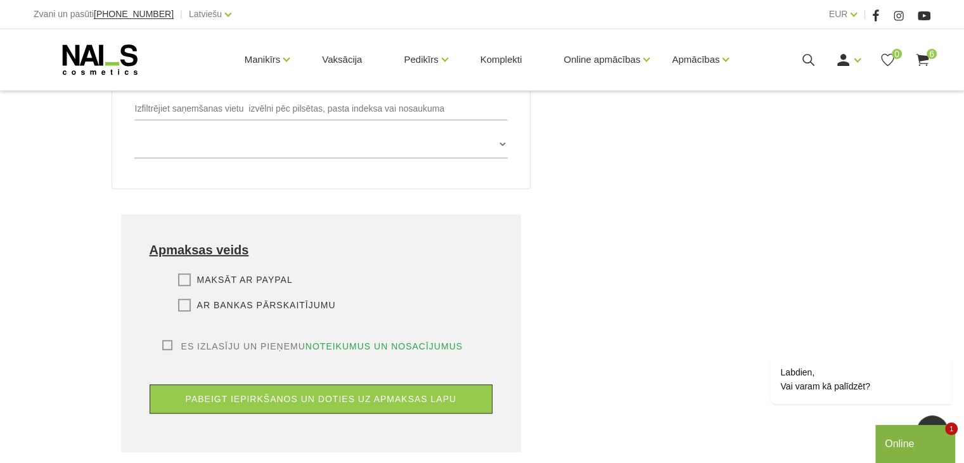
click at [192, 299] on label "Ar bankas pārskaitījumu" at bounding box center [257, 305] width 158 height 13
click at [0, 0] on input "Ar bankas pārskaitījumu" at bounding box center [0, 0] width 0 height 0
click at [165, 340] on label "Es izlasīju un pieņemu noteikumus un nosacījumus" at bounding box center [312, 346] width 301 height 13
click at [0, 0] on input "Es izlasīju un pieņemu noteikumus un nosacījumus" at bounding box center [0, 0] width 0 height 0
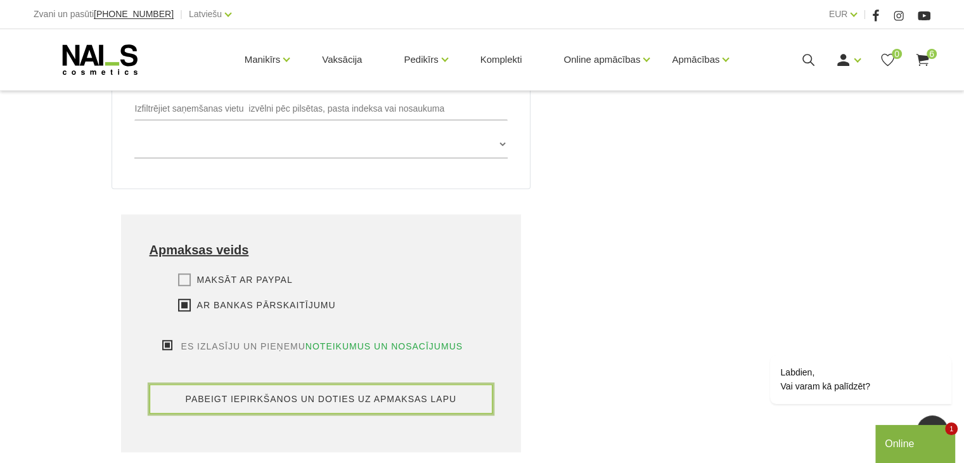
click at [294, 384] on button "pabeigt iepirkšanos un doties uz apmaksas lapu" at bounding box center [322, 398] width 344 height 29
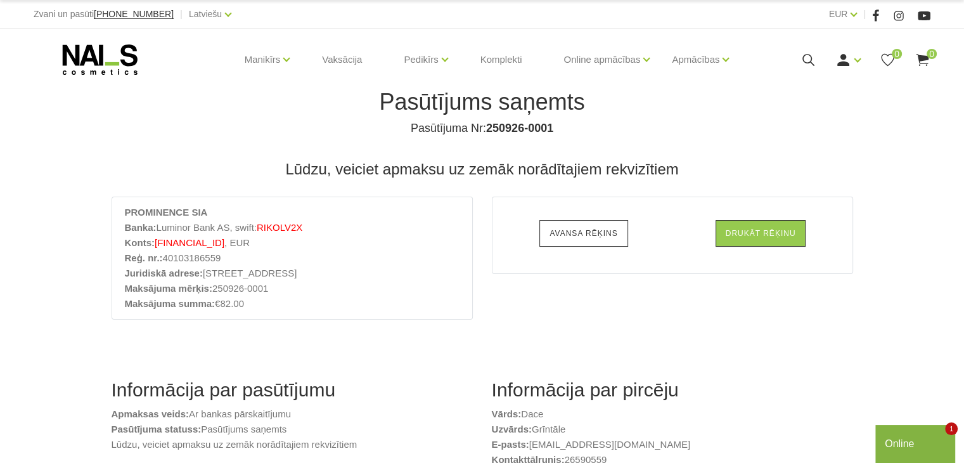
click at [576, 231] on link "Avansa rēķins" at bounding box center [584, 233] width 88 height 27
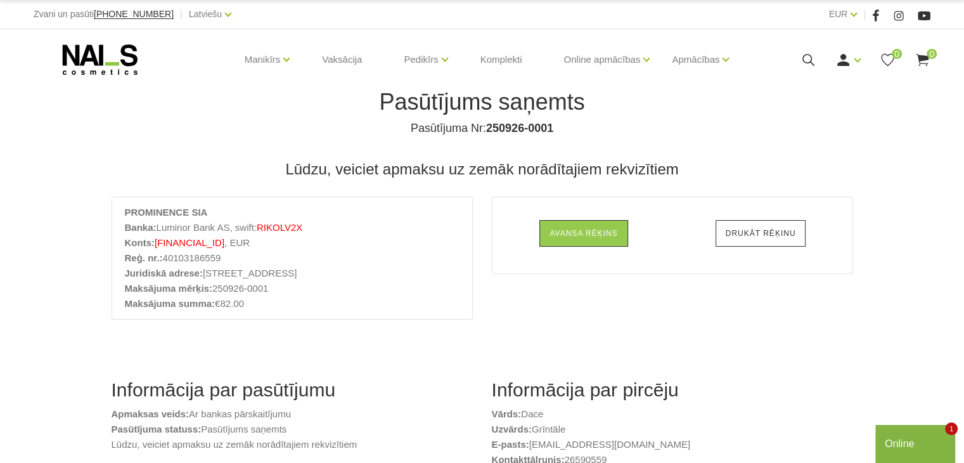
click at [746, 237] on link "Drukāt rēķinu" at bounding box center [761, 233] width 91 height 27
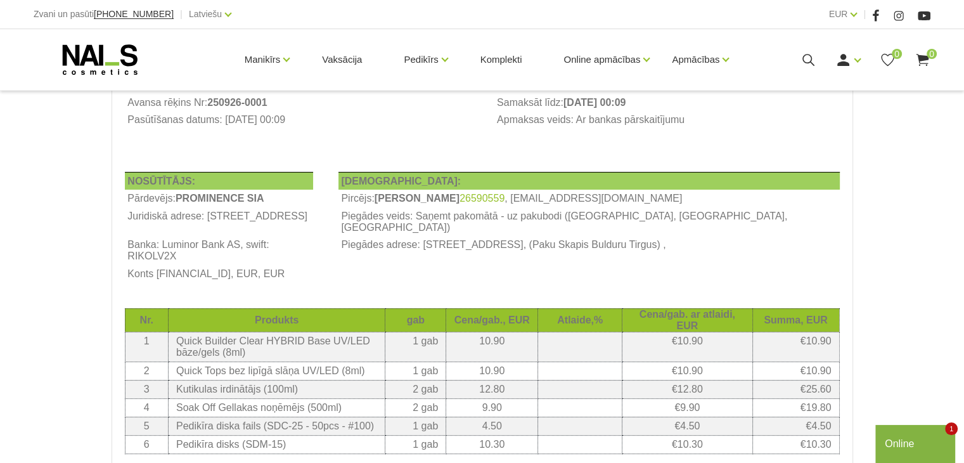
scroll to position [190, 0]
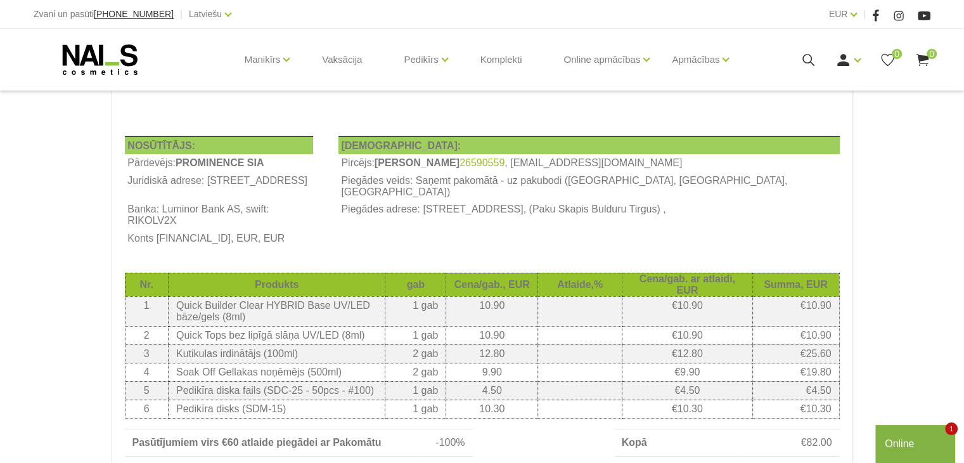
click at [119, 51] on icon at bounding box center [100, 60] width 133 height 32
